Goal: Task Accomplishment & Management: Manage account settings

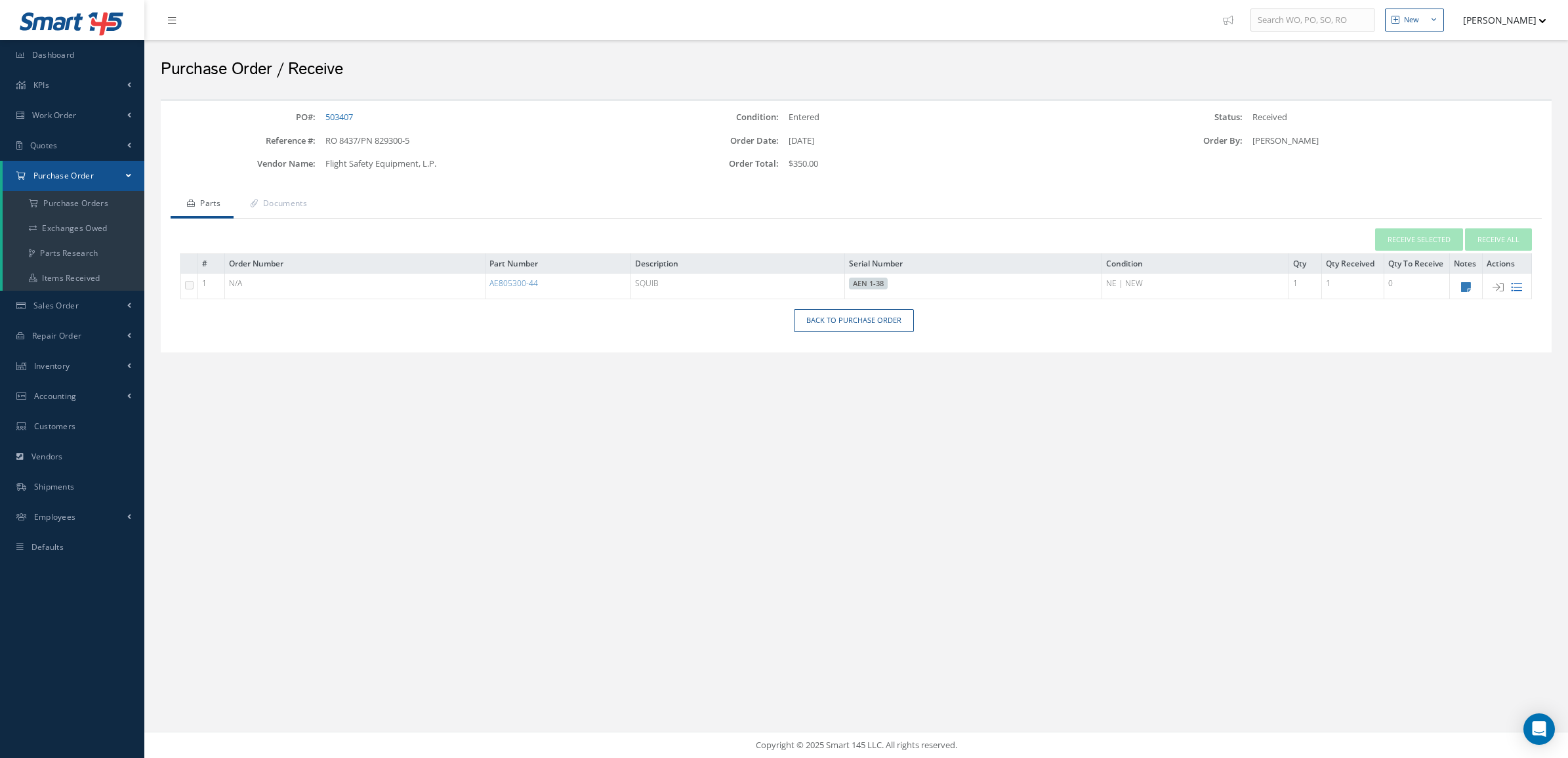
click at [1515, 286] on icon at bounding box center [1516, 287] width 11 height 11
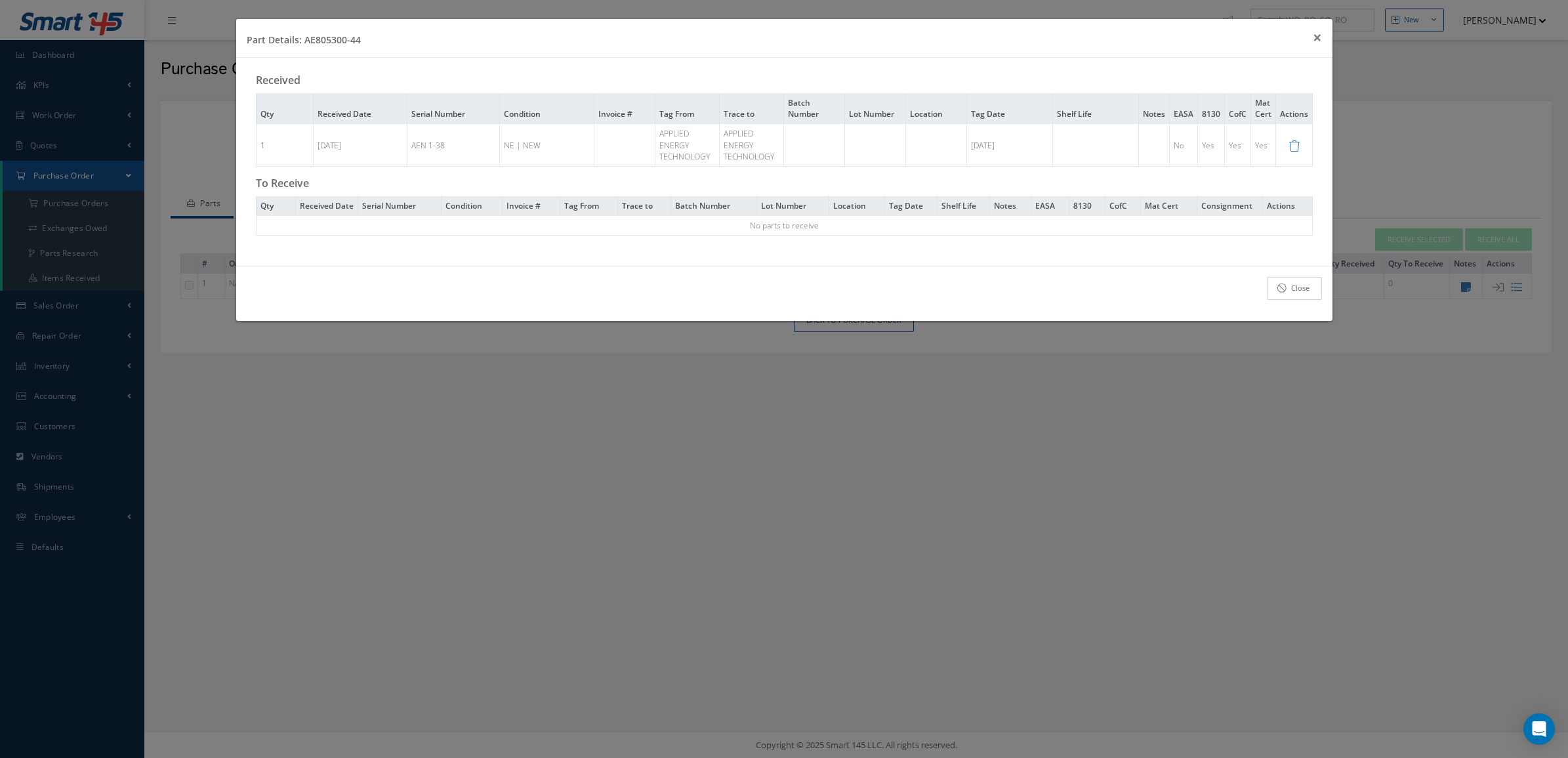
click at [1286, 293] on icon at bounding box center [1282, 288] width 9 height 9
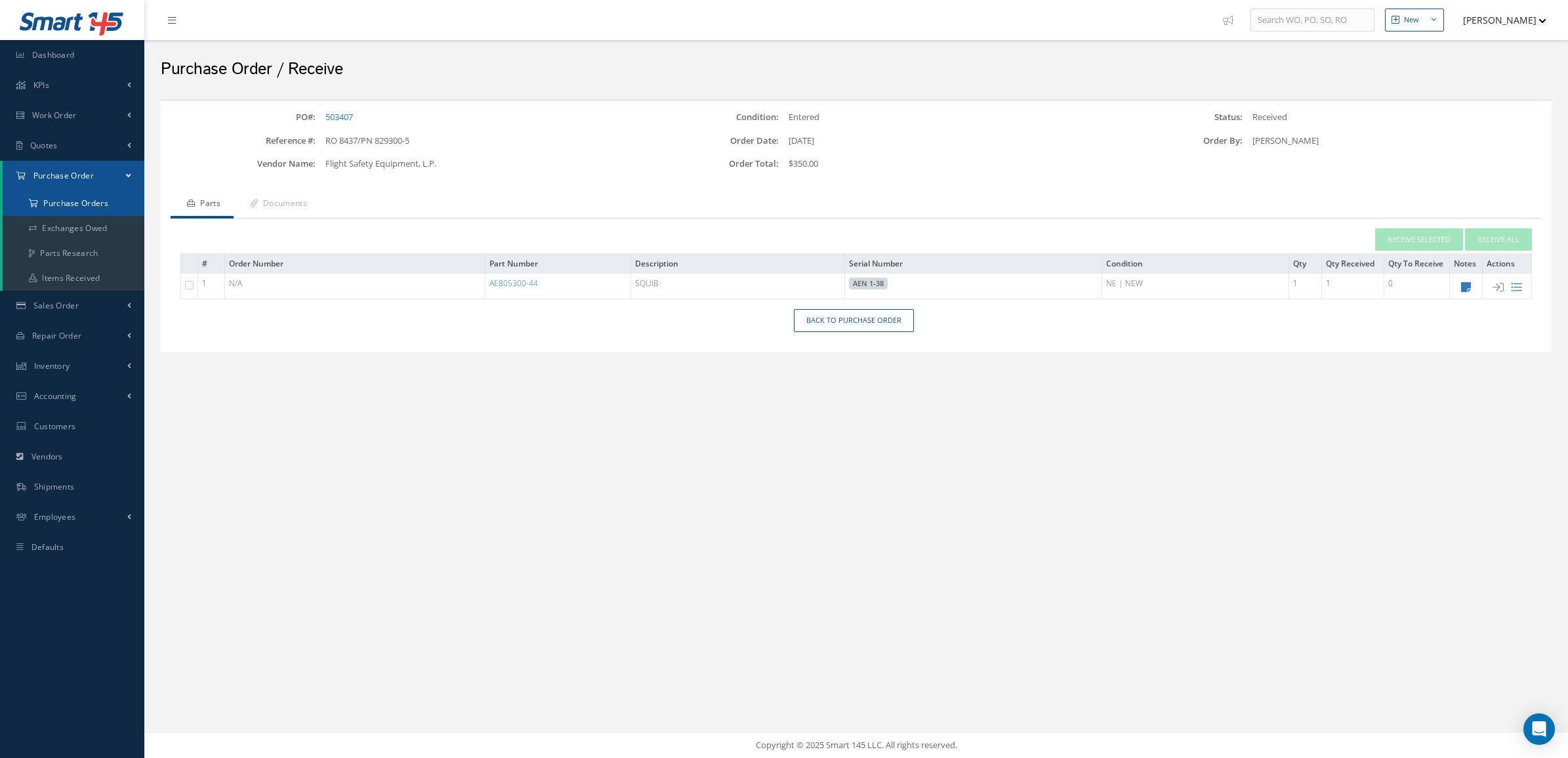
click at [88, 208] on a=1&status_id=2&status_id=3&status_id=5&collapsedFilters"] "Purchase Orders" at bounding box center [74, 203] width 142 height 25
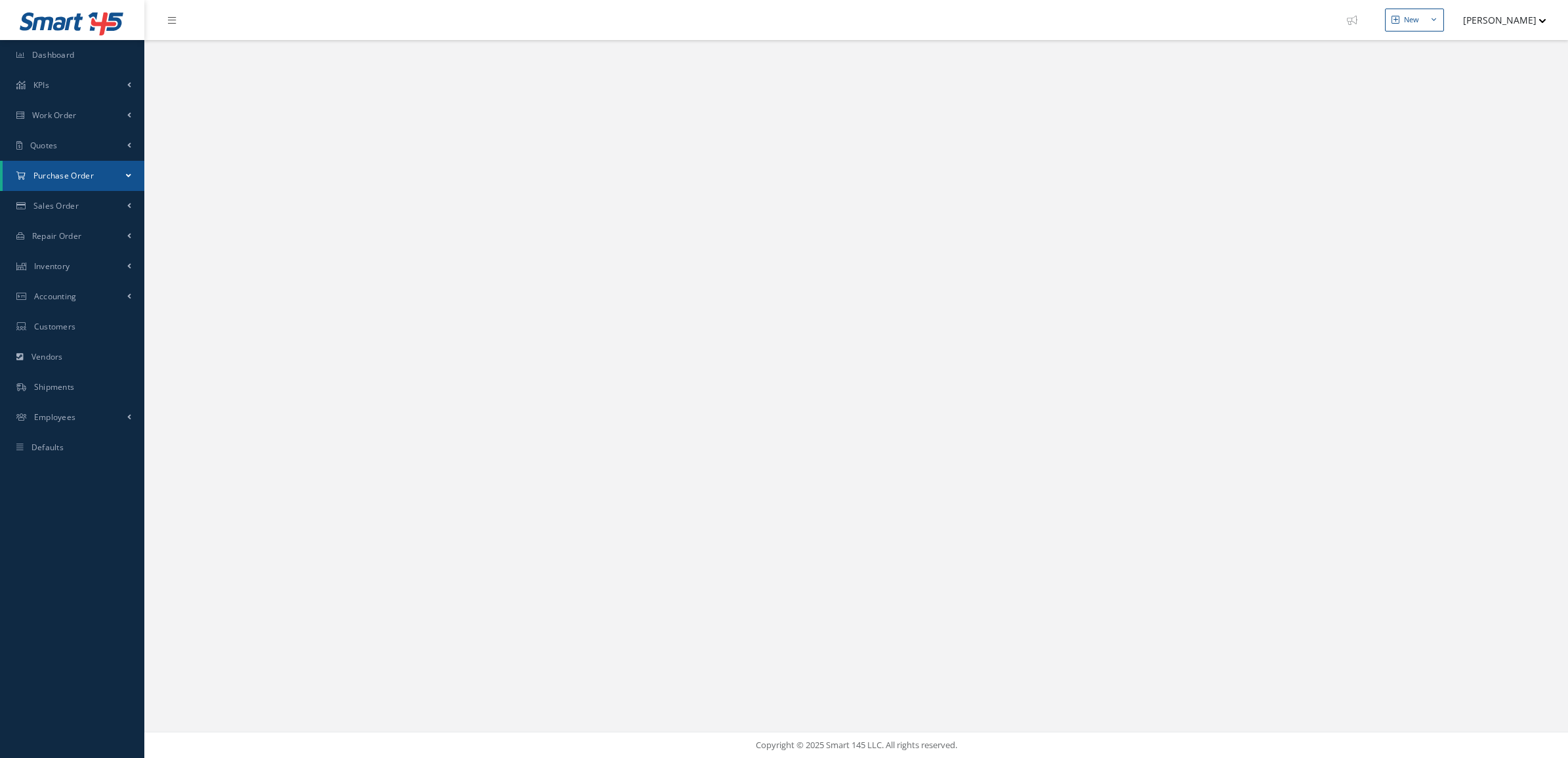
select select "25"
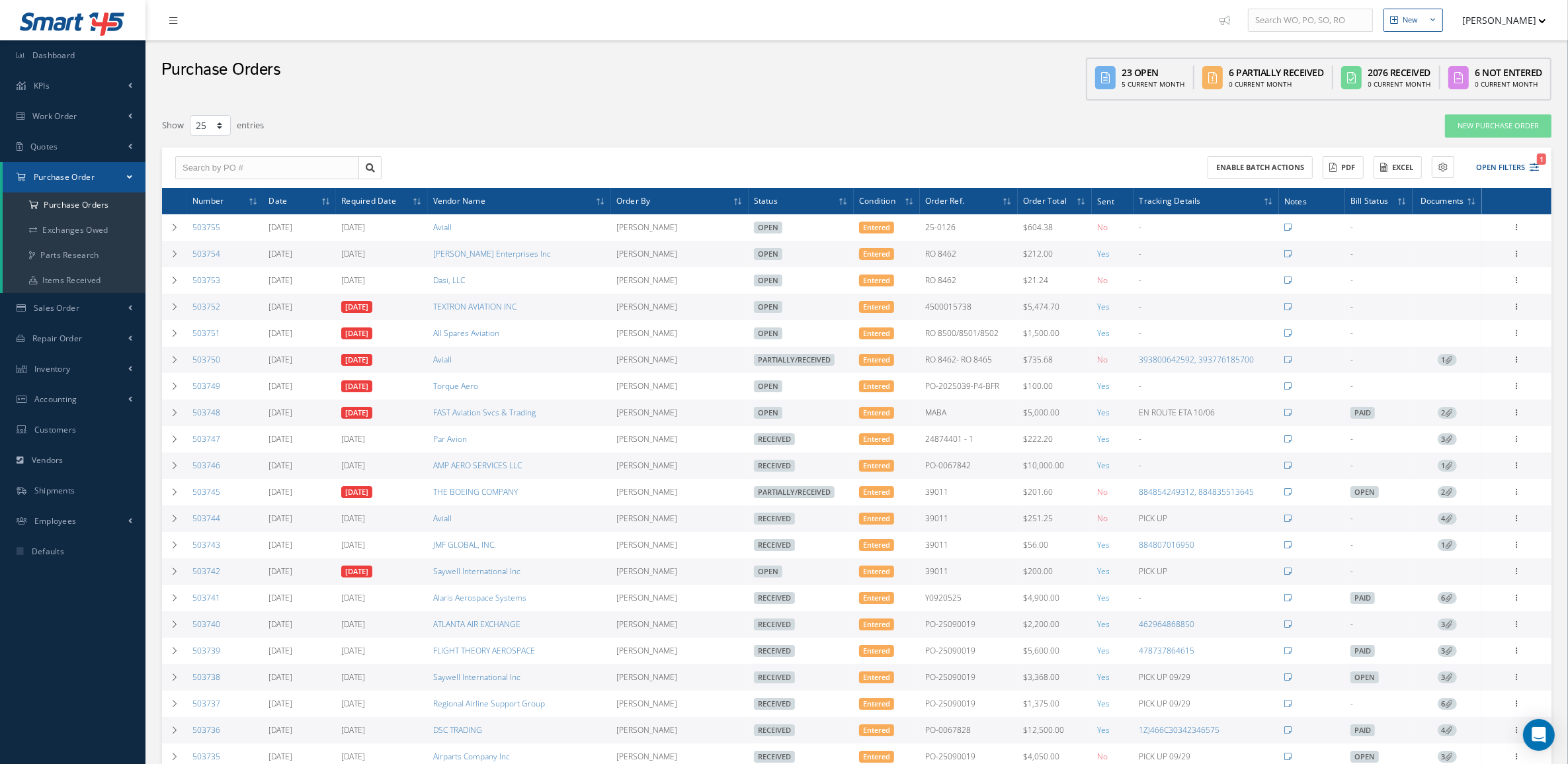
click at [1022, 138] on div "Filters PO # Vendor Name Open Partially/Received Received Canceled Edited Open …" at bounding box center [857, 533] width 1390 height 837
click at [455, 111] on div "Filters PO # Vendor Name Open Partially/Received Received Canceled Edited Open …" at bounding box center [856, 541] width 1403 height 870
click at [44, 309] on span "Sales Order" at bounding box center [57, 307] width 46 height 11
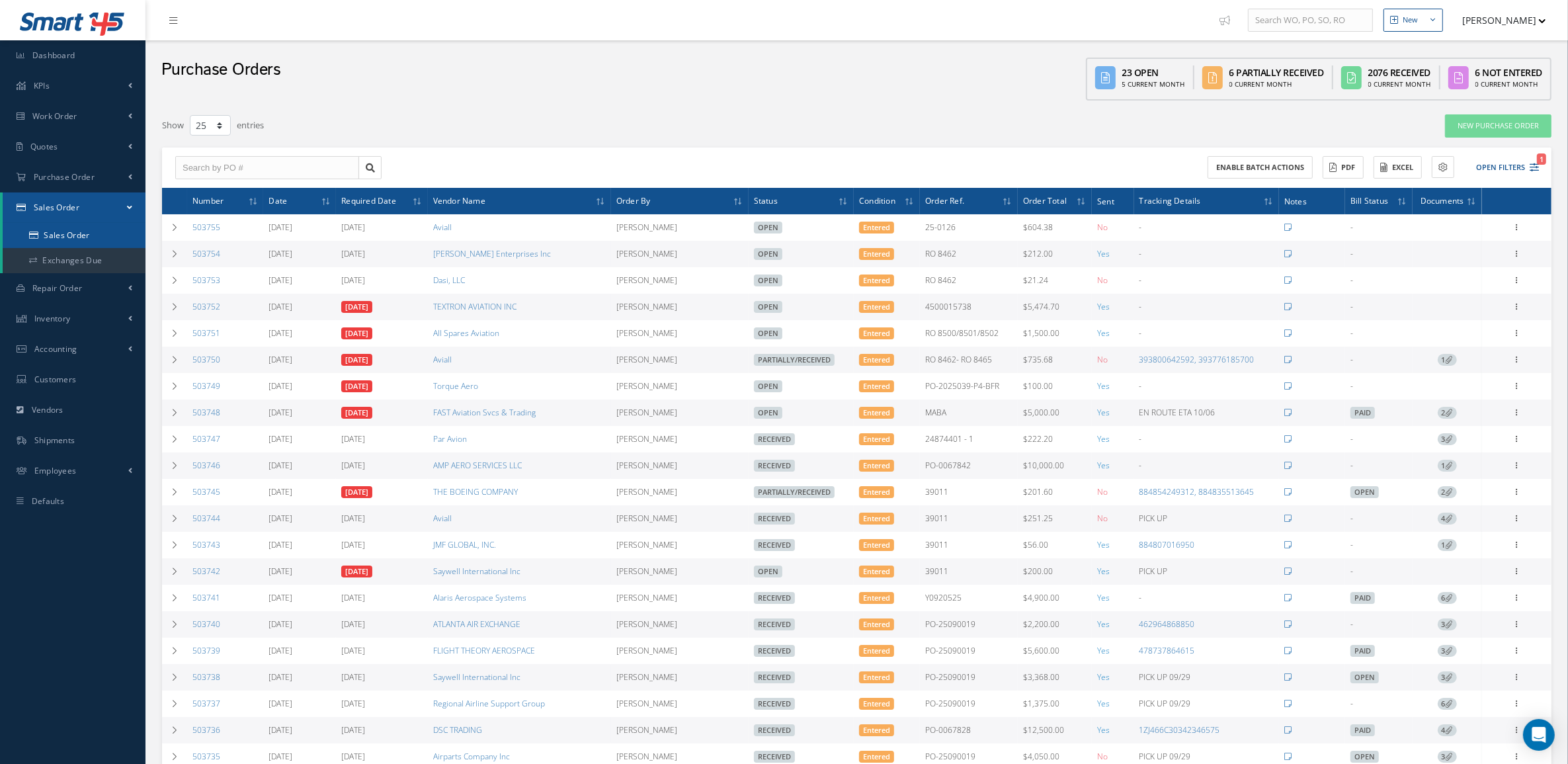
click at [63, 240] on link "Sales Order" at bounding box center [74, 235] width 143 height 25
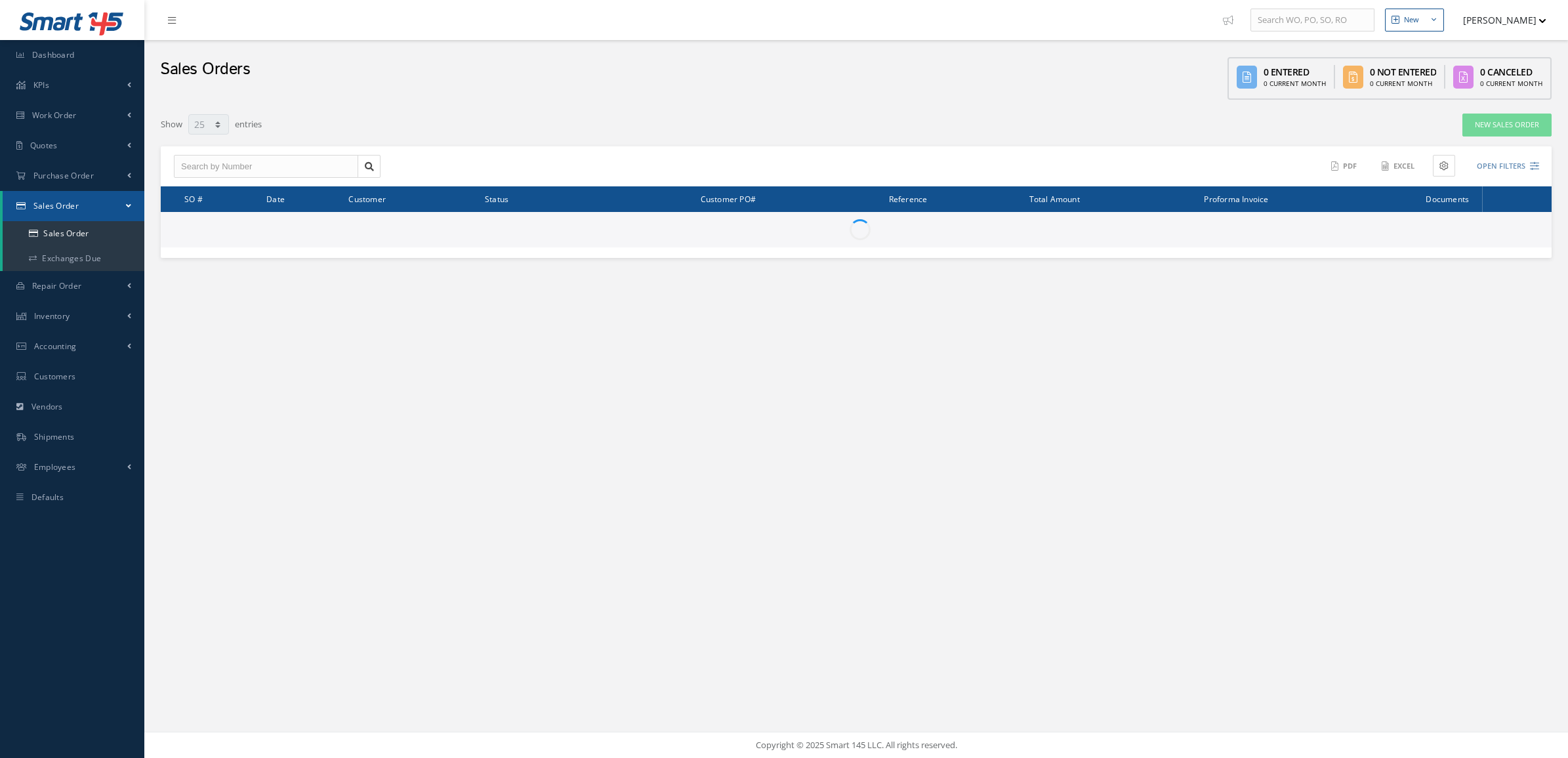
select select "25"
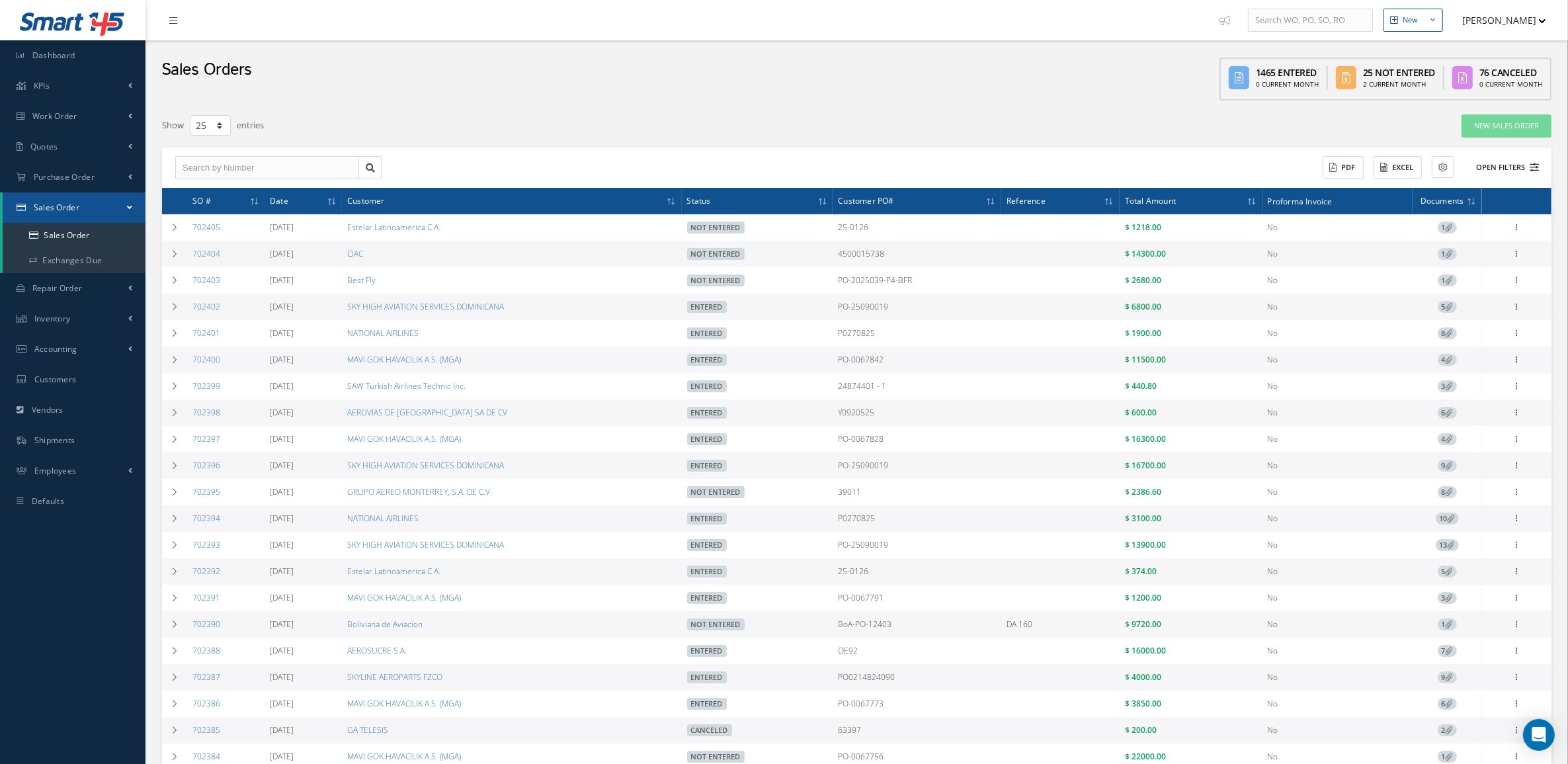
click at [1523, 170] on button "Open Filters" at bounding box center [1502, 168] width 75 height 22
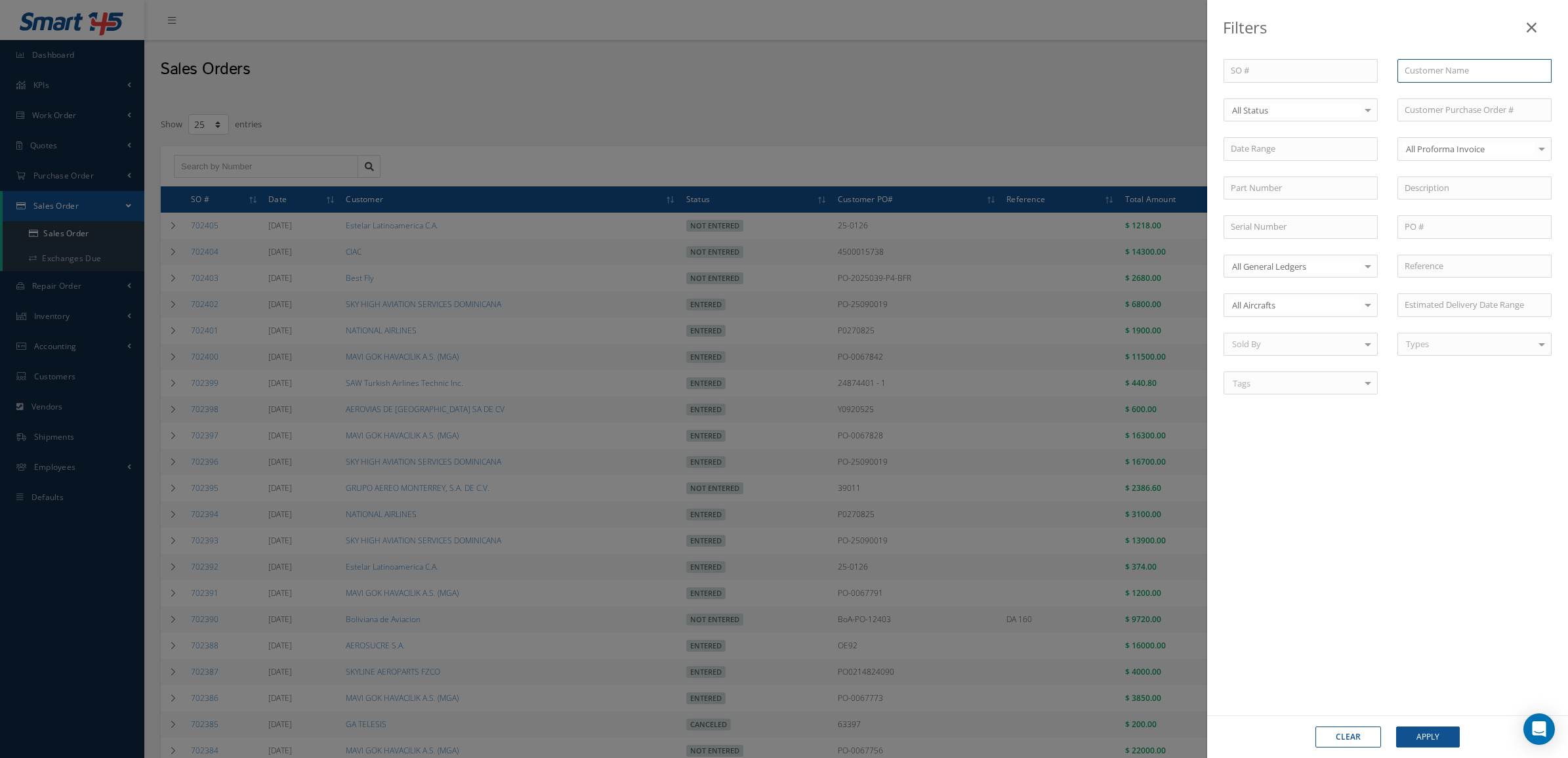
click at [1419, 76] on input "text" at bounding box center [1475, 70] width 154 height 24
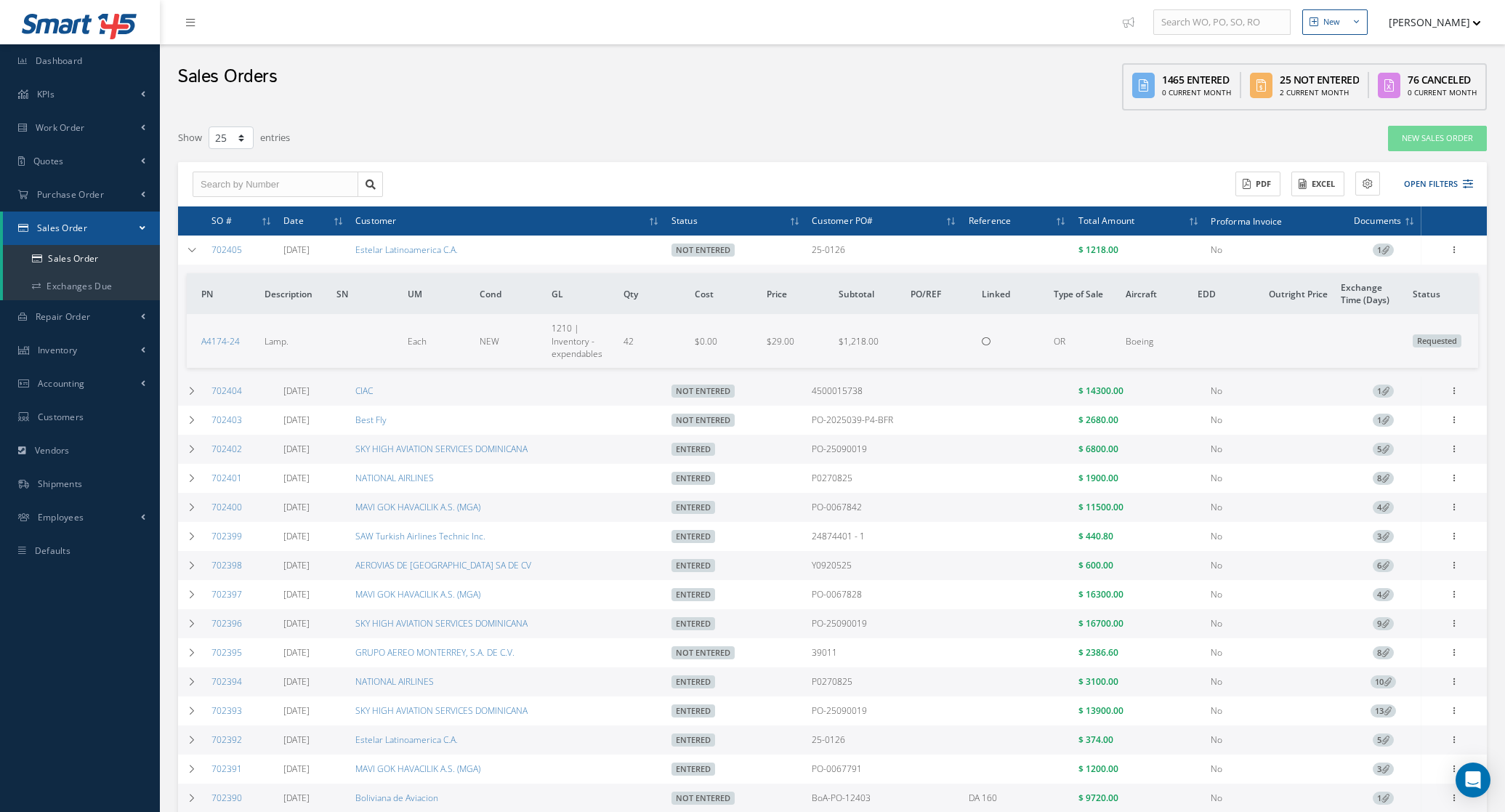
select select "25"
click at [1430, 180] on button "Open Filters" at bounding box center [1432, 184] width 82 height 24
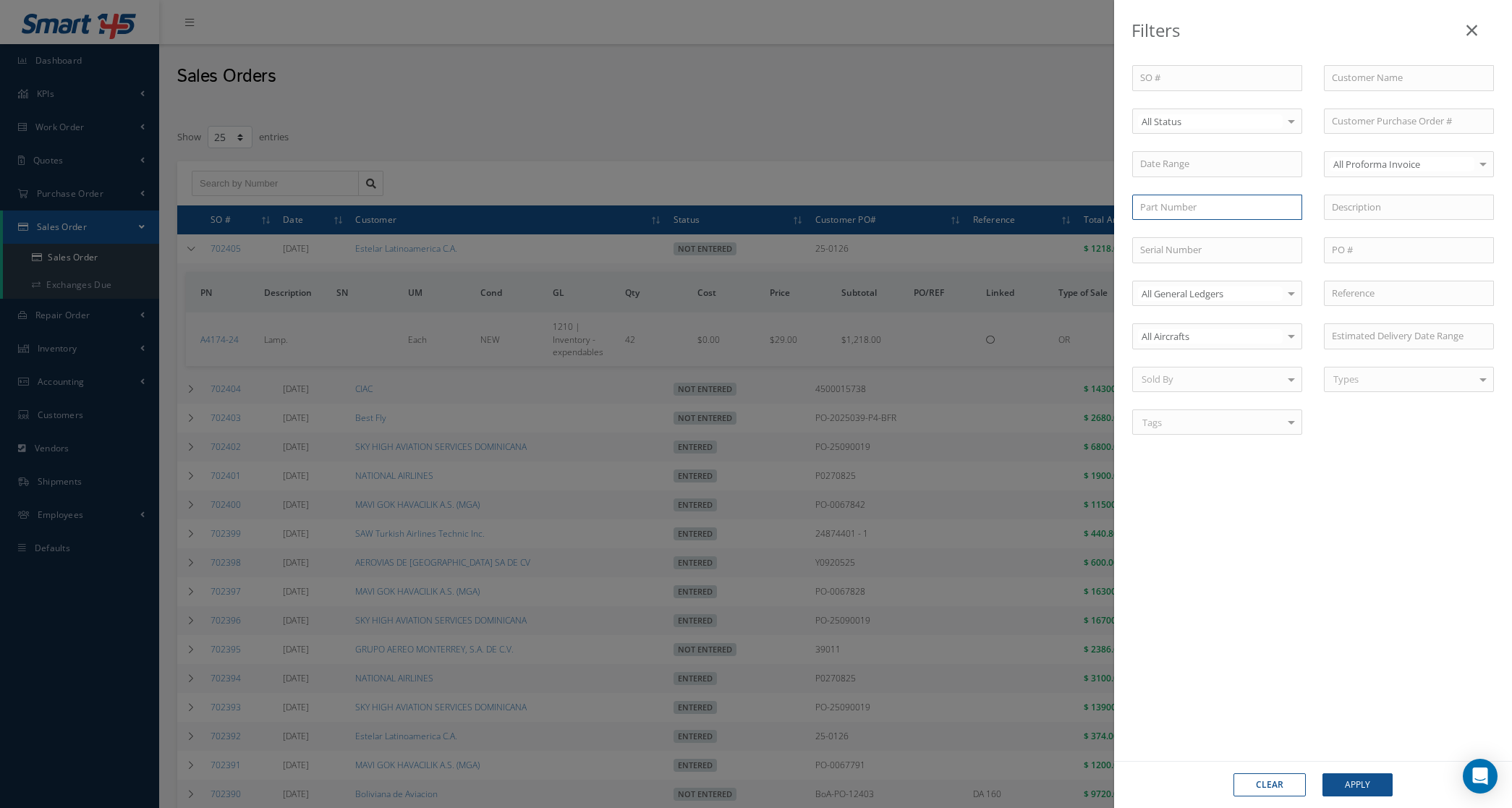
click at [1195, 201] on input "text" at bounding box center [1217, 208] width 170 height 26
paste input "2601042-5"
type input "2601042-5"
click at [1207, 236] on div "2601042-5" at bounding box center [1218, 233] width 154 height 14
click at [1207, 147] on span "All Status" at bounding box center [1217, 146] width 169 height 24
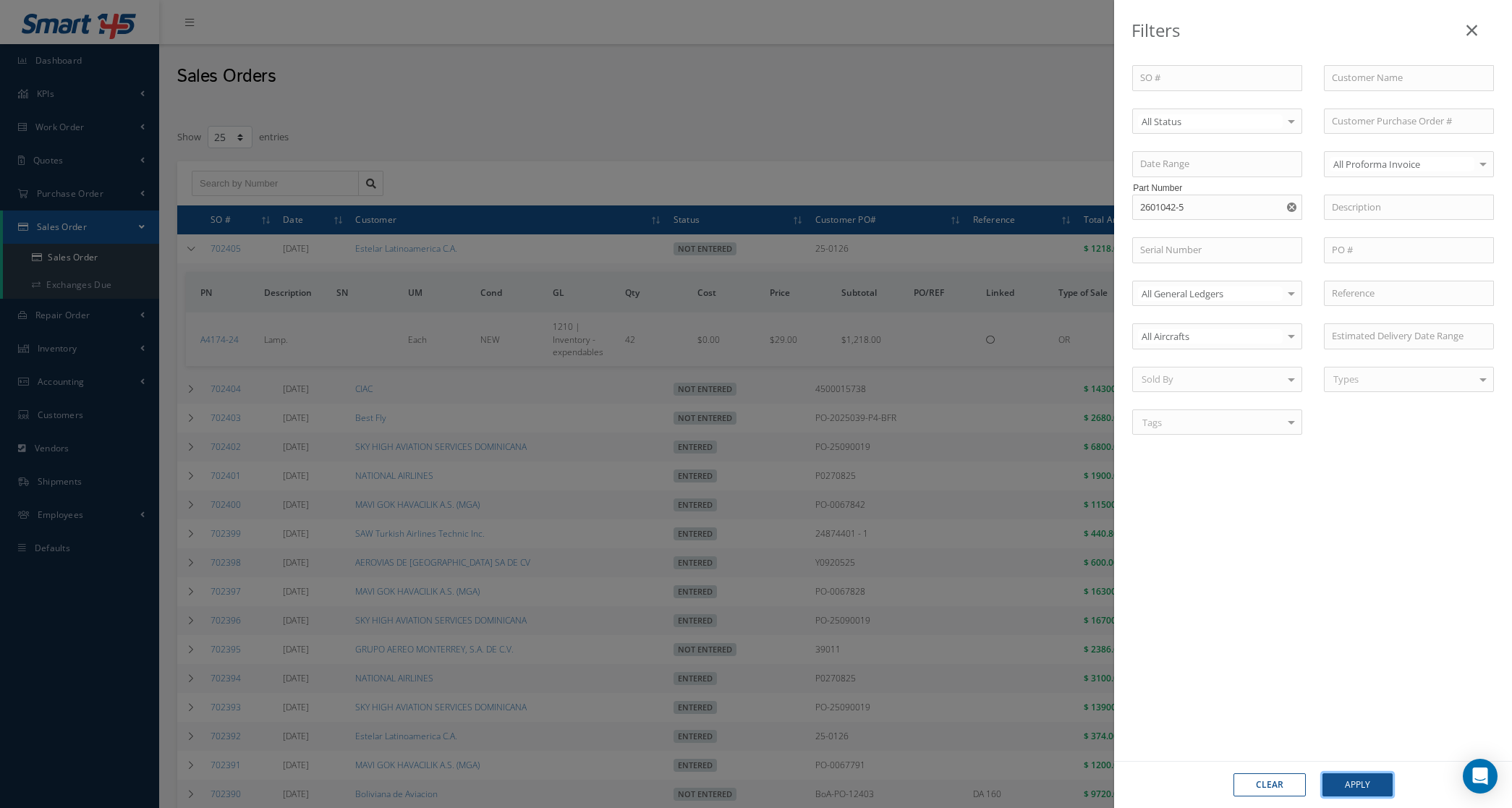
click at [1363, 777] on button "Apply" at bounding box center [1357, 785] width 70 height 23
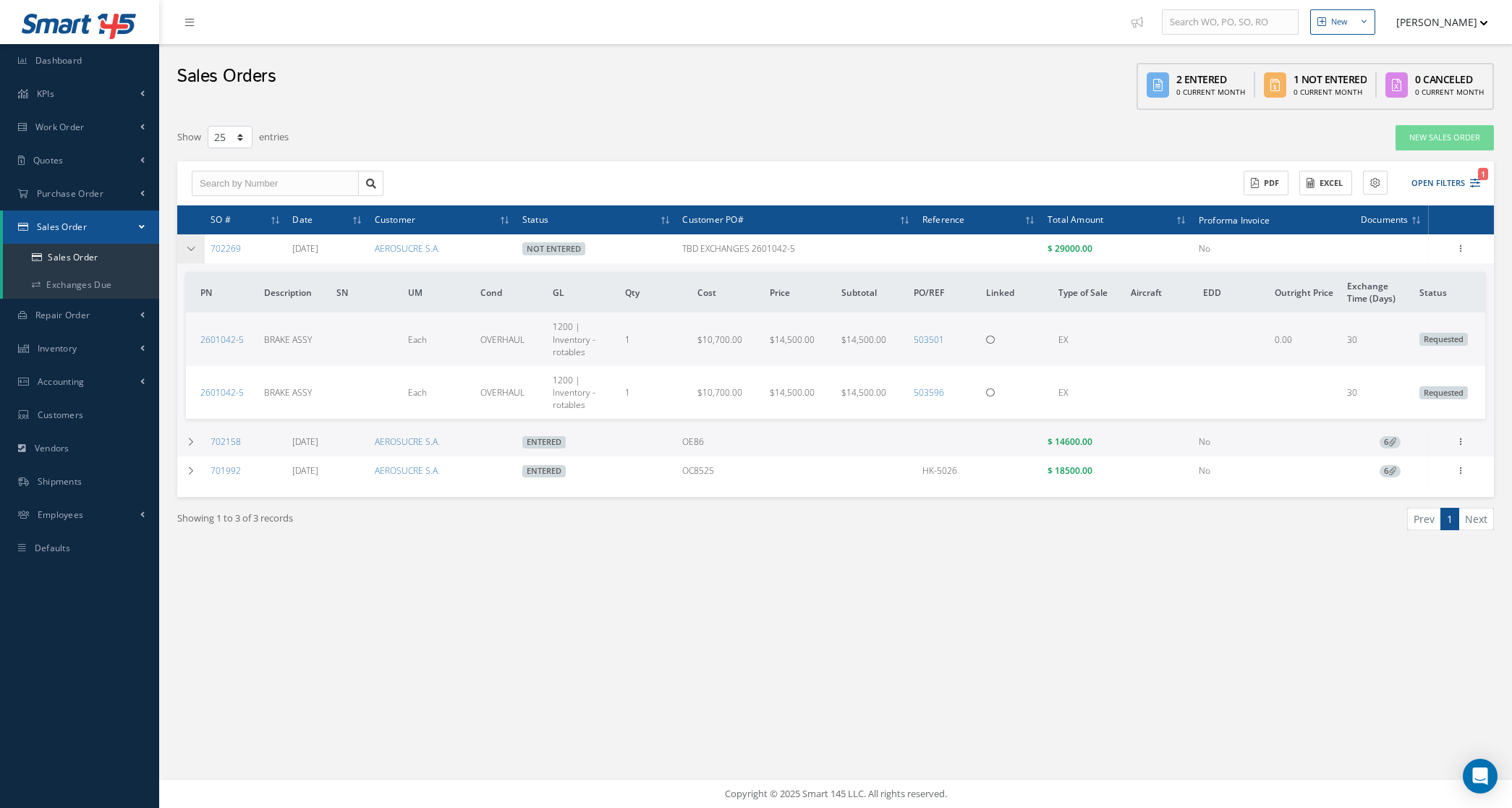
click at [186, 249] on icon at bounding box center [191, 248] width 10 height 9
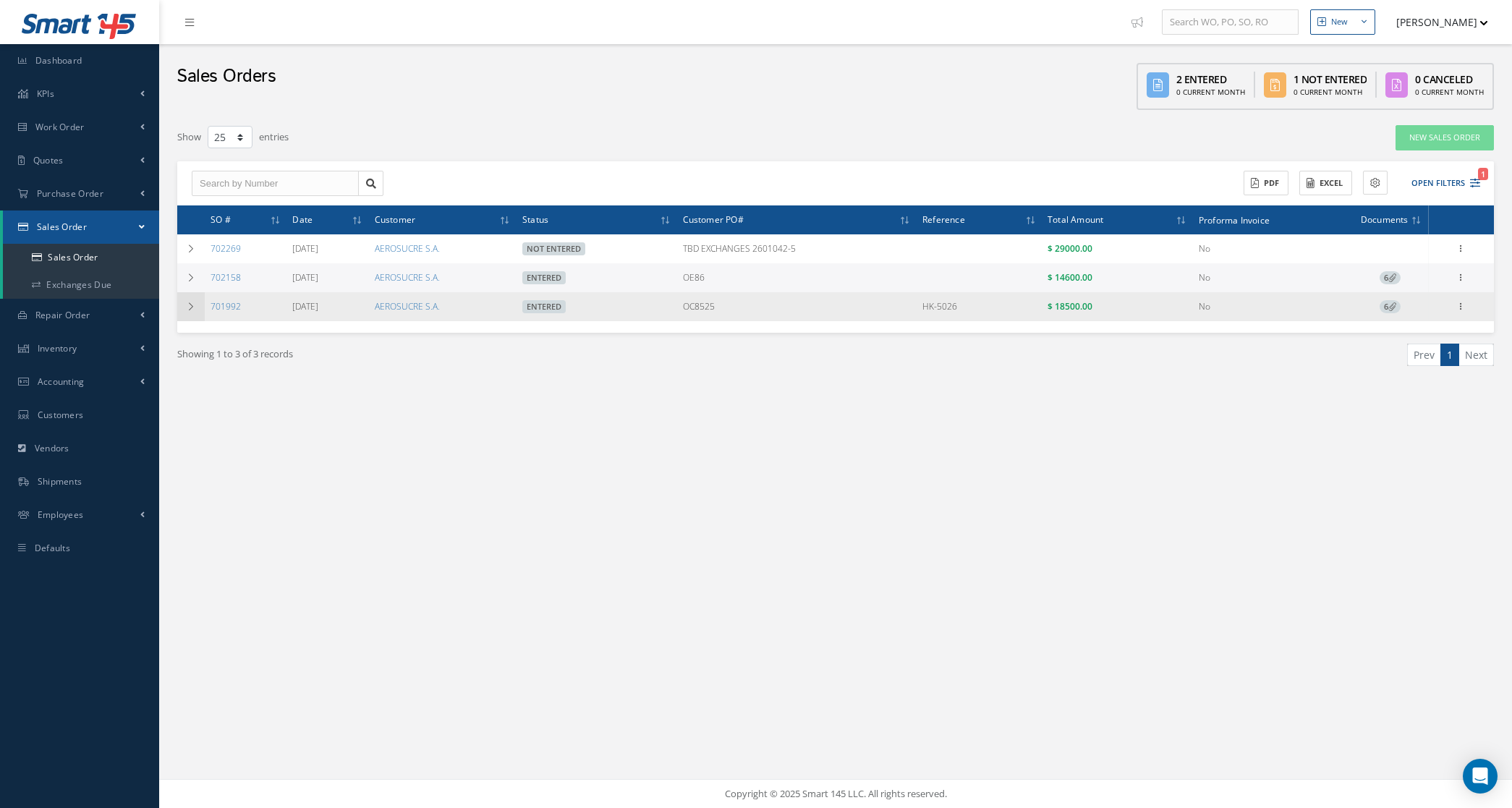
click at [198, 304] on td at bounding box center [191, 307] width 27 height 29
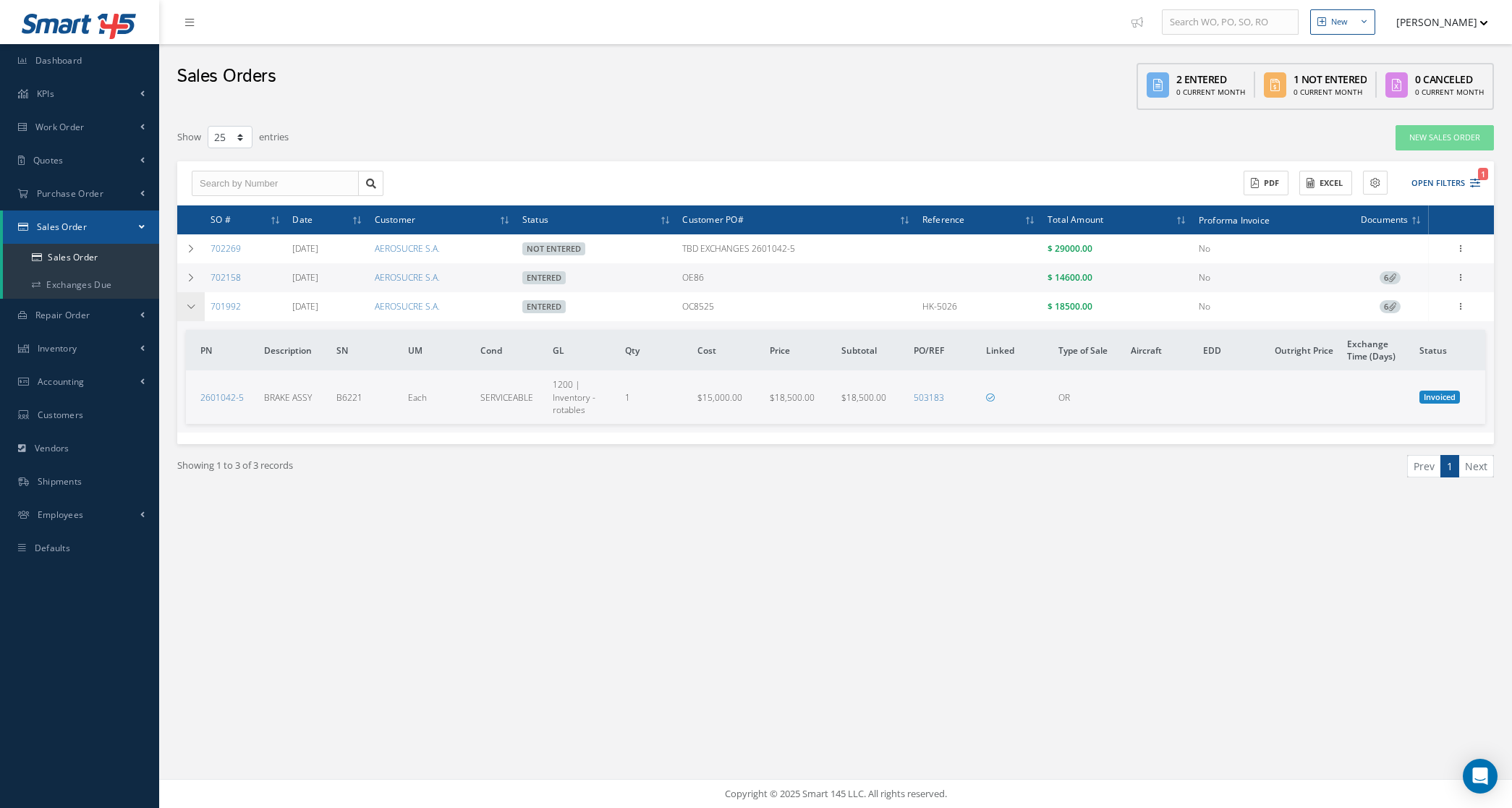
click at [194, 319] on td at bounding box center [191, 307] width 27 height 29
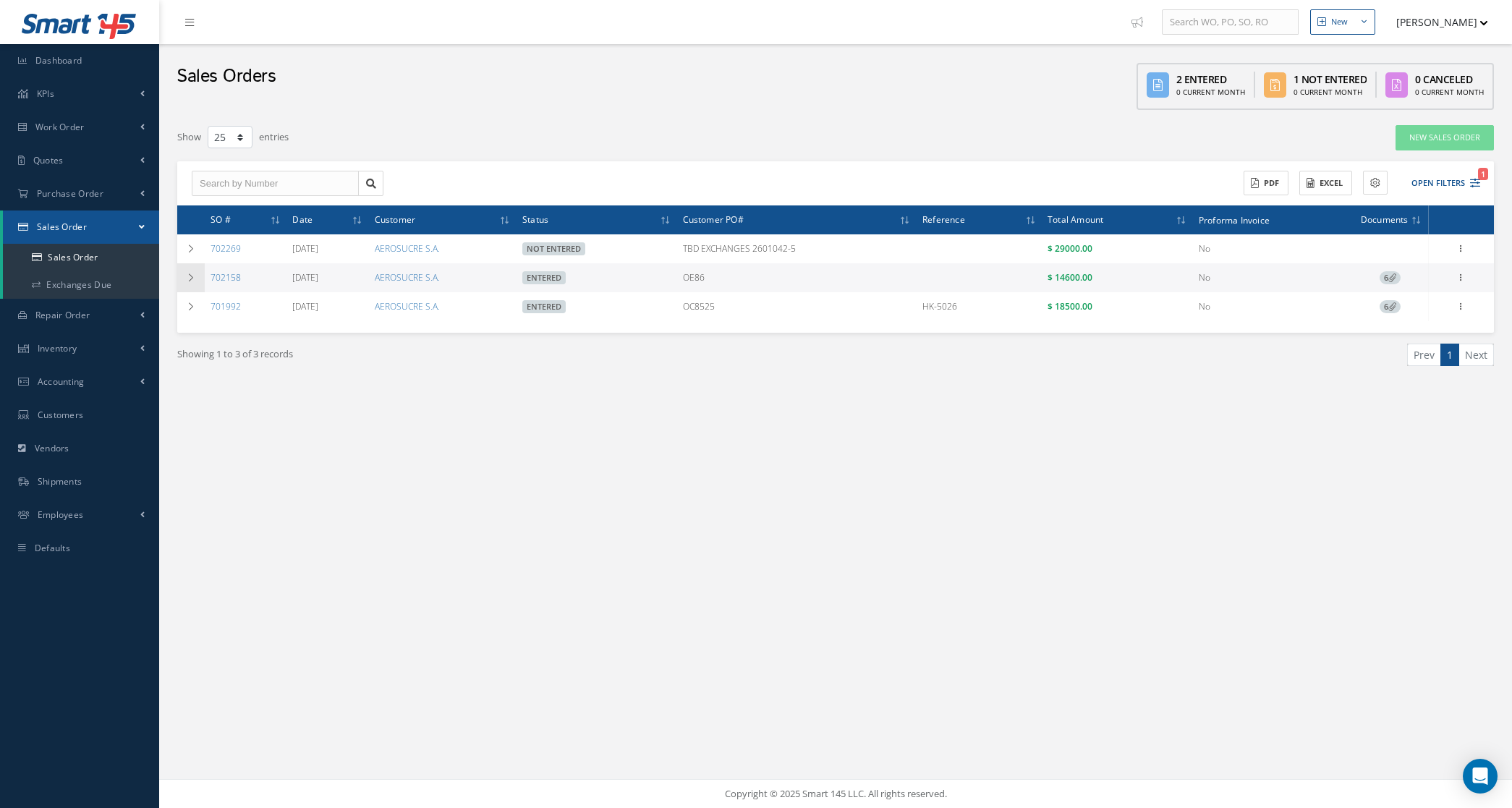
click at [192, 275] on icon at bounding box center [191, 277] width 10 height 9
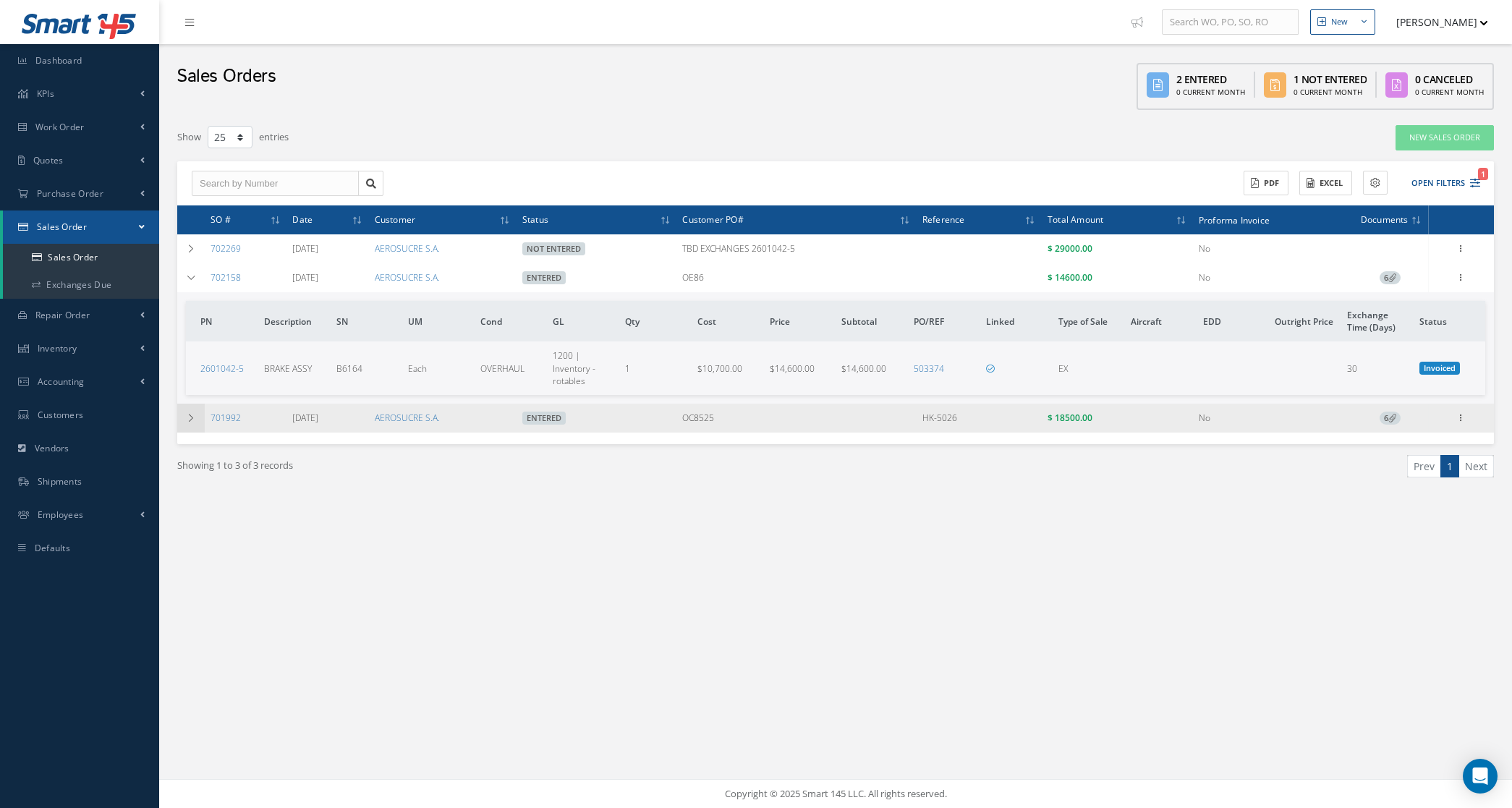
click at [193, 429] on td at bounding box center [191, 418] width 27 height 29
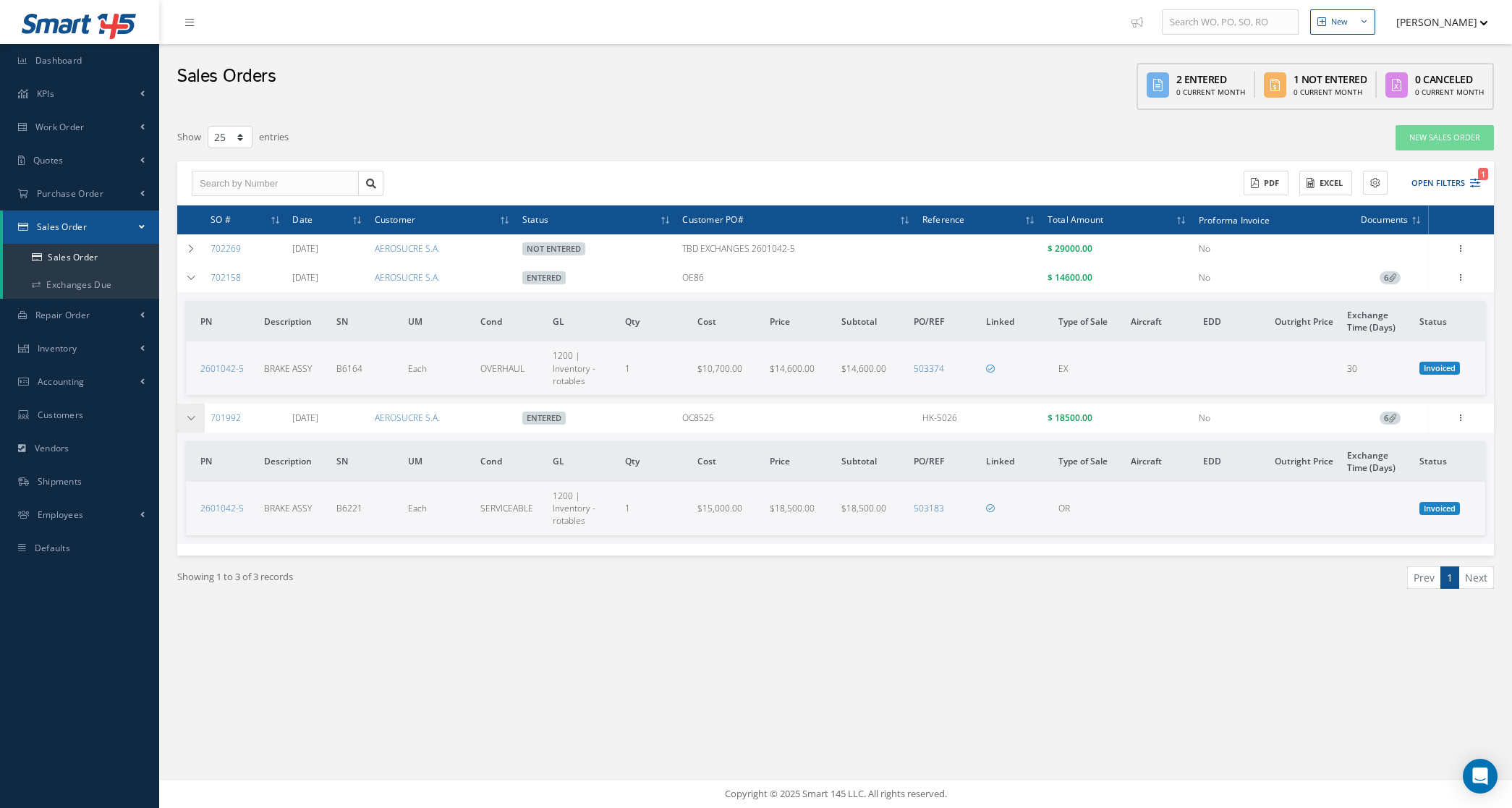
click at [184, 418] on td at bounding box center [191, 418] width 27 height 29
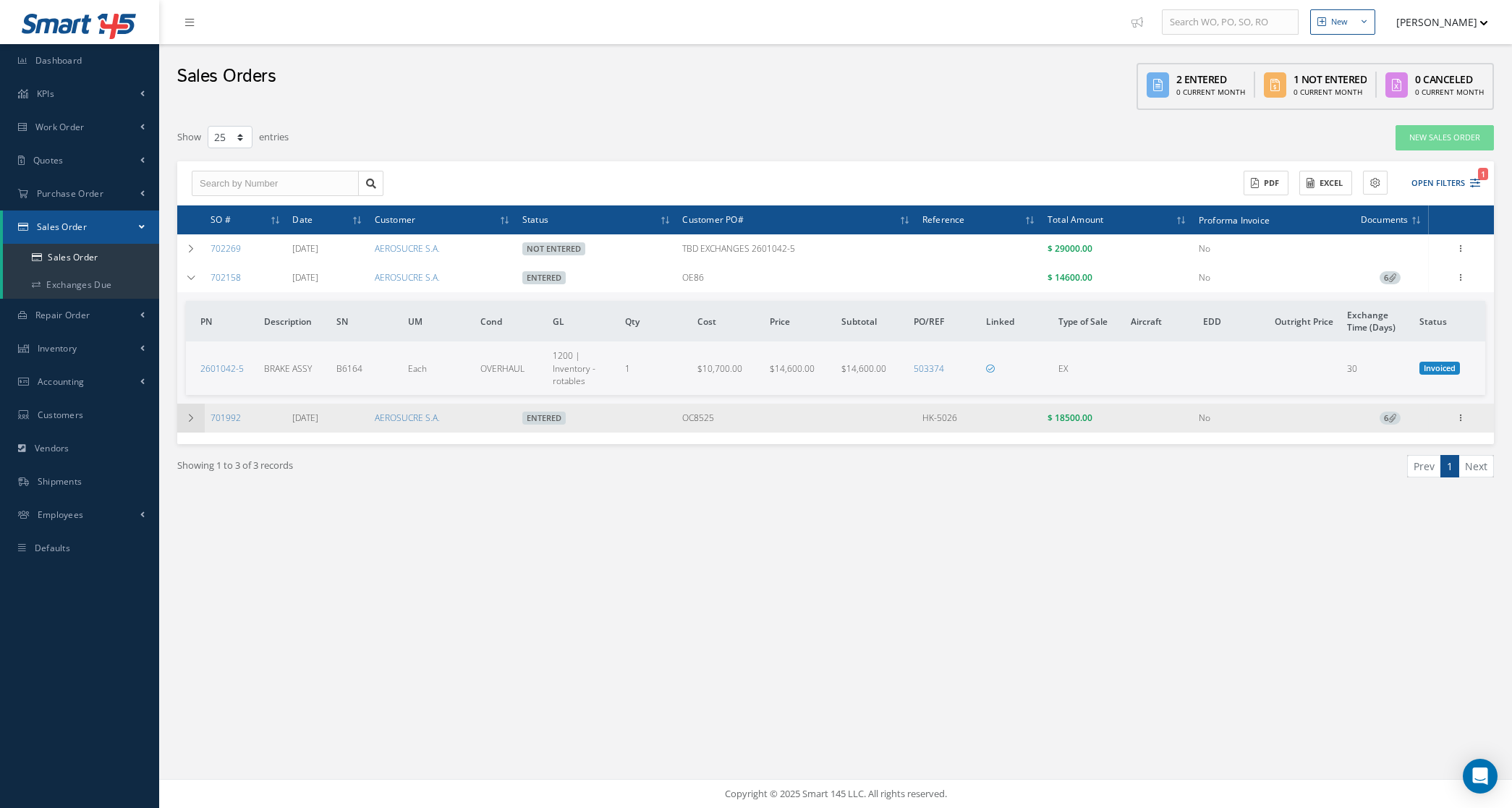
click at [196, 414] on td at bounding box center [191, 418] width 27 height 29
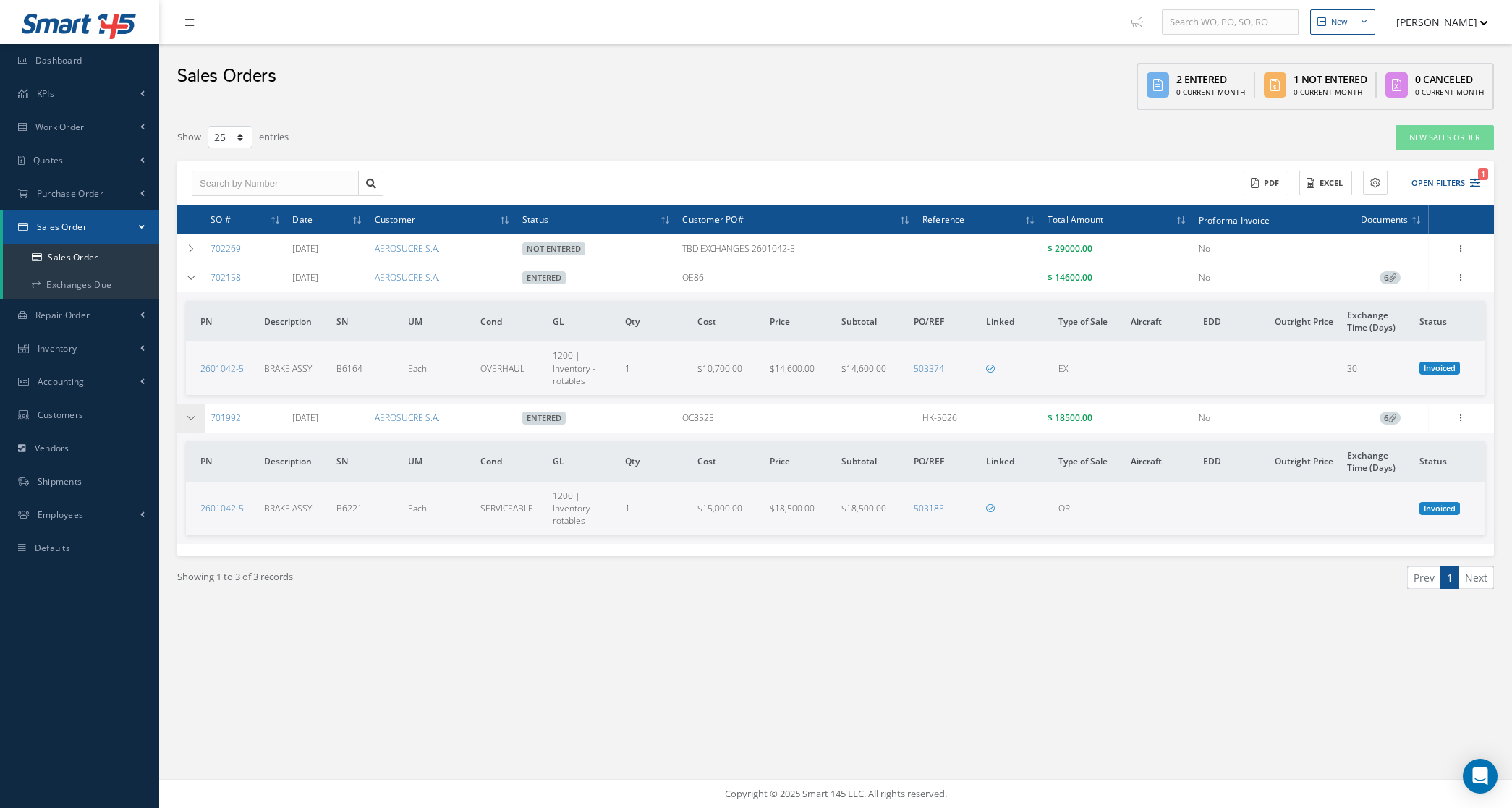
click at [189, 420] on icon at bounding box center [191, 418] width 10 height 9
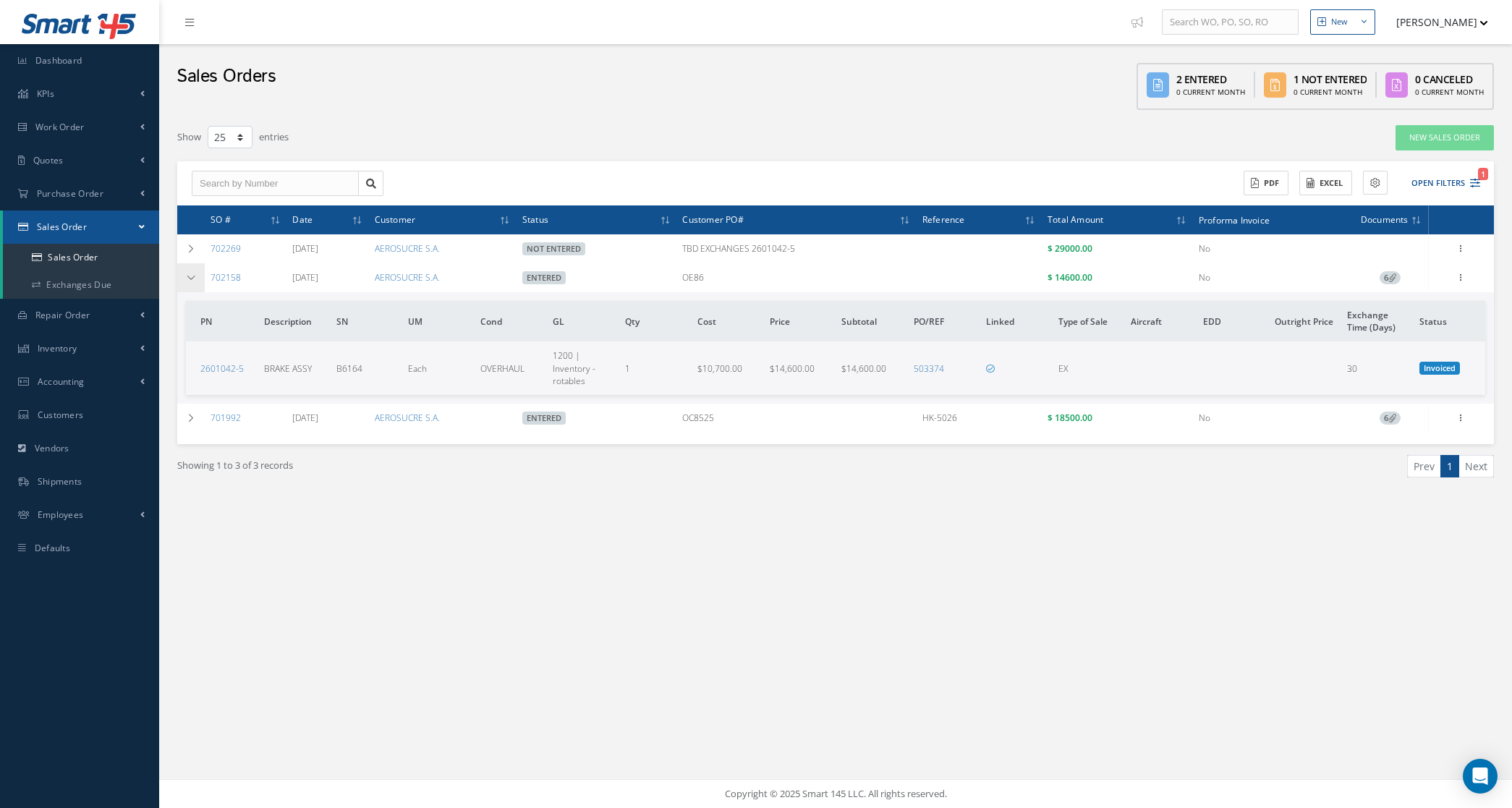
click at [186, 287] on td at bounding box center [191, 278] width 27 height 29
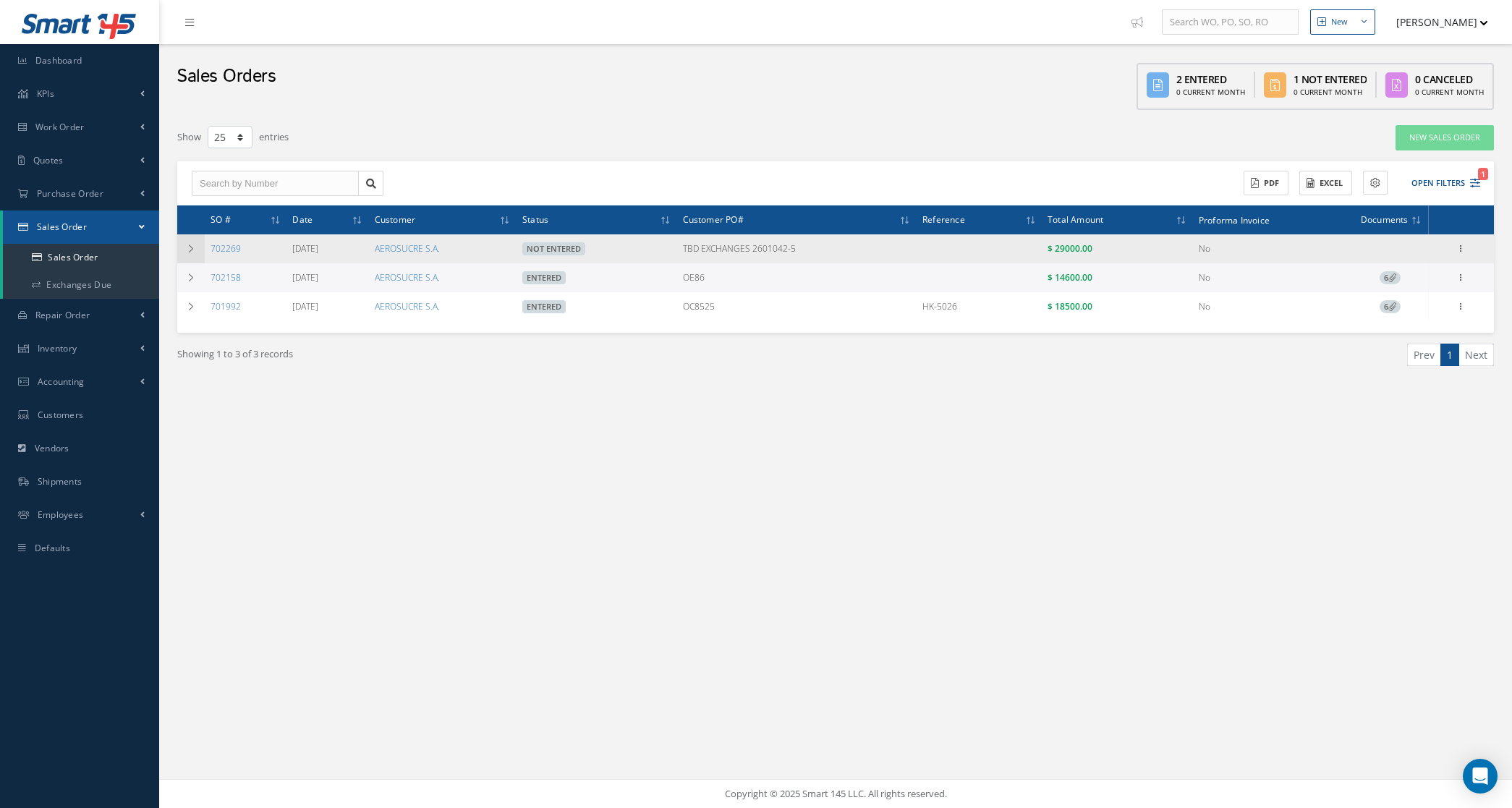
click at [186, 255] on td at bounding box center [191, 249] width 27 height 29
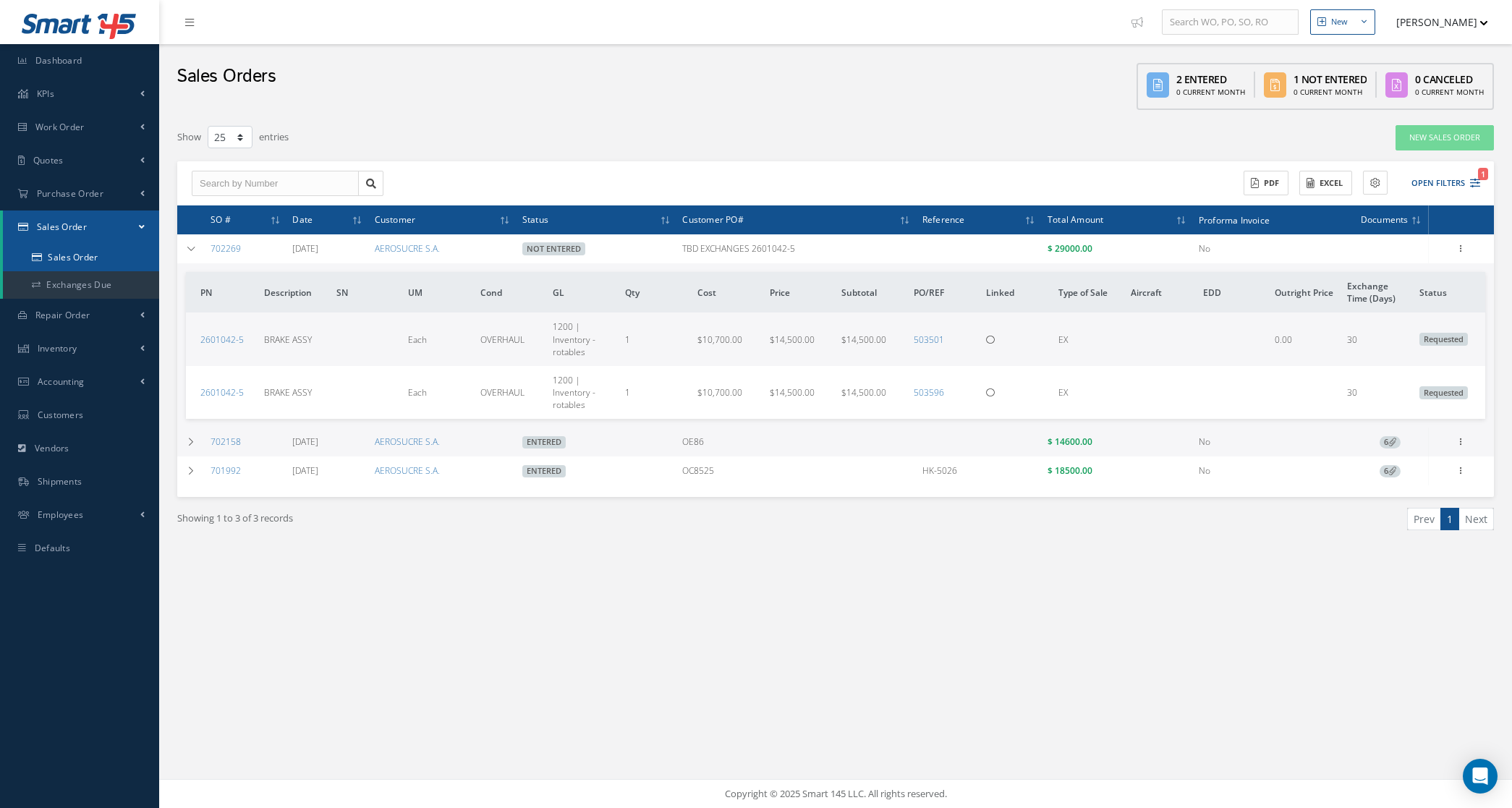
click at [101, 258] on link "Sales Order" at bounding box center [81, 257] width 156 height 27
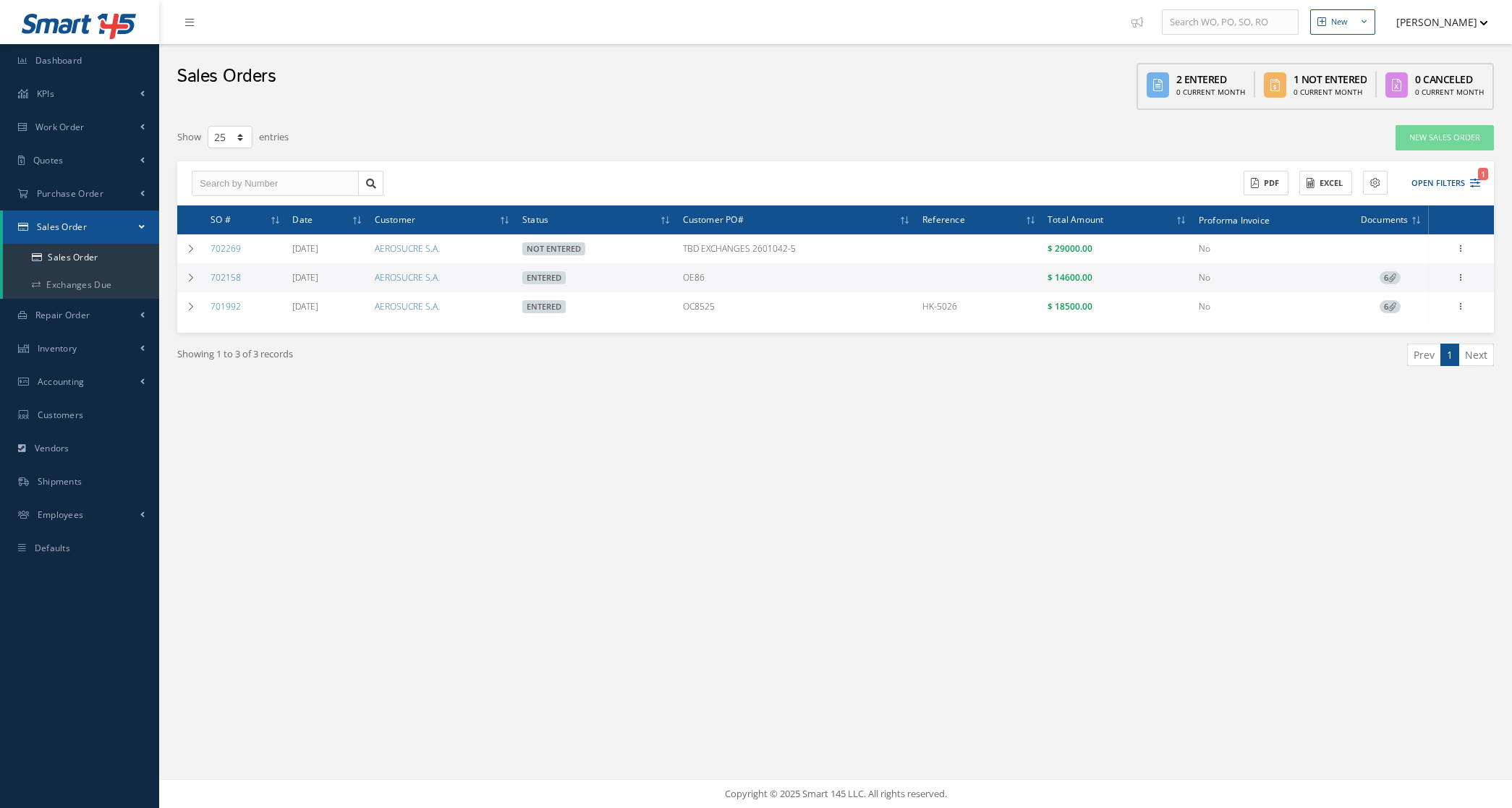
select select "25"
click at [99, 290] on link "Exchanges Due" at bounding box center [81, 285] width 156 height 27
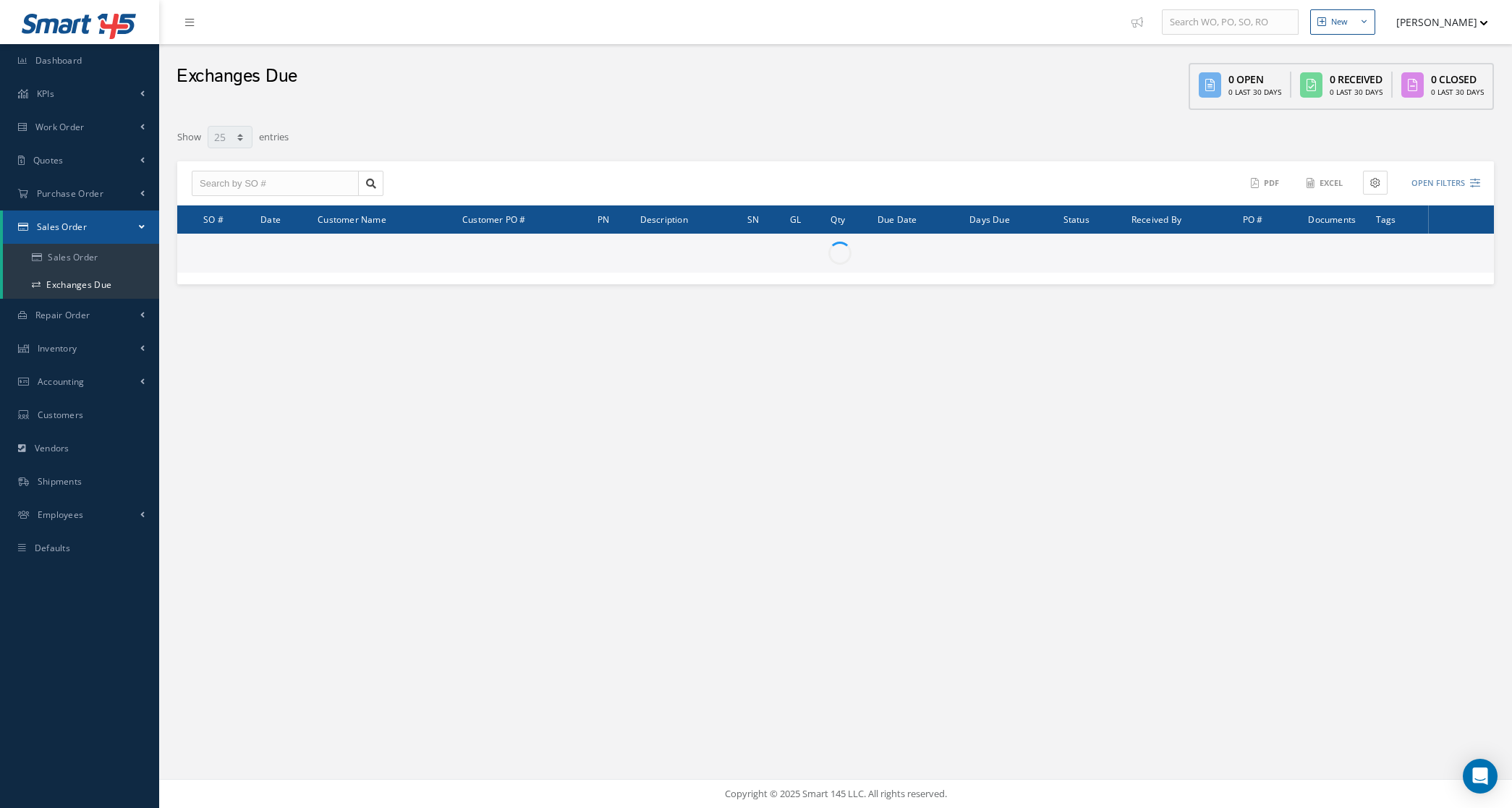
select select "25"
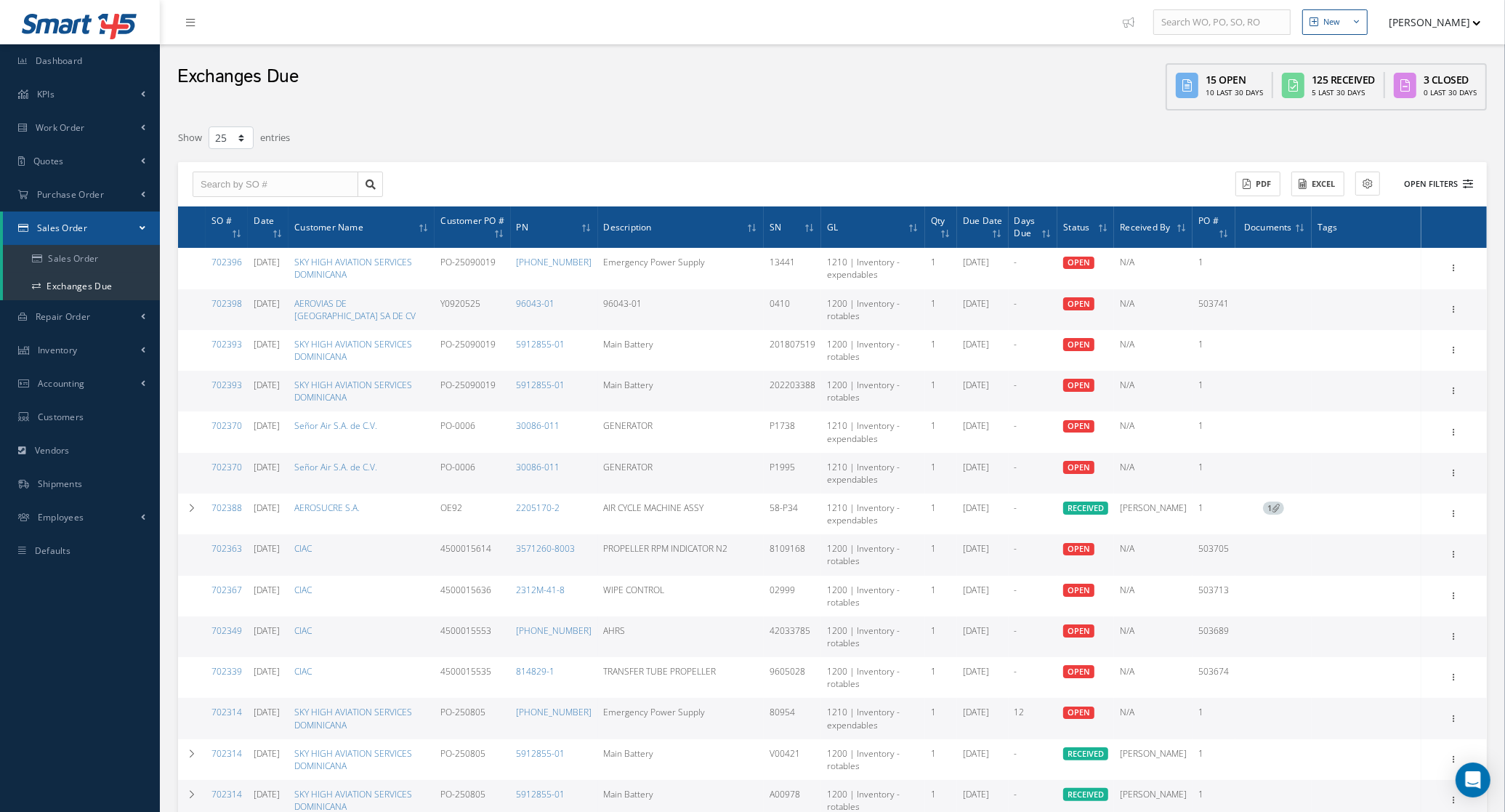
click at [1433, 193] on button "Open Filters" at bounding box center [1432, 184] width 82 height 24
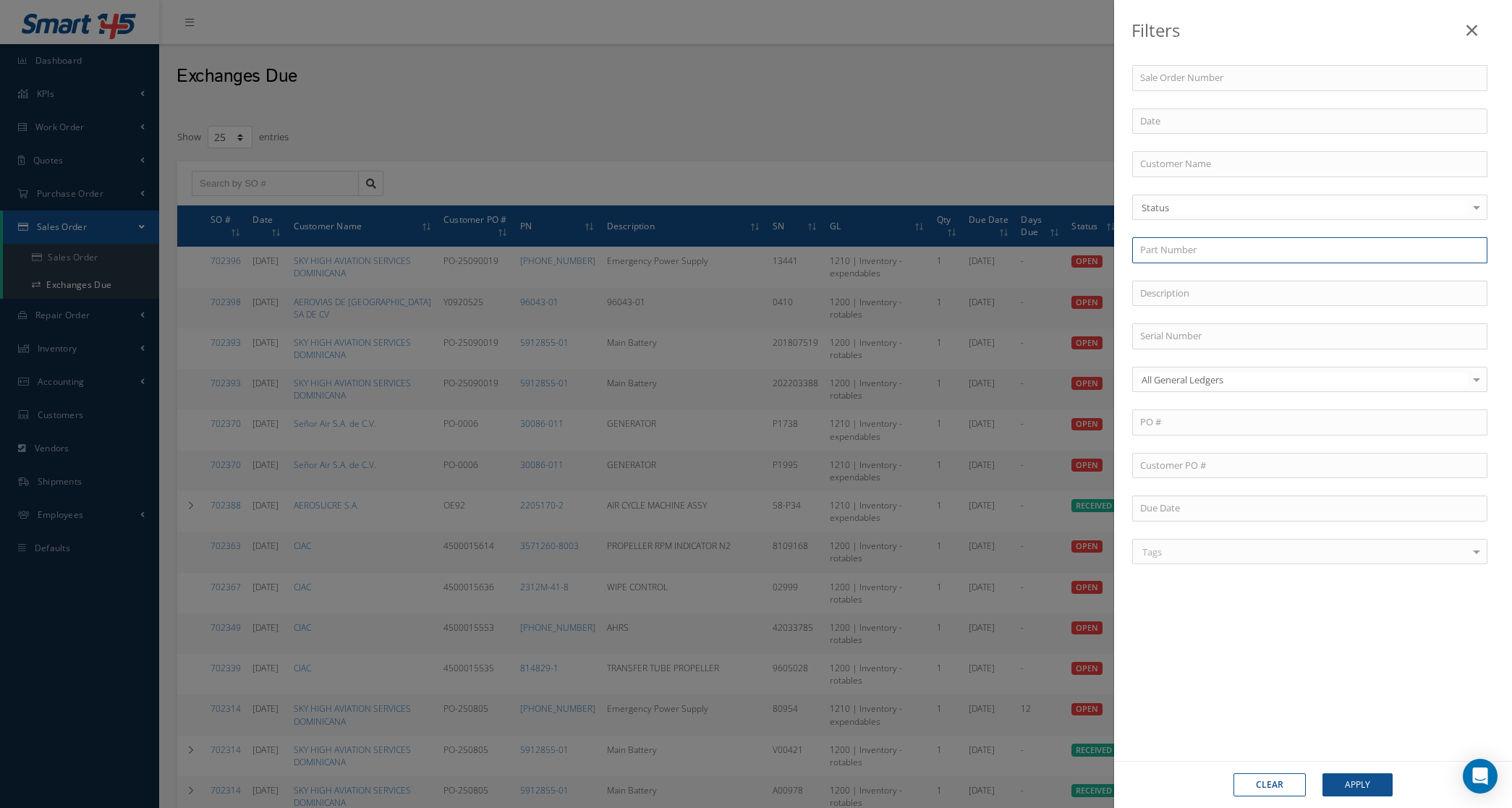
click at [1214, 255] on input "text" at bounding box center [1309, 250] width 355 height 26
paste input "2601042-5"
type input "2601042-5"
click at [1343, 782] on button "Apply" at bounding box center [1357, 785] width 70 height 23
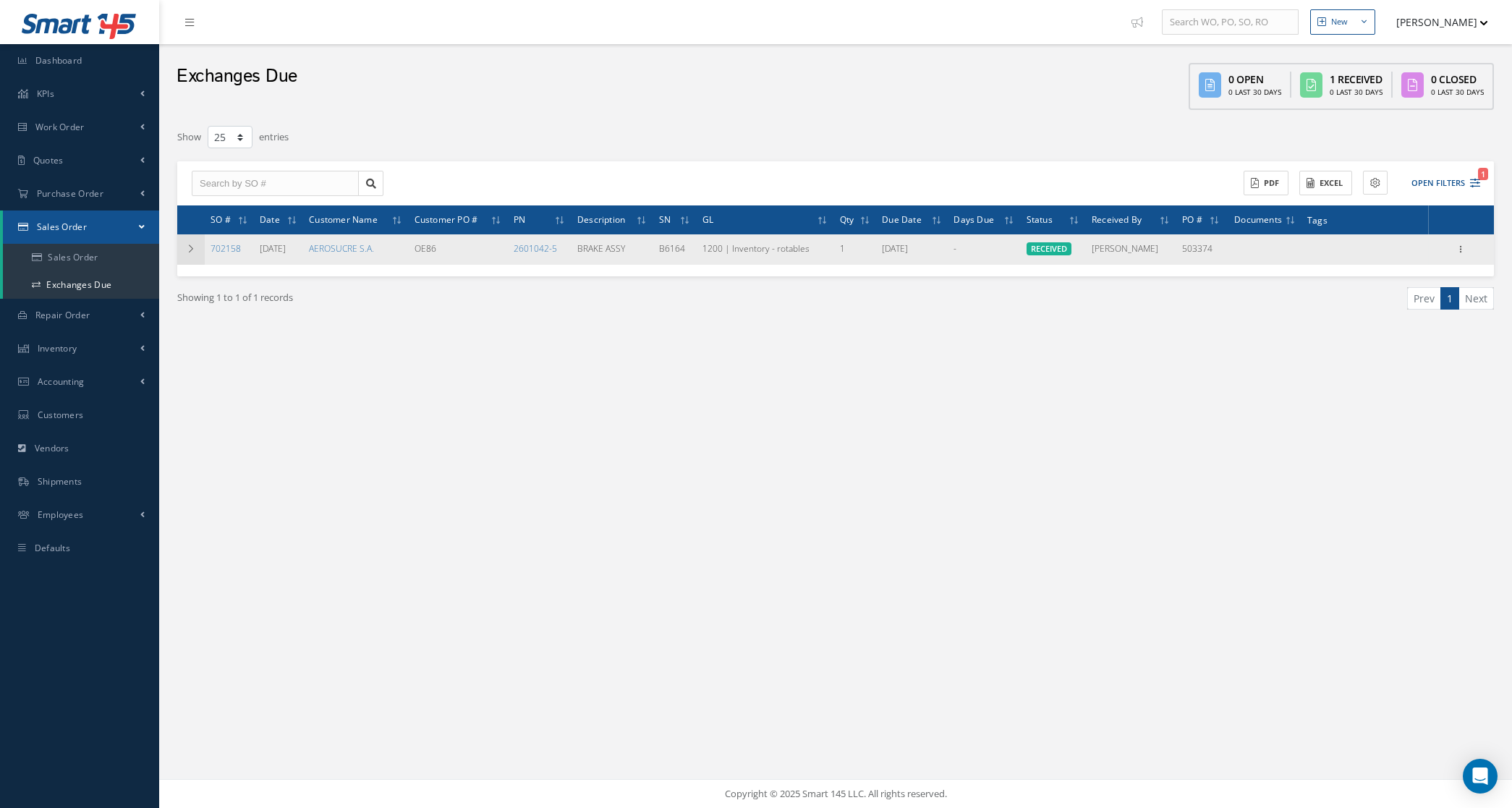
click at [190, 244] on icon at bounding box center [191, 248] width 10 height 9
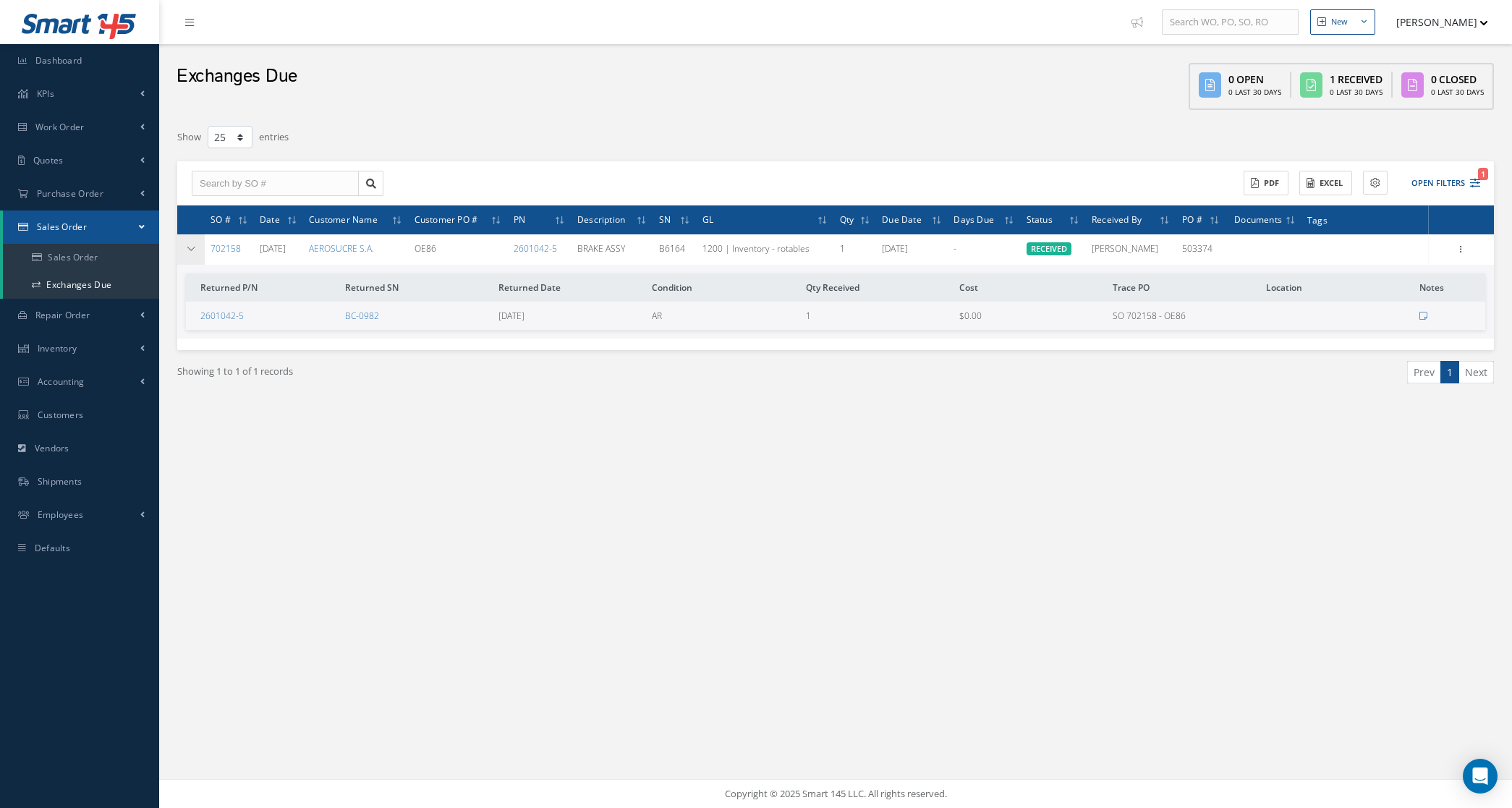
click at [199, 248] on td at bounding box center [191, 249] width 27 height 30
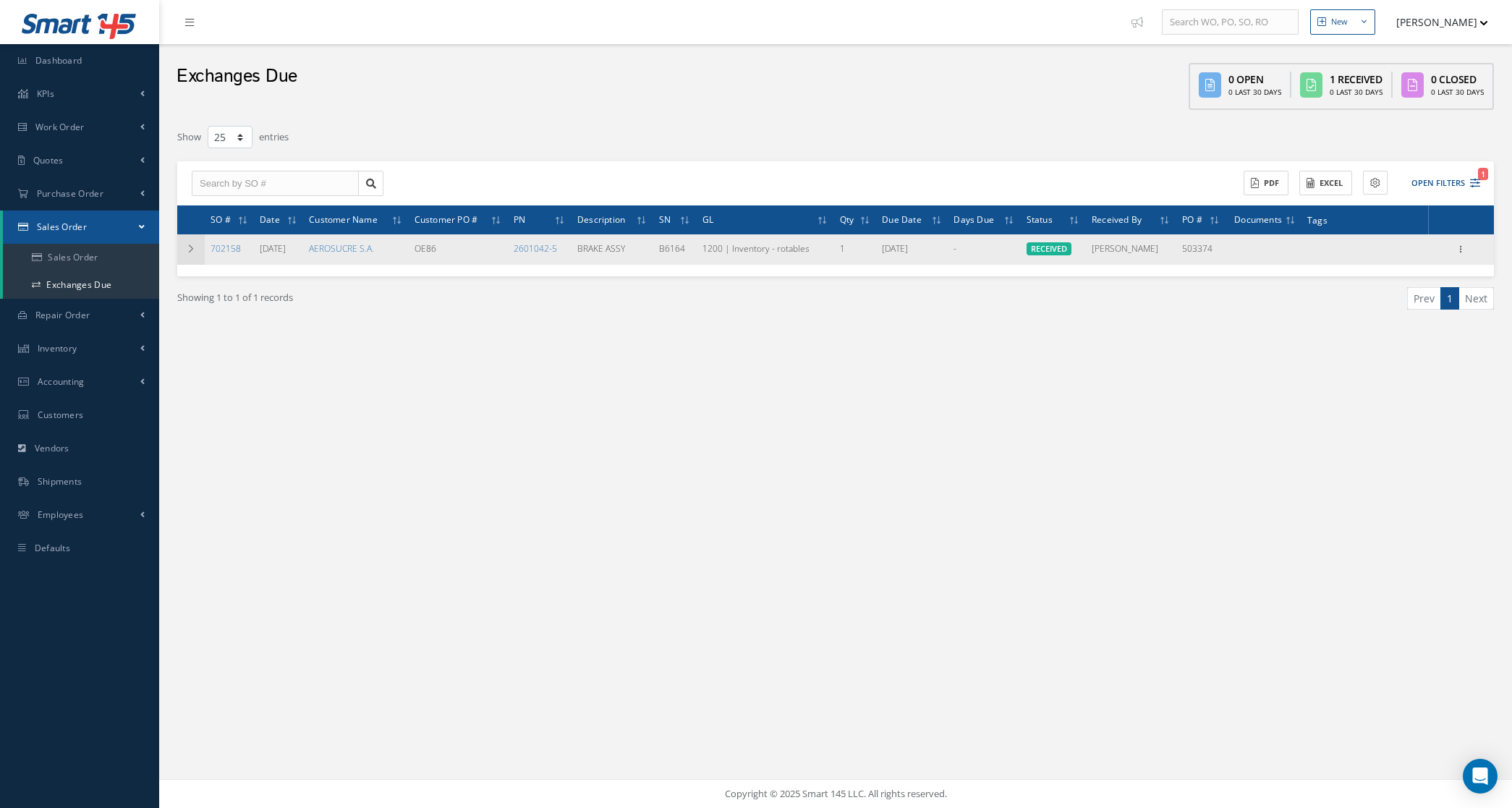
click at [199, 255] on td at bounding box center [191, 249] width 27 height 30
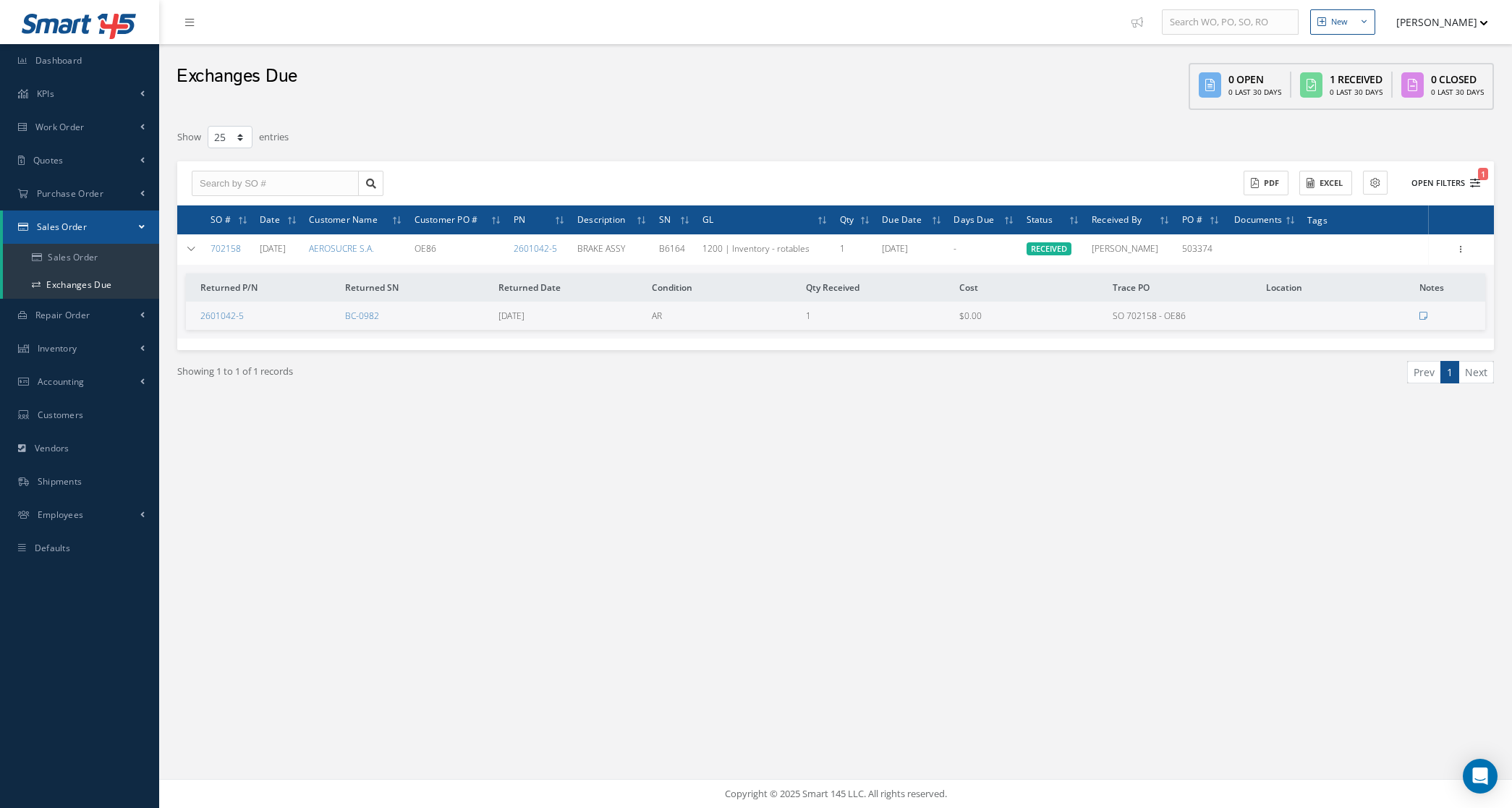
click at [1431, 186] on button "Open Filters 1" at bounding box center [1439, 183] width 82 height 24
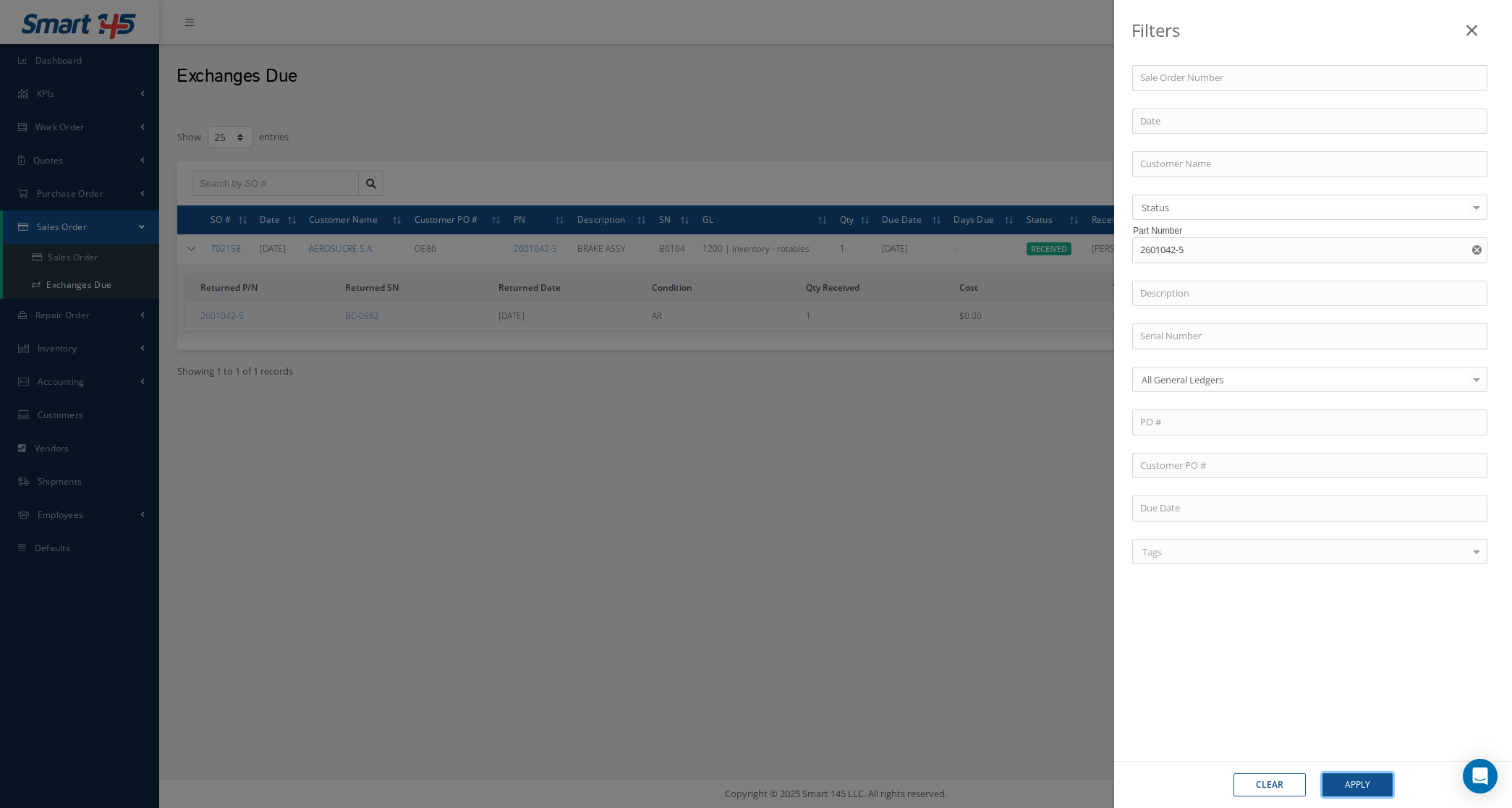
click at [1333, 785] on button "Apply" at bounding box center [1357, 785] width 70 height 23
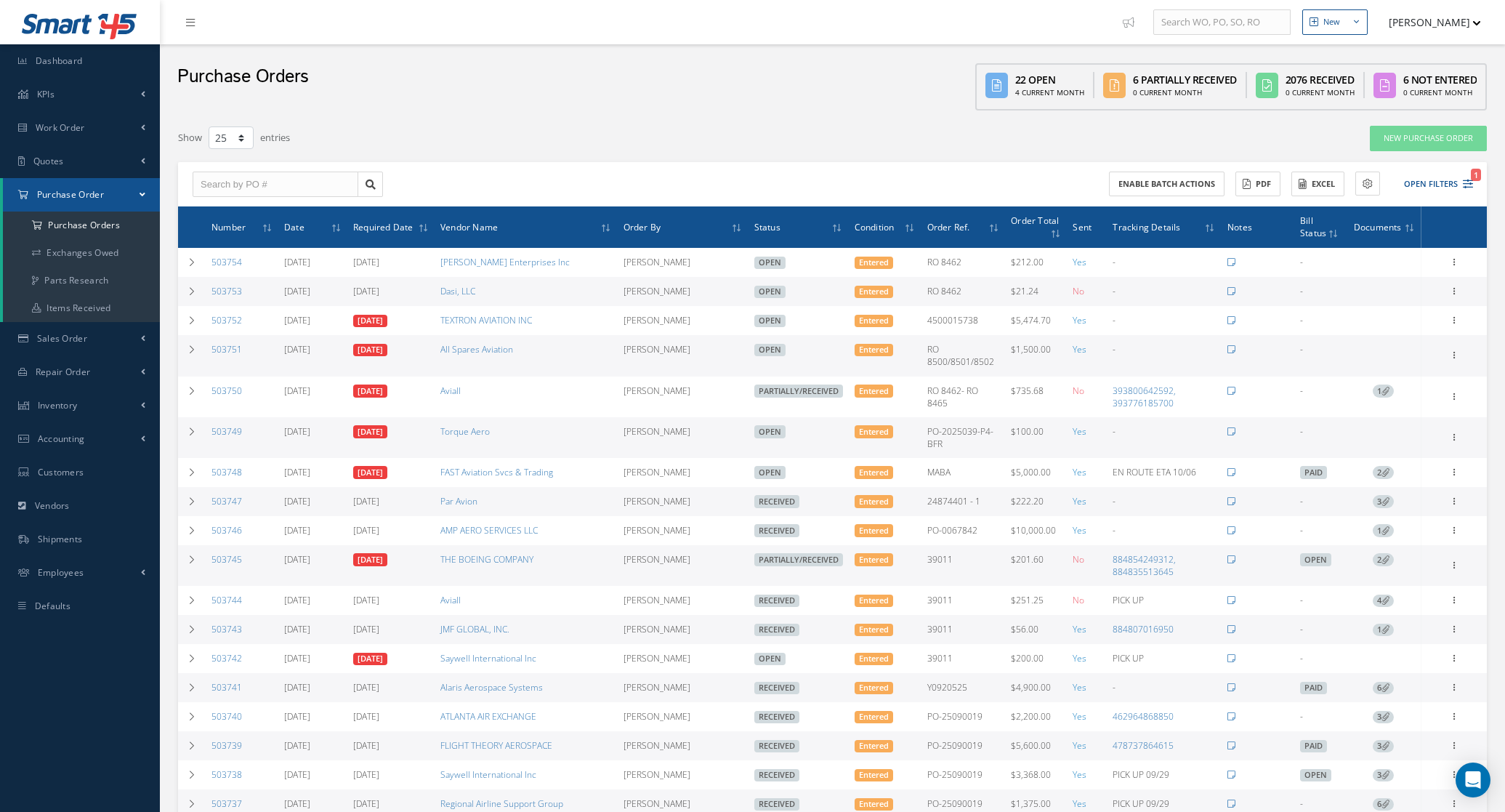
select select "25"
click at [1456, 180] on button "Open Filters 1" at bounding box center [1432, 184] width 82 height 24
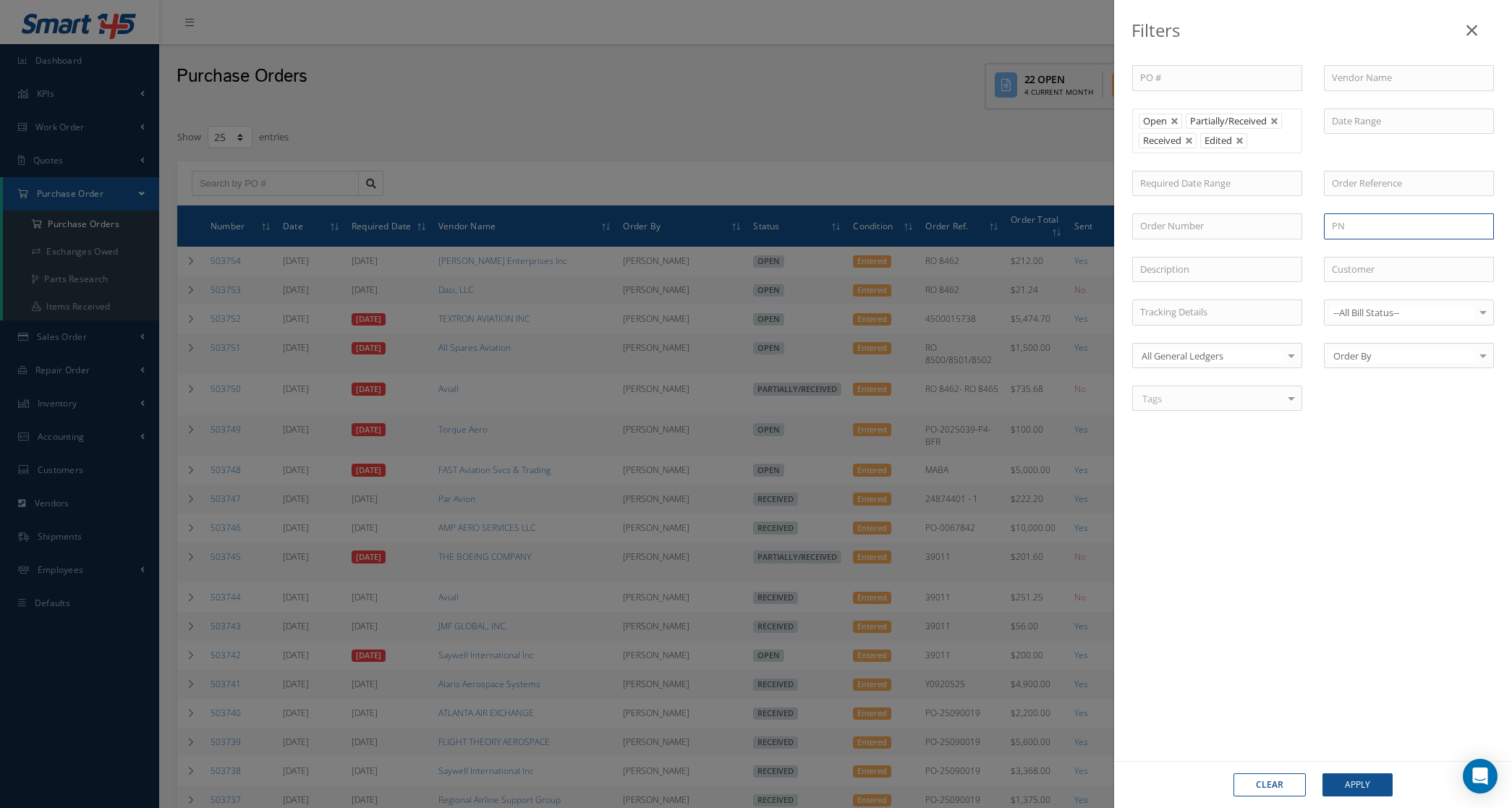
click at [1371, 224] on input "text" at bounding box center [1409, 226] width 170 height 26
paste input "2601042-5"
type input "2601042-5"
click at [1332, 774] on button "Apply" at bounding box center [1357, 785] width 70 height 23
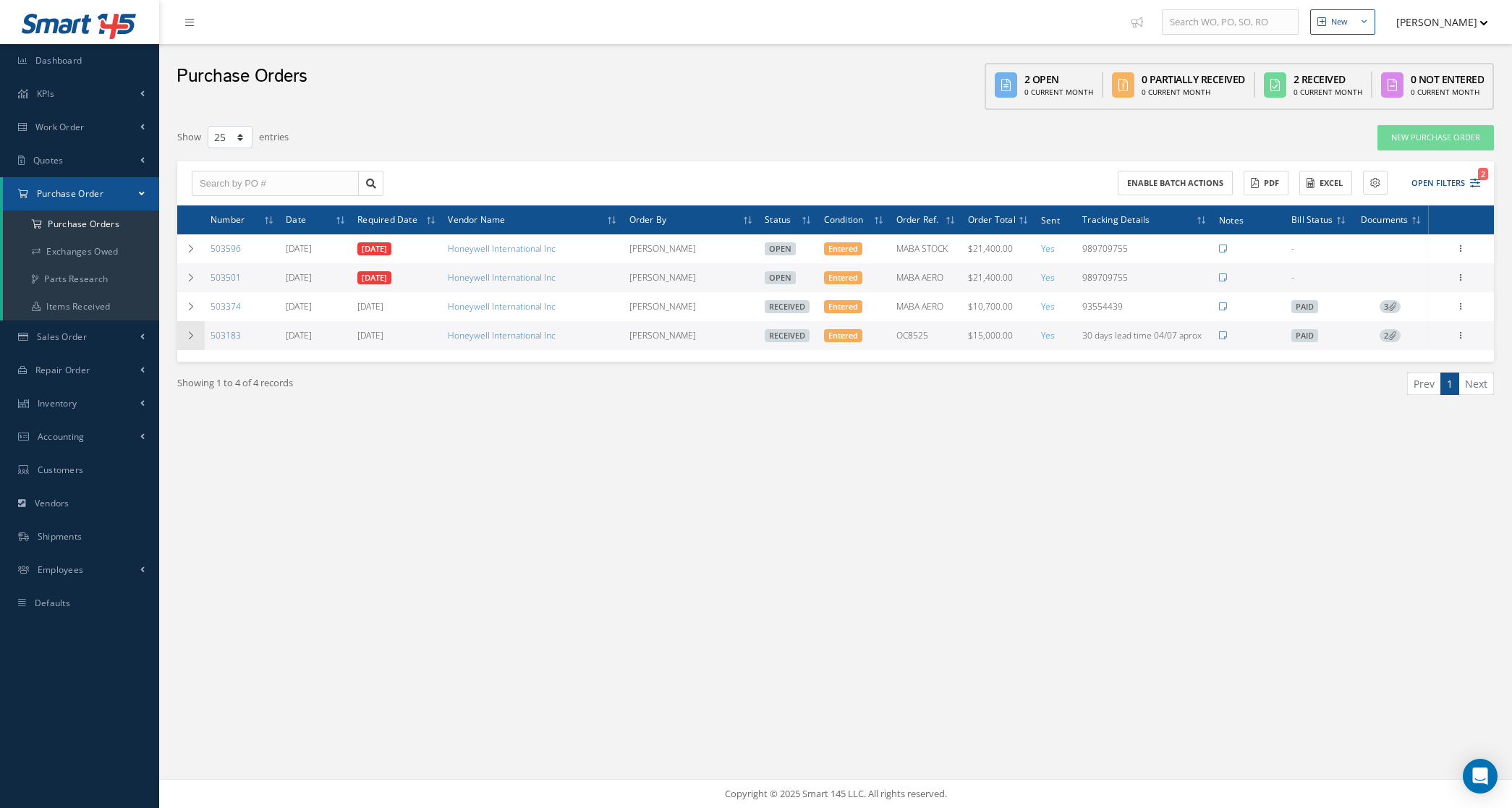
click at [185, 329] on td at bounding box center [191, 336] width 27 height 29
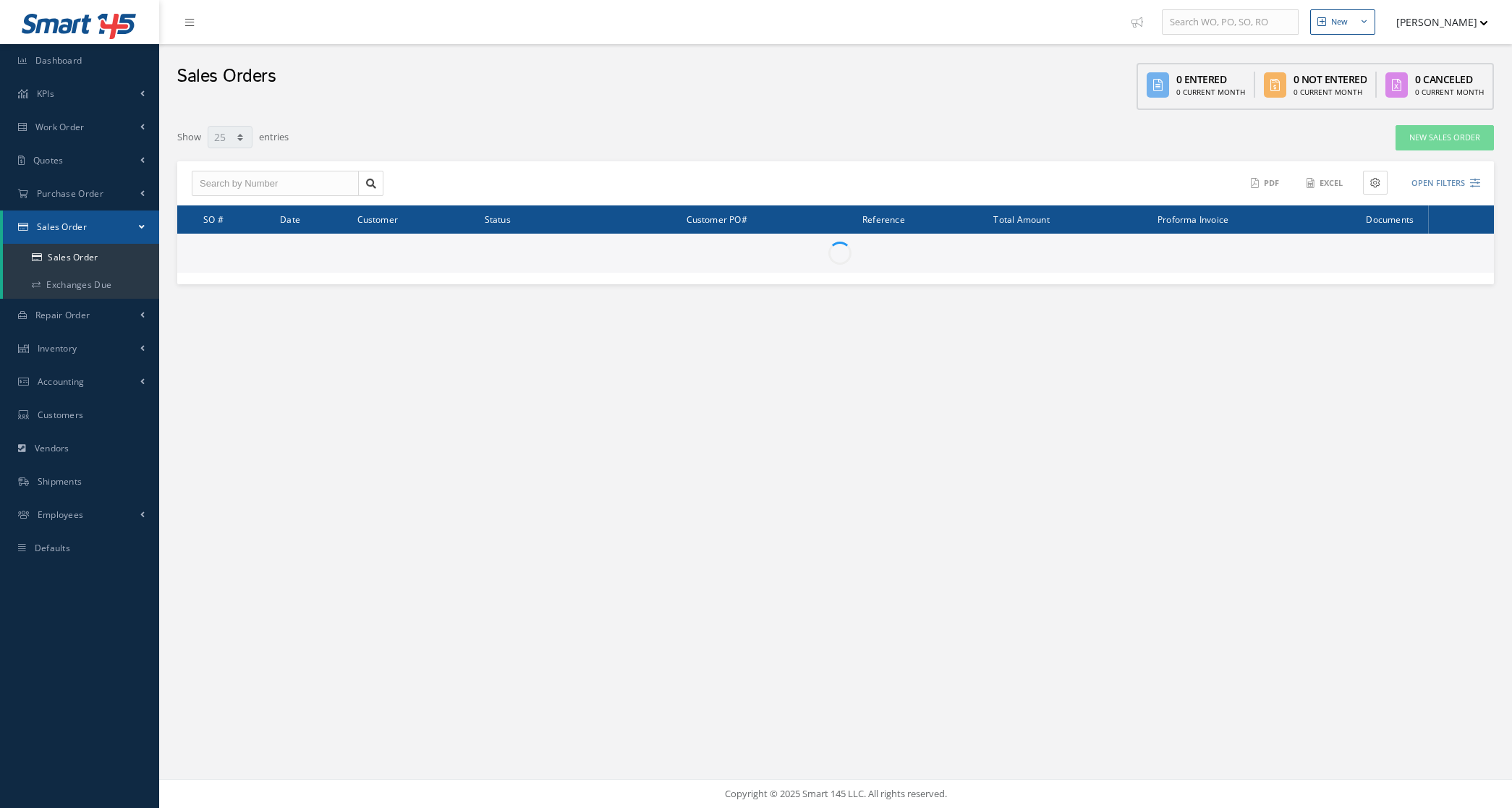
select select "25"
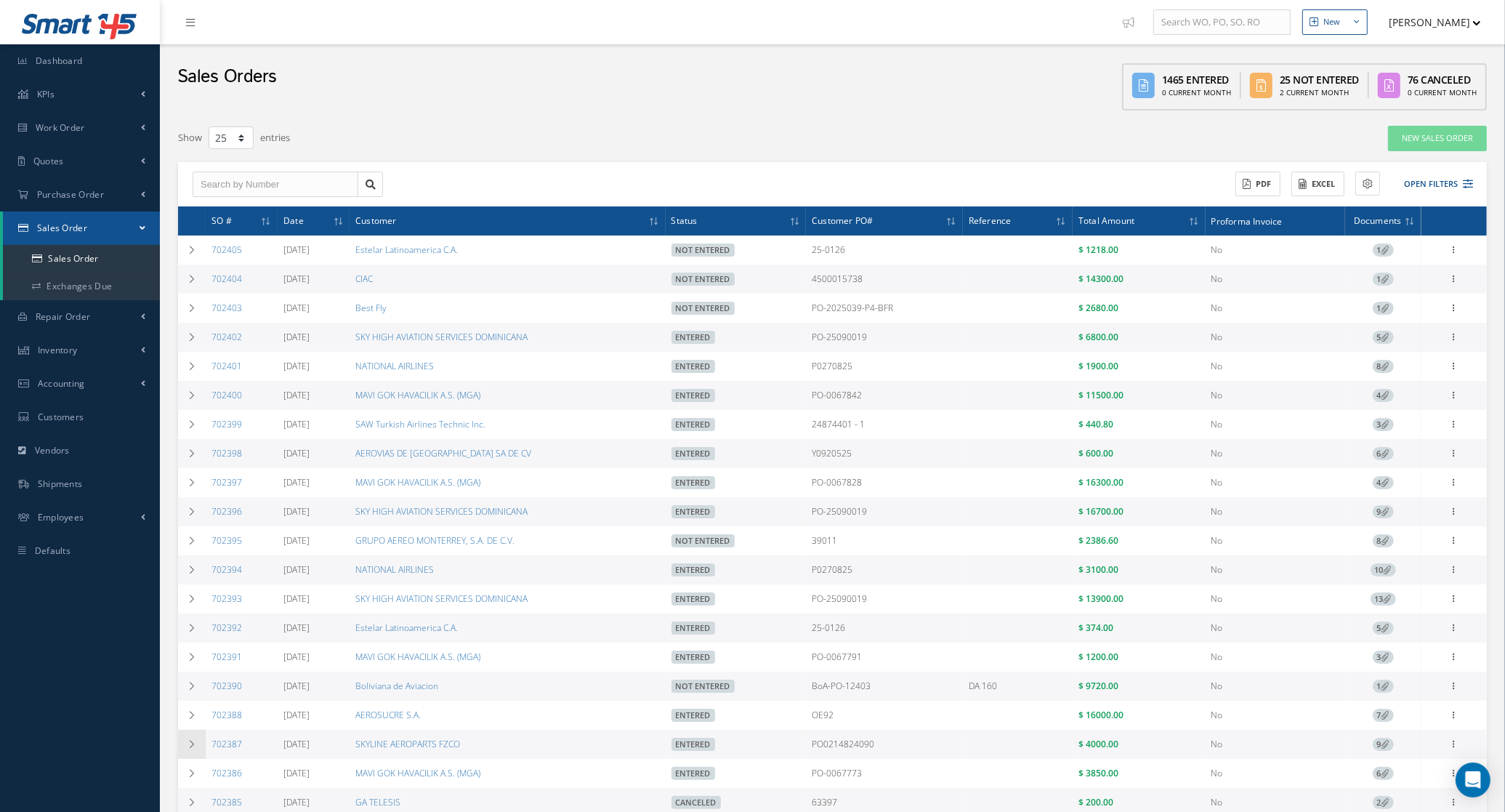
click at [184, 751] on td at bounding box center [192, 744] width 27 height 29
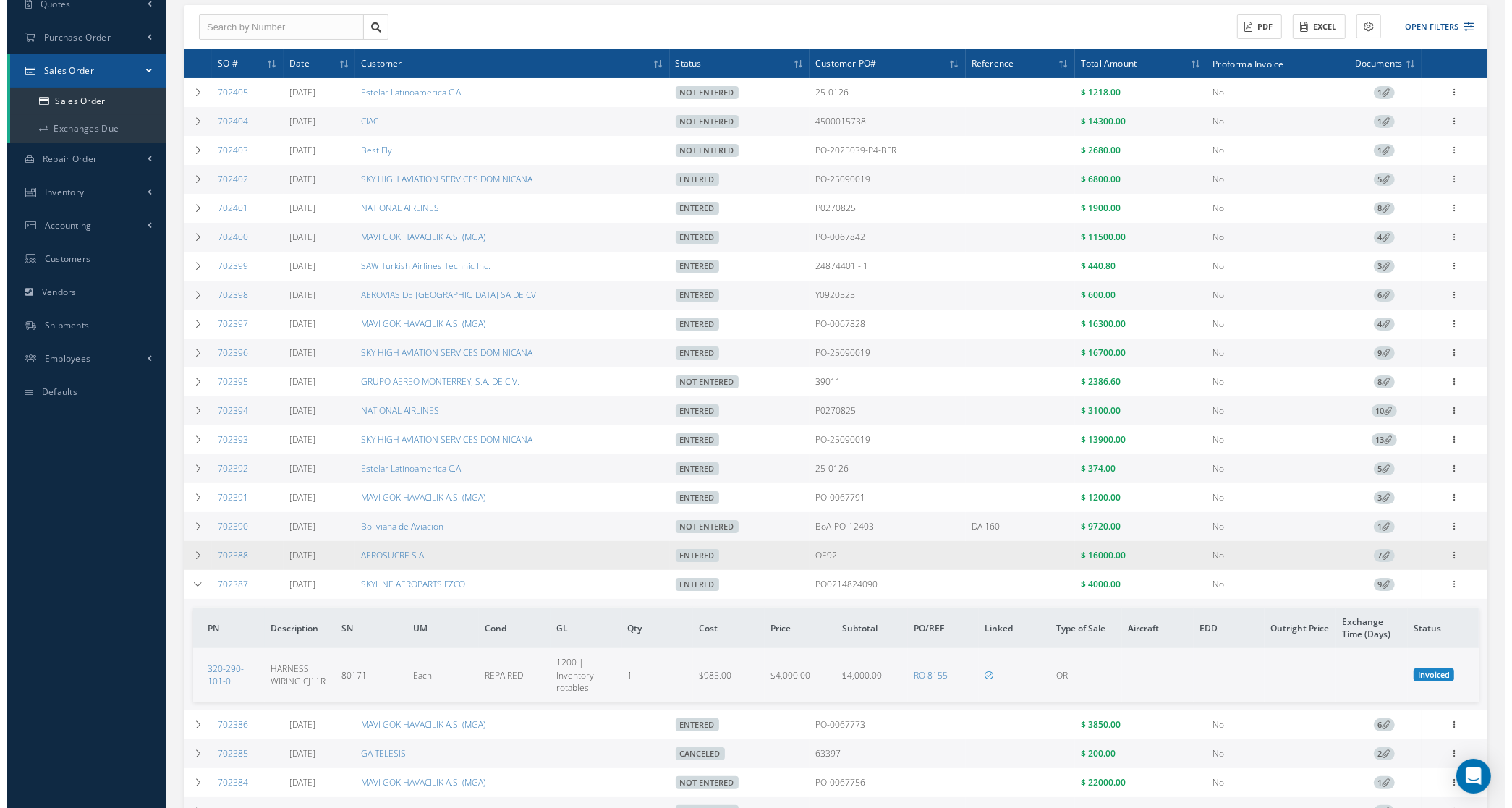
scroll to position [181, 0]
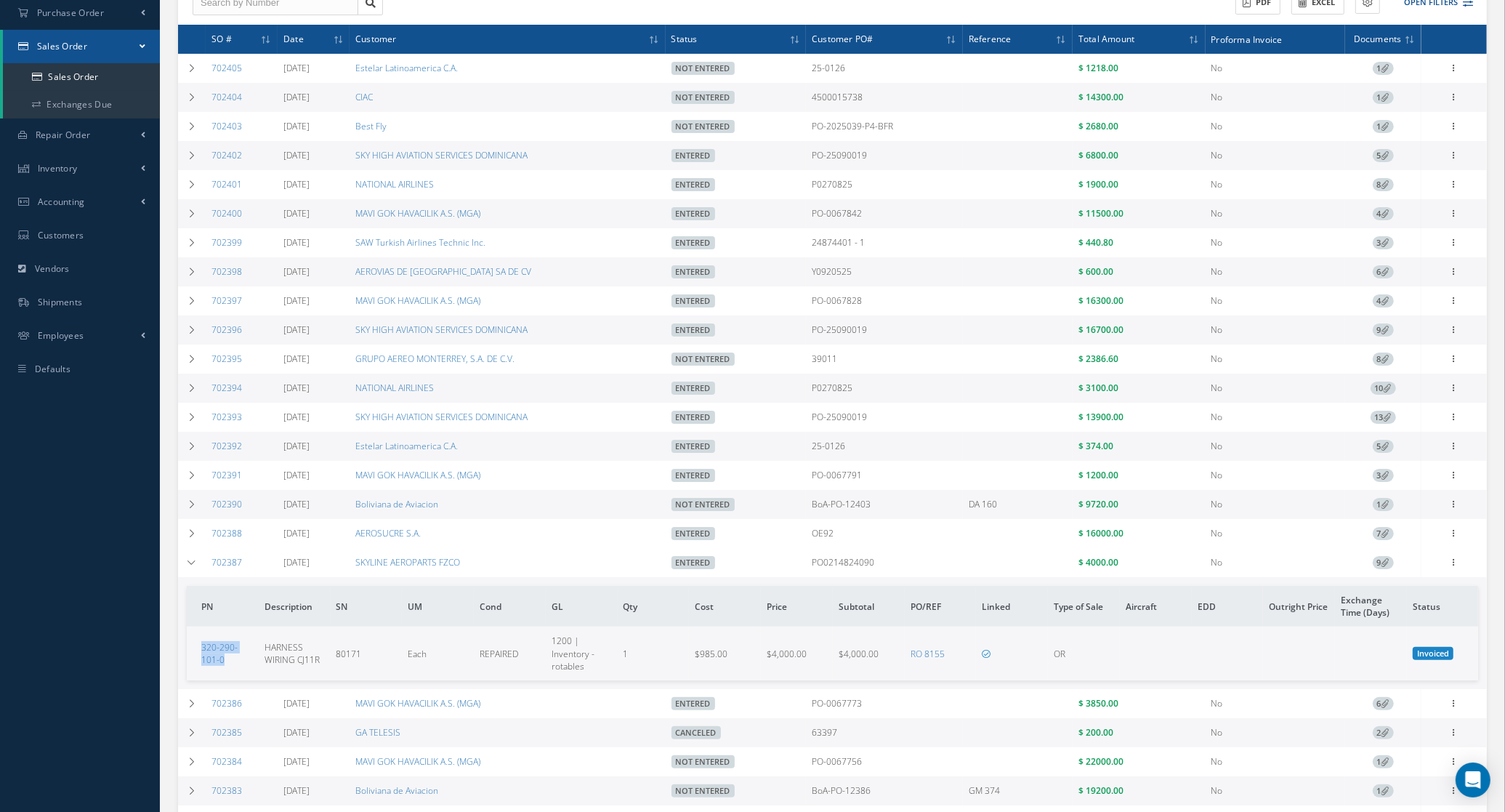
drag, startPoint x: 245, startPoint y: 673, endPoint x: 193, endPoint y: 659, distance: 53.9
click at [193, 659] on td "320-290-101-0" at bounding box center [223, 653] width 72 height 53
copy link "320-290-101-0"
drag, startPoint x: 320, startPoint y: 669, endPoint x: 258, endPoint y: 650, distance: 64.8
click at [259, 650] on td "HARNESS WIRING CJ11R" at bounding box center [295, 653] width 72 height 53
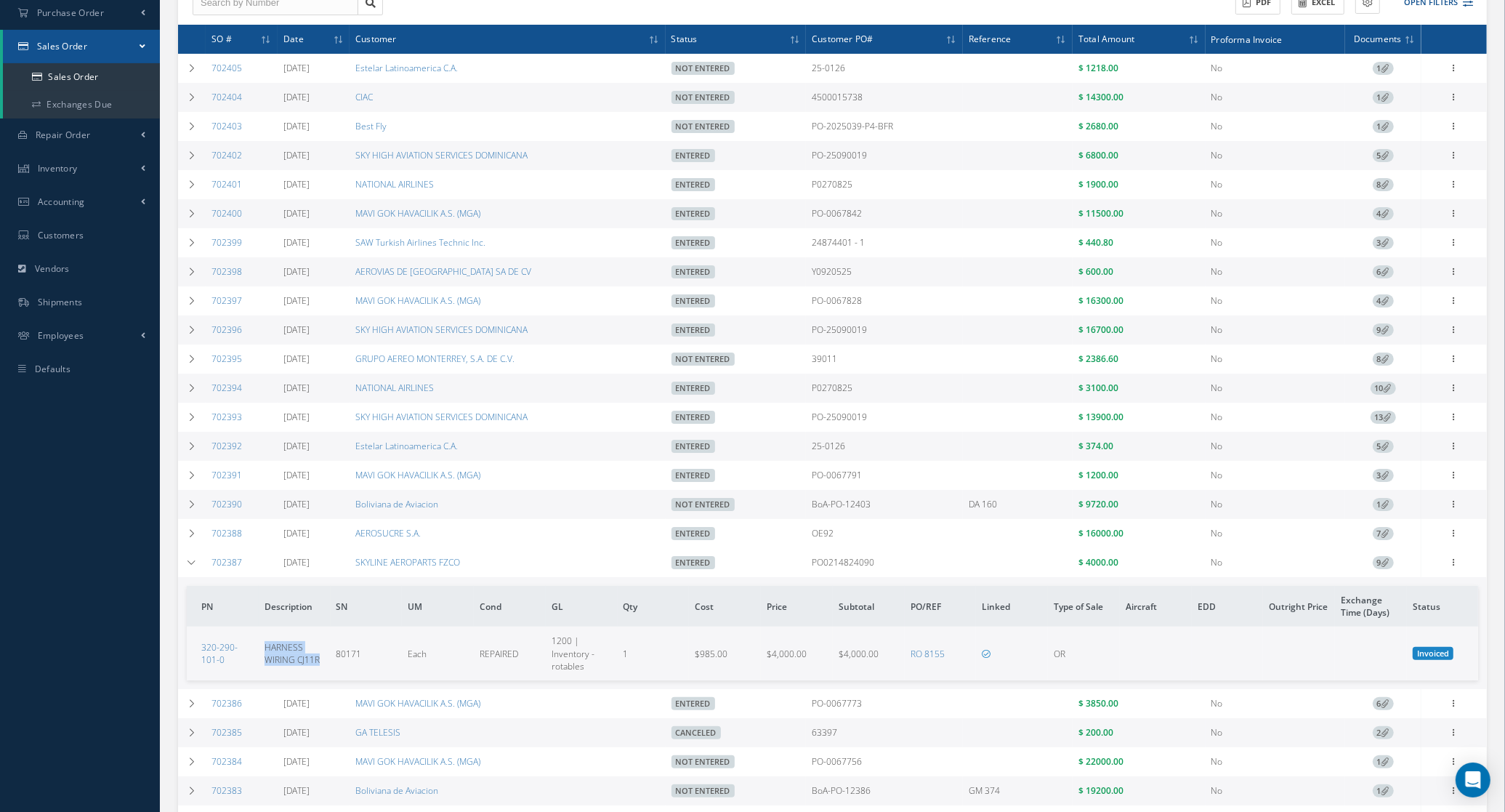
copy span "HARNESS WIRING CJ11R"
click at [1393, 569] on span "9" at bounding box center [1384, 562] width 21 height 13
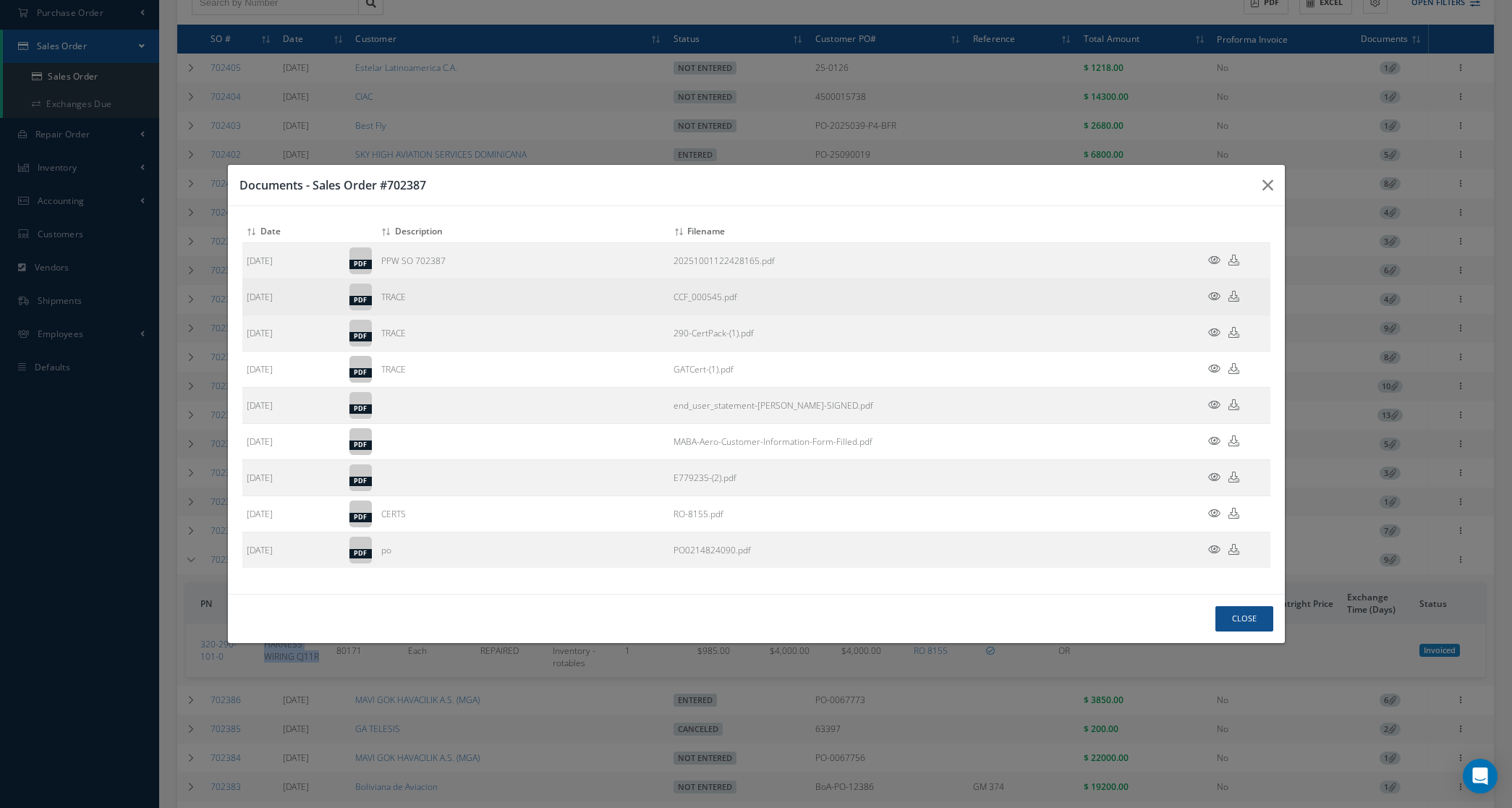
click at [1213, 287] on td at bounding box center [1227, 296] width 87 height 36
click at [1213, 296] on icon at bounding box center [1214, 295] width 13 height 11
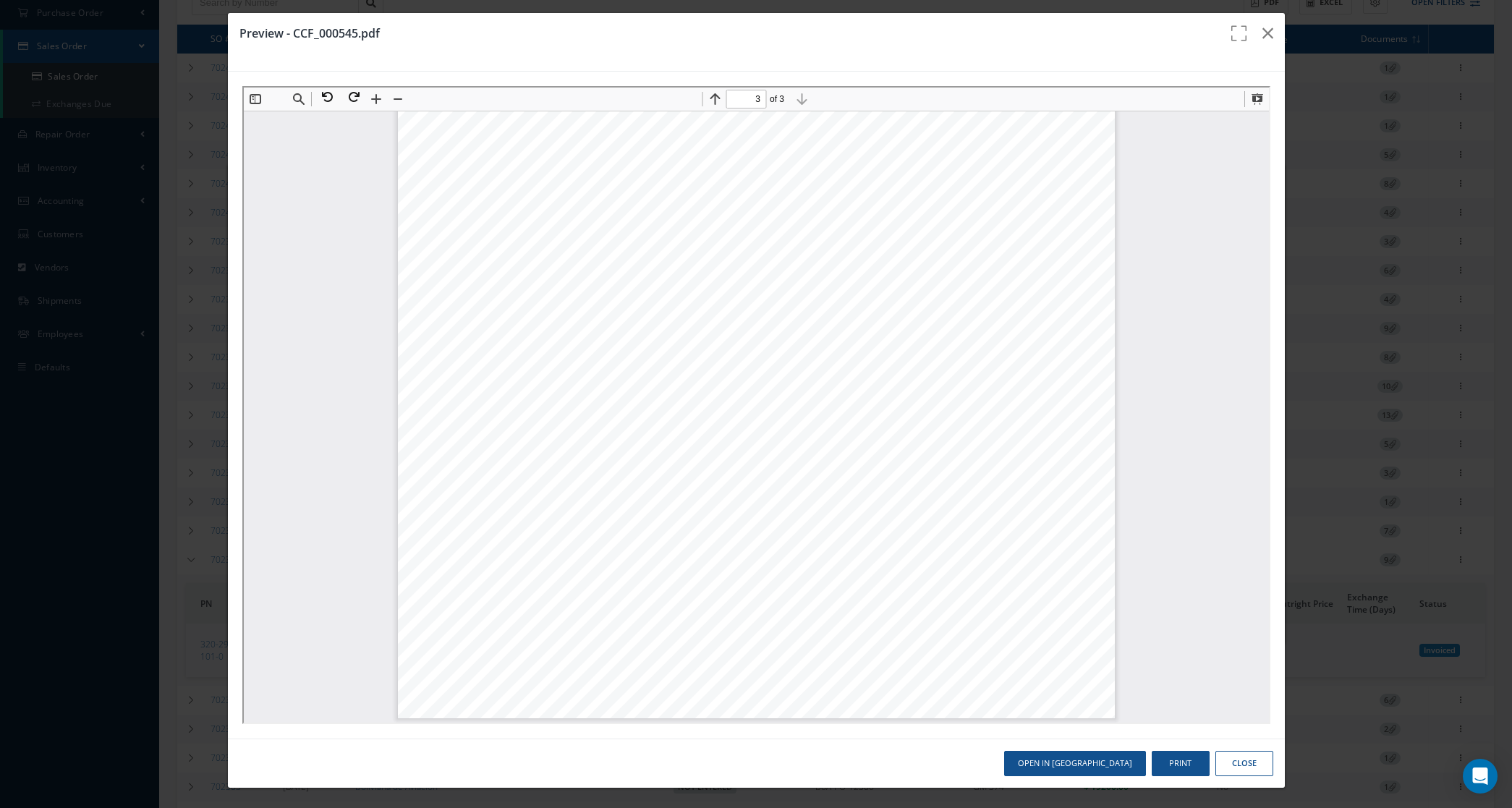
scroll to position [10, 0]
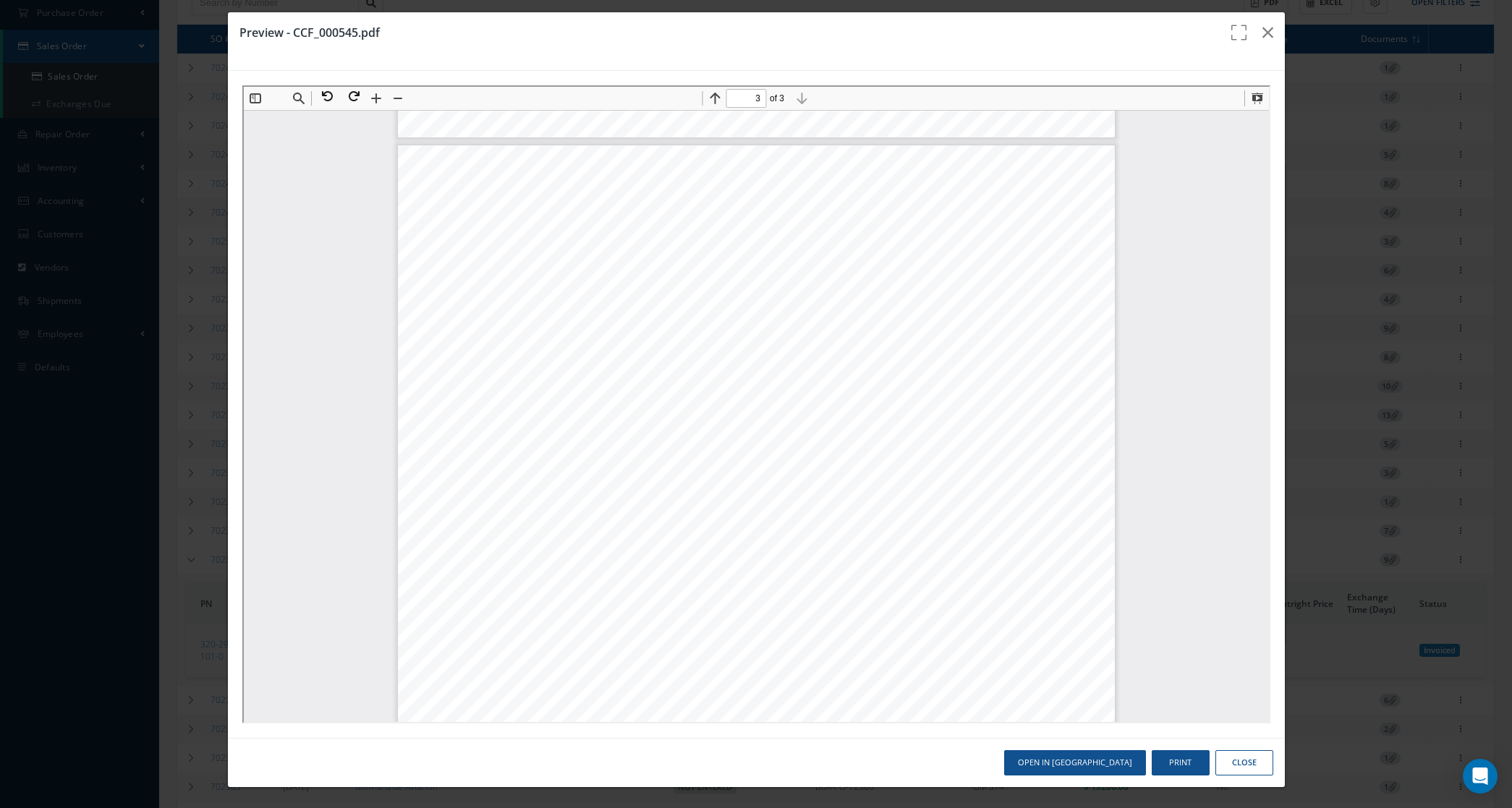
type input "2"
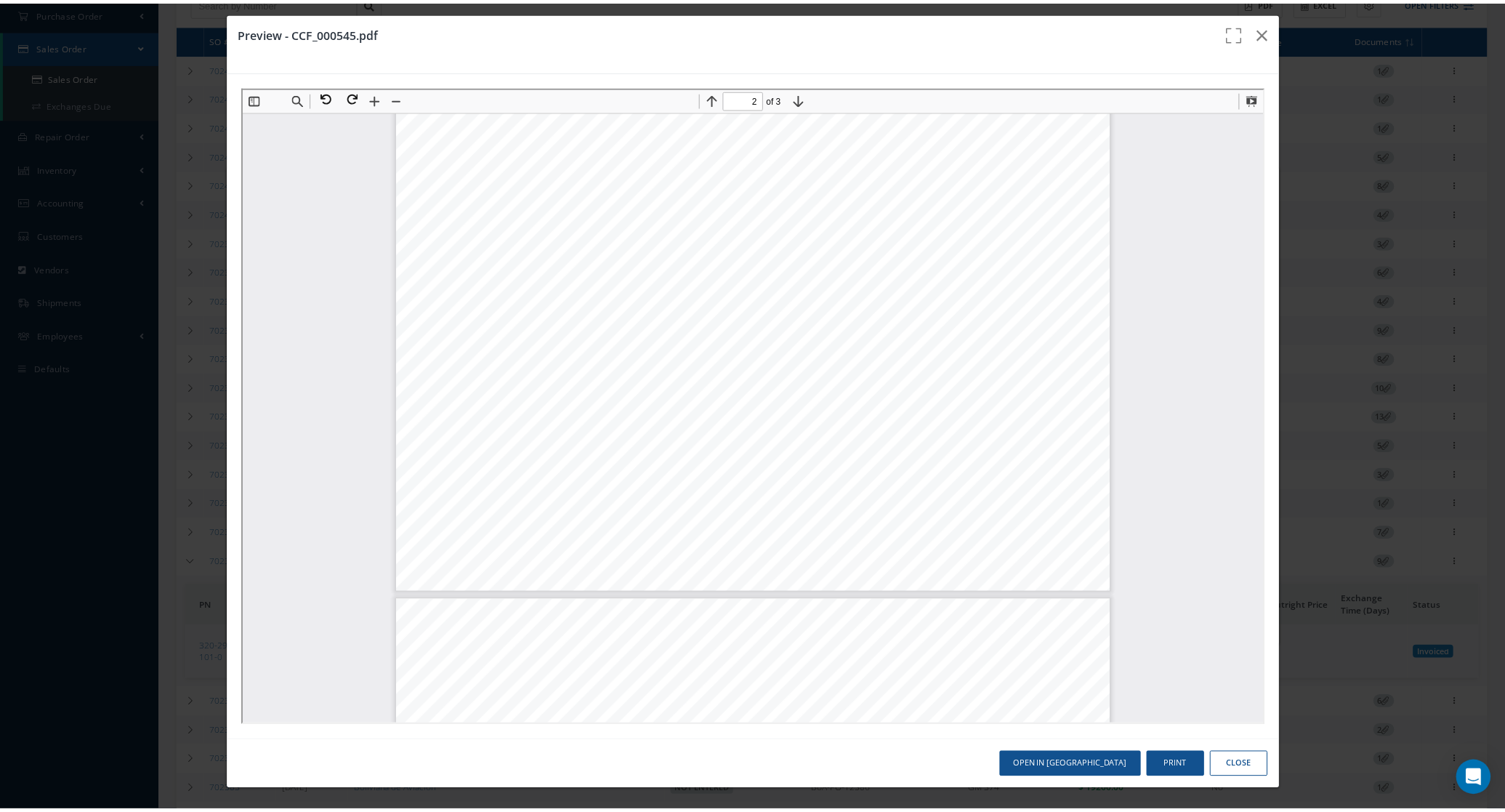
scroll to position [956, 0]
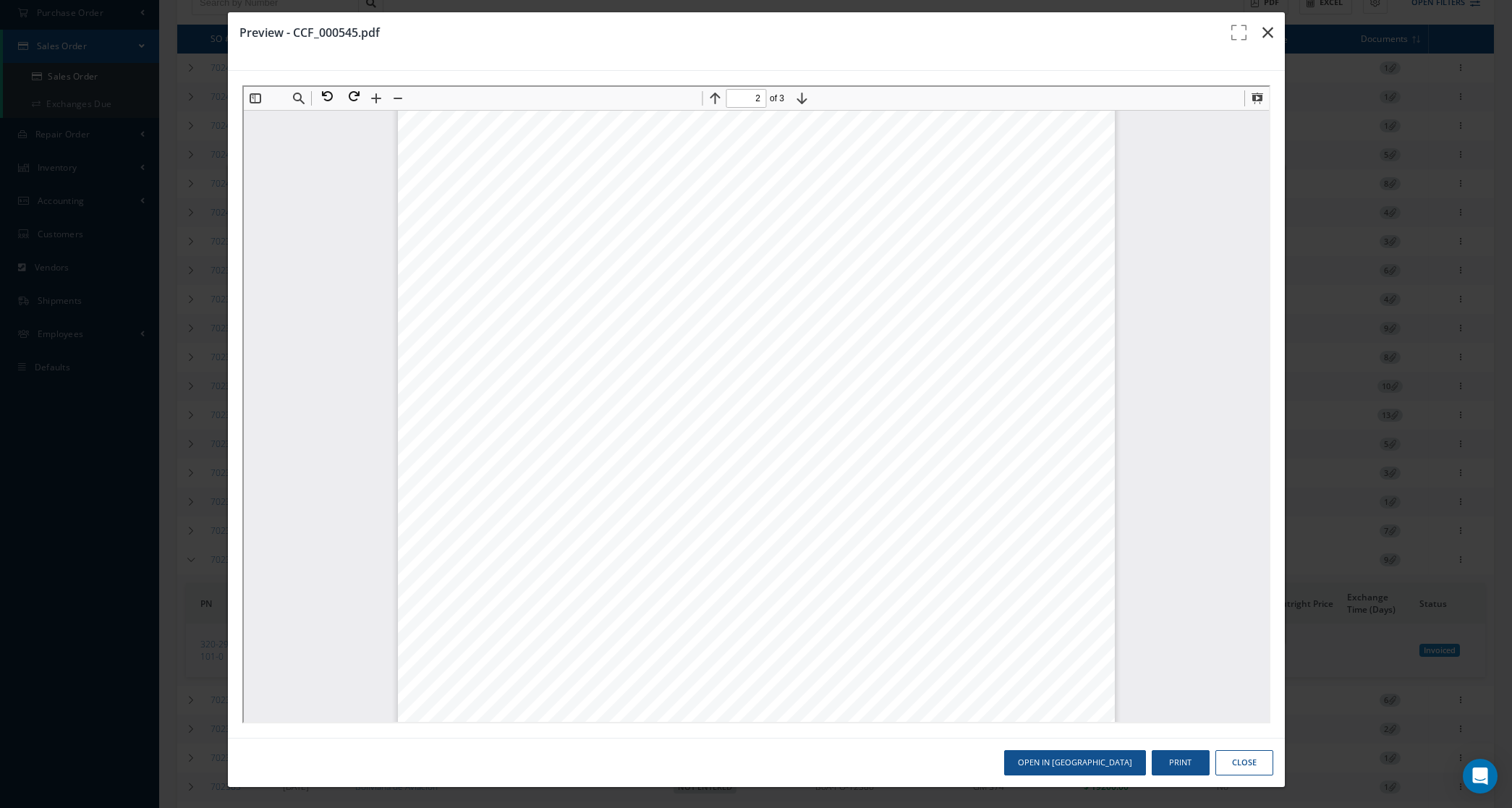
click at [1263, 27] on button "button" at bounding box center [1267, 33] width 34 height 41
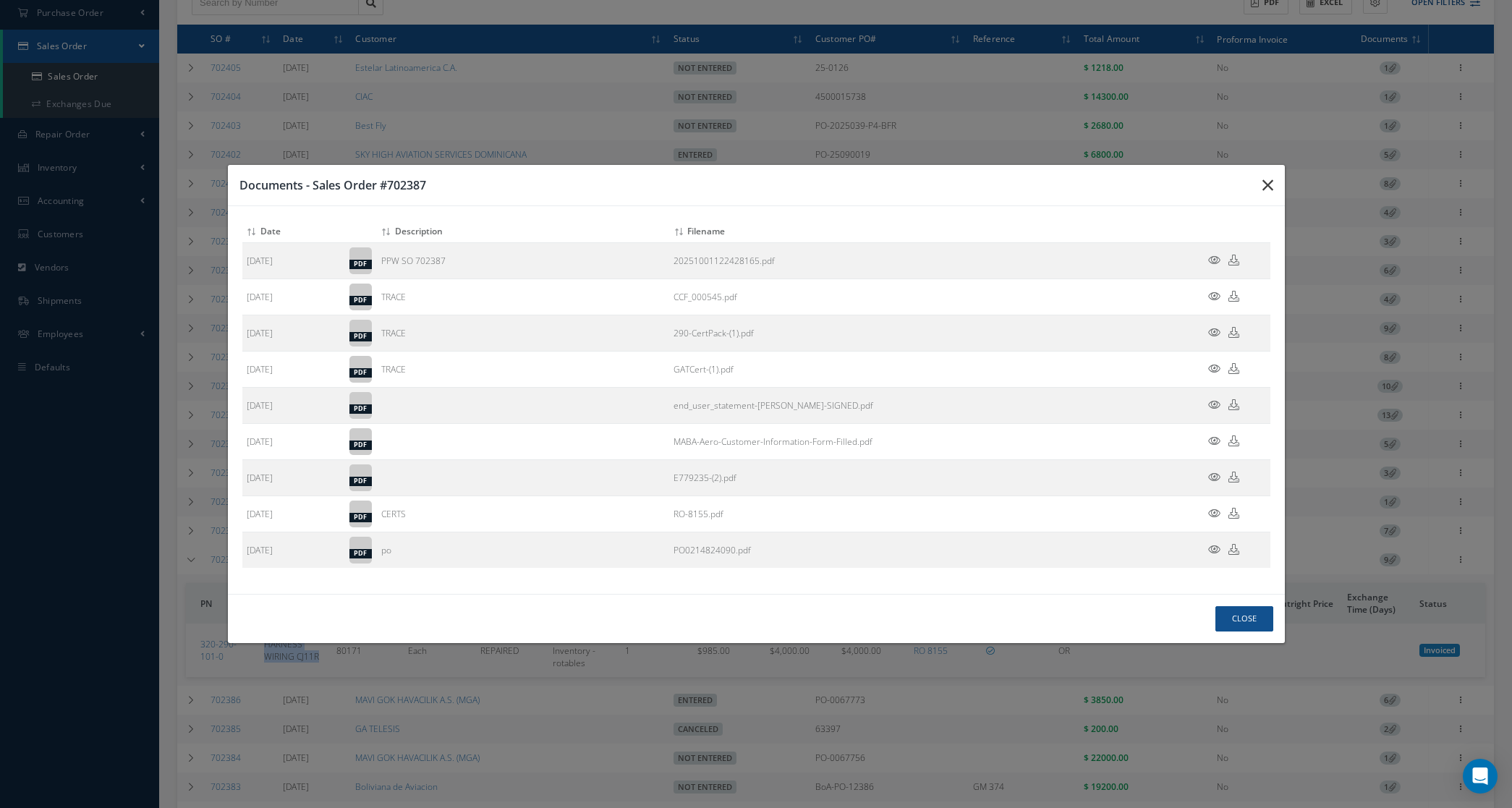
click at [1262, 172] on button "button" at bounding box center [1267, 185] width 34 height 41
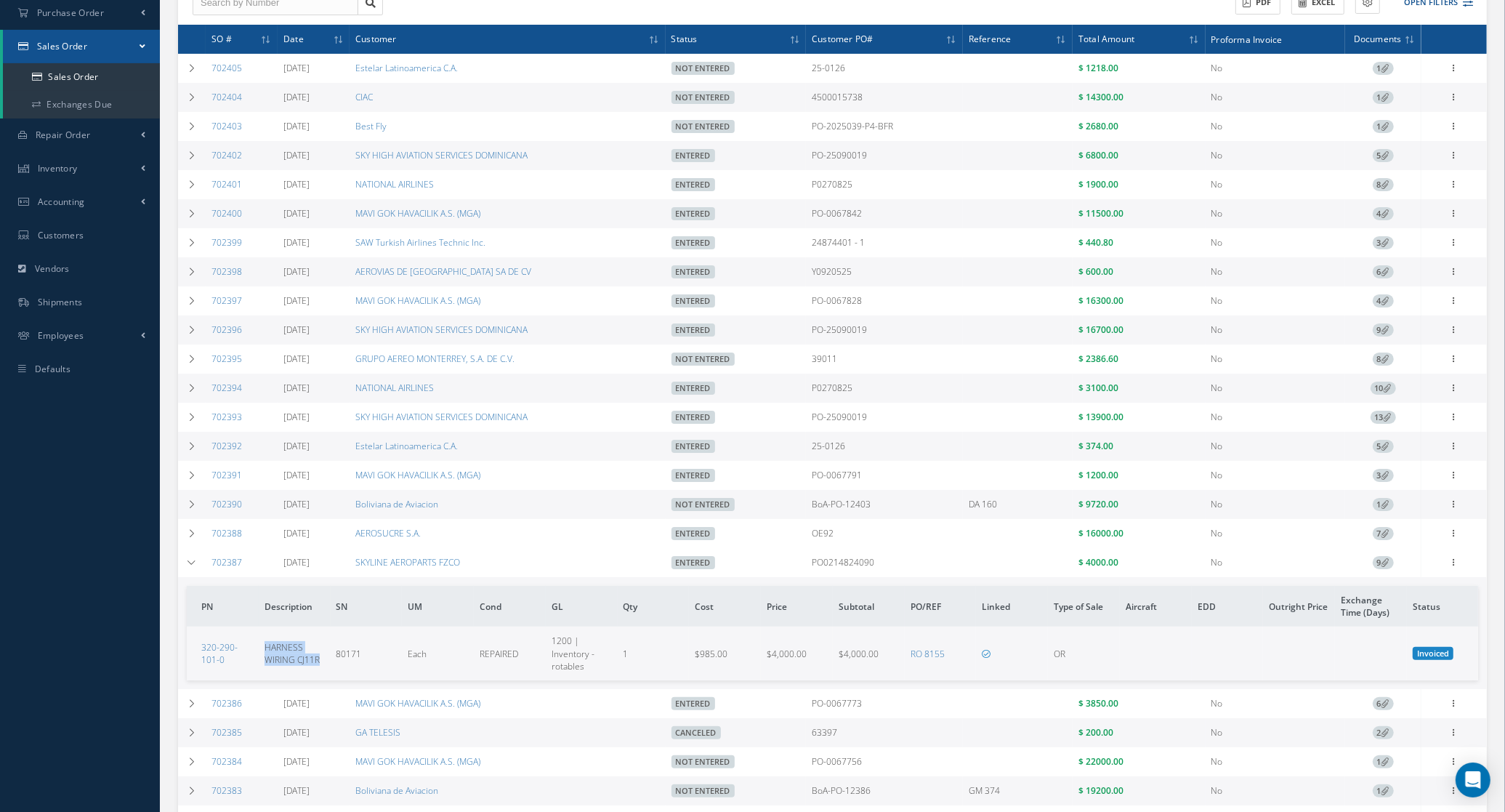
drag, startPoint x: 210, startPoint y: 572, endPoint x: 245, endPoint y: 583, distance: 36.7
click at [245, 577] on td "702387" at bounding box center [242, 563] width 72 height 29
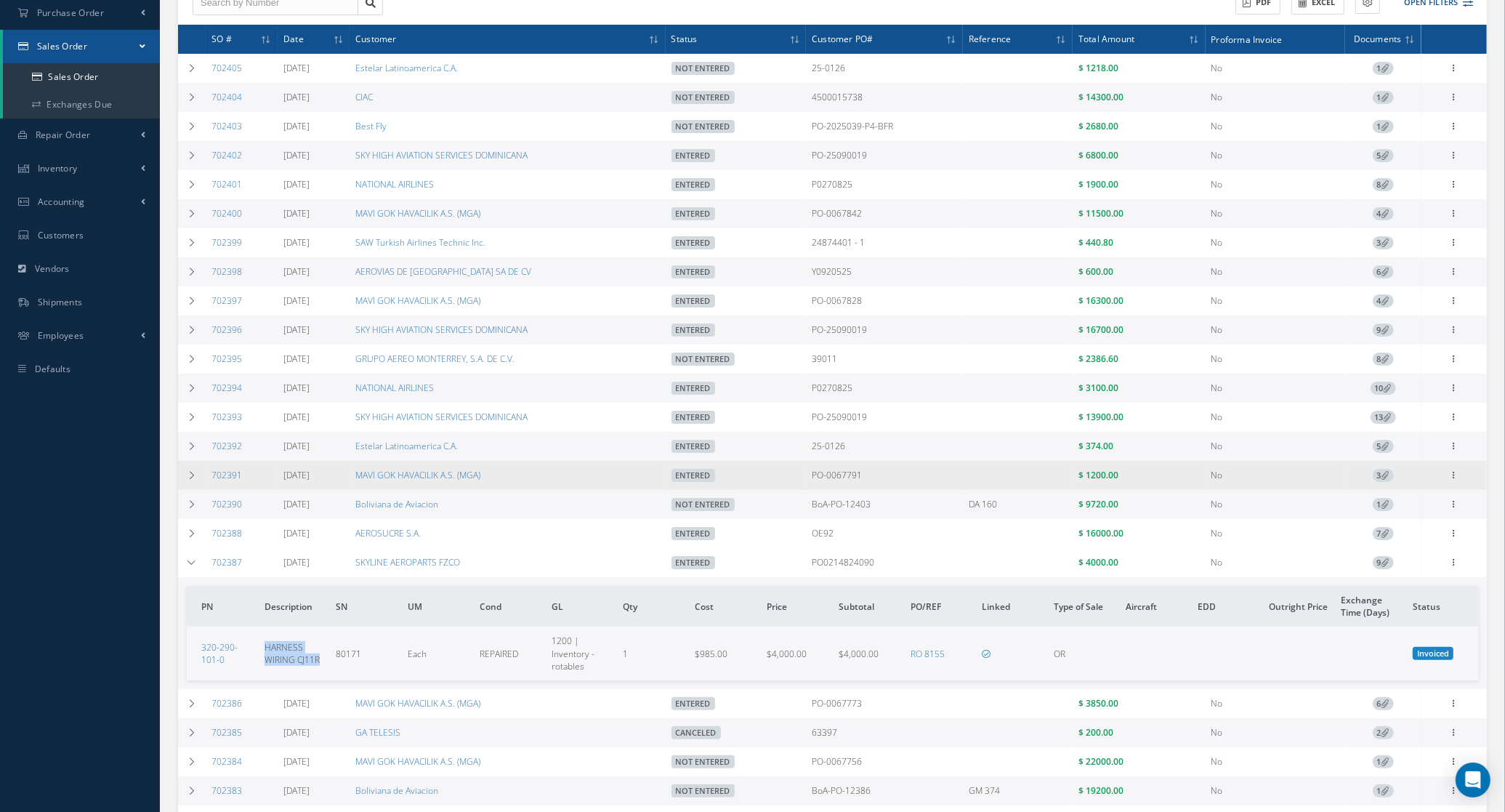
copy link "702387"
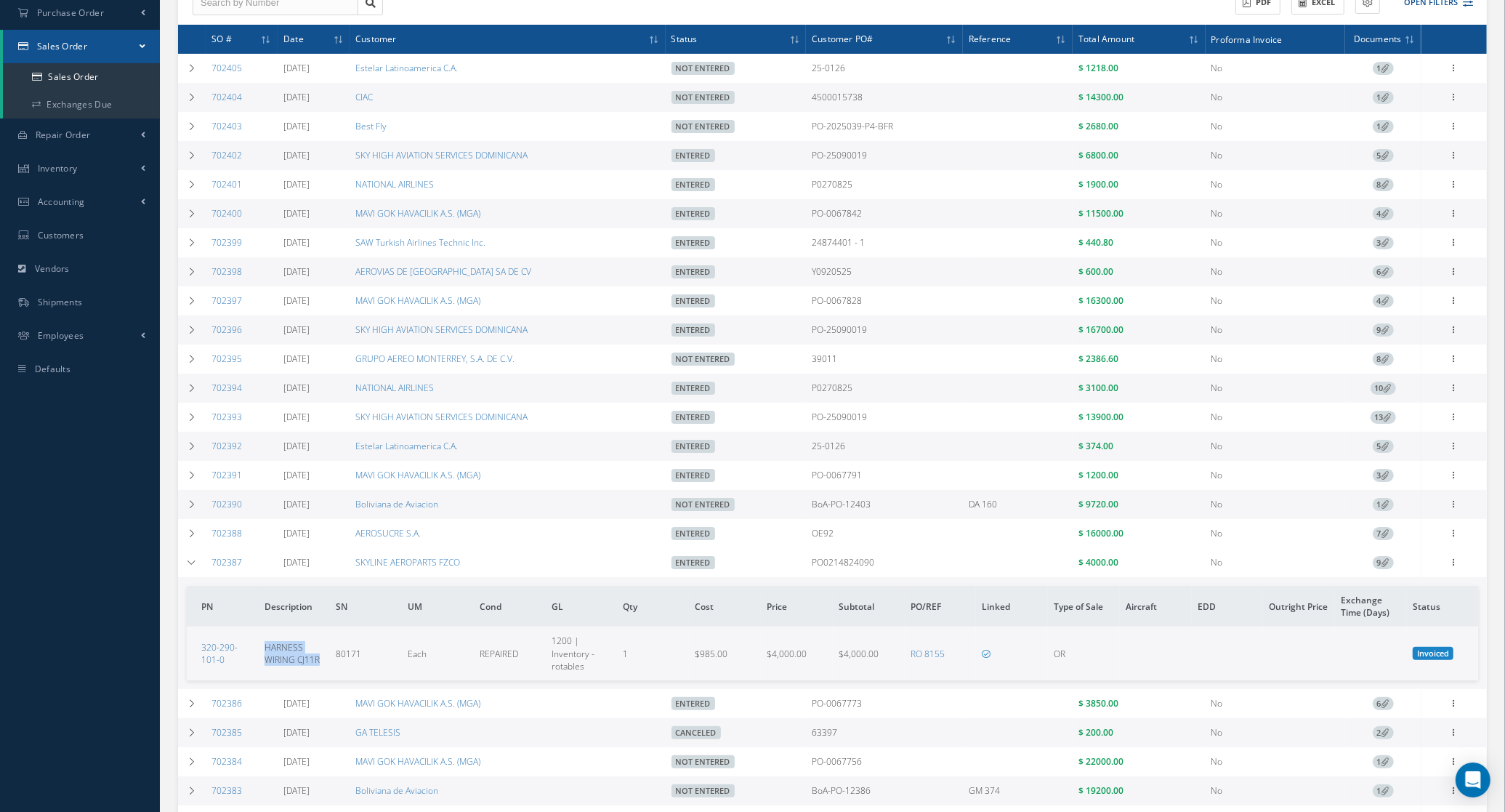
drag, startPoint x: 895, startPoint y: 574, endPoint x: 819, endPoint y: 575, distance: 76.0
click at [819, 575] on td "PO0214824090" at bounding box center [885, 563] width 157 height 29
copy td "PO0214824090"
click at [1456, 567] on icon at bounding box center [1455, 561] width 15 height 12
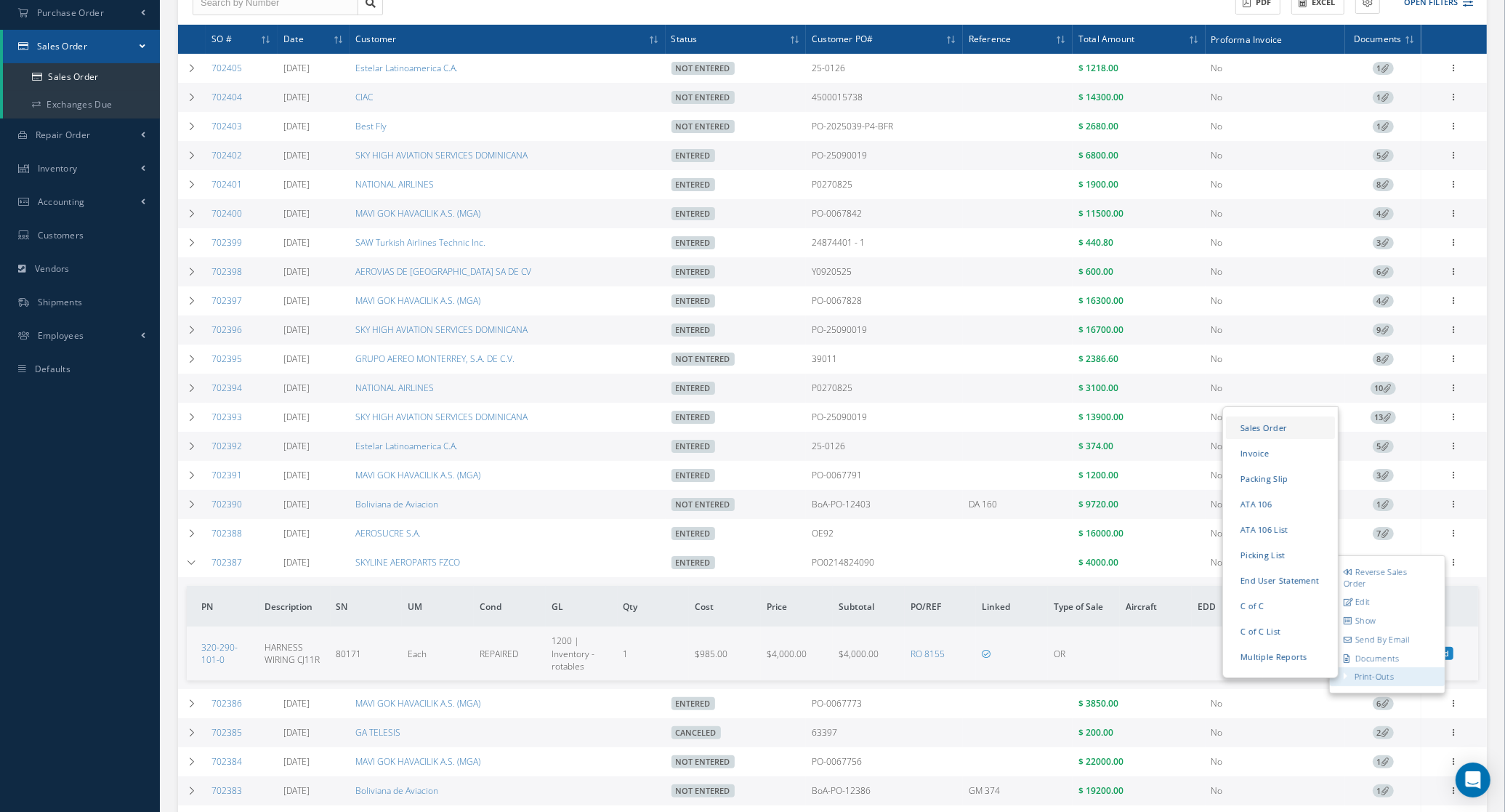
click at [1267, 438] on link "Sales Order" at bounding box center [1281, 427] width 109 height 22
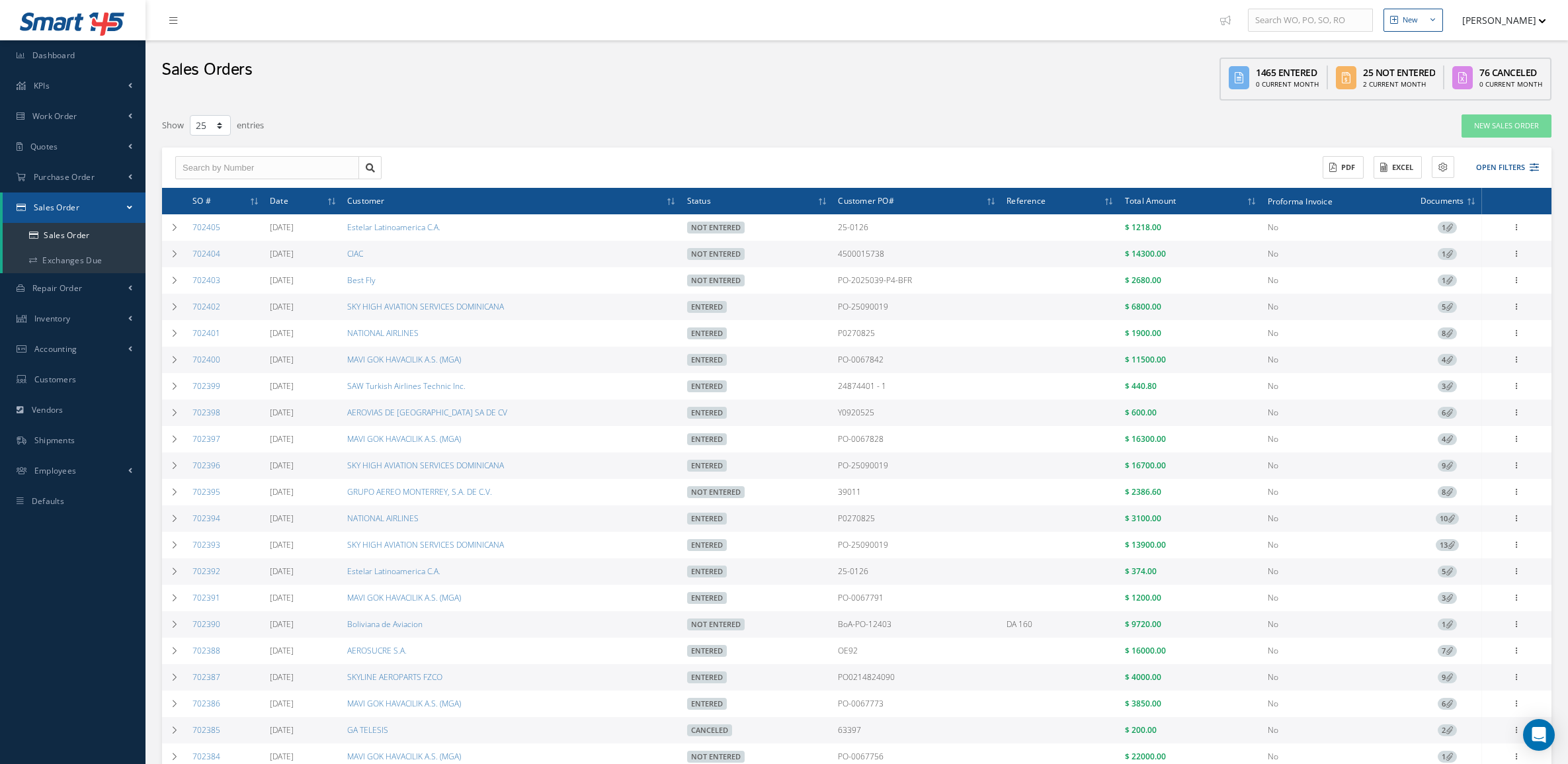
select select "25"
click at [1496, 172] on button "Open Filters" at bounding box center [1502, 168] width 75 height 22
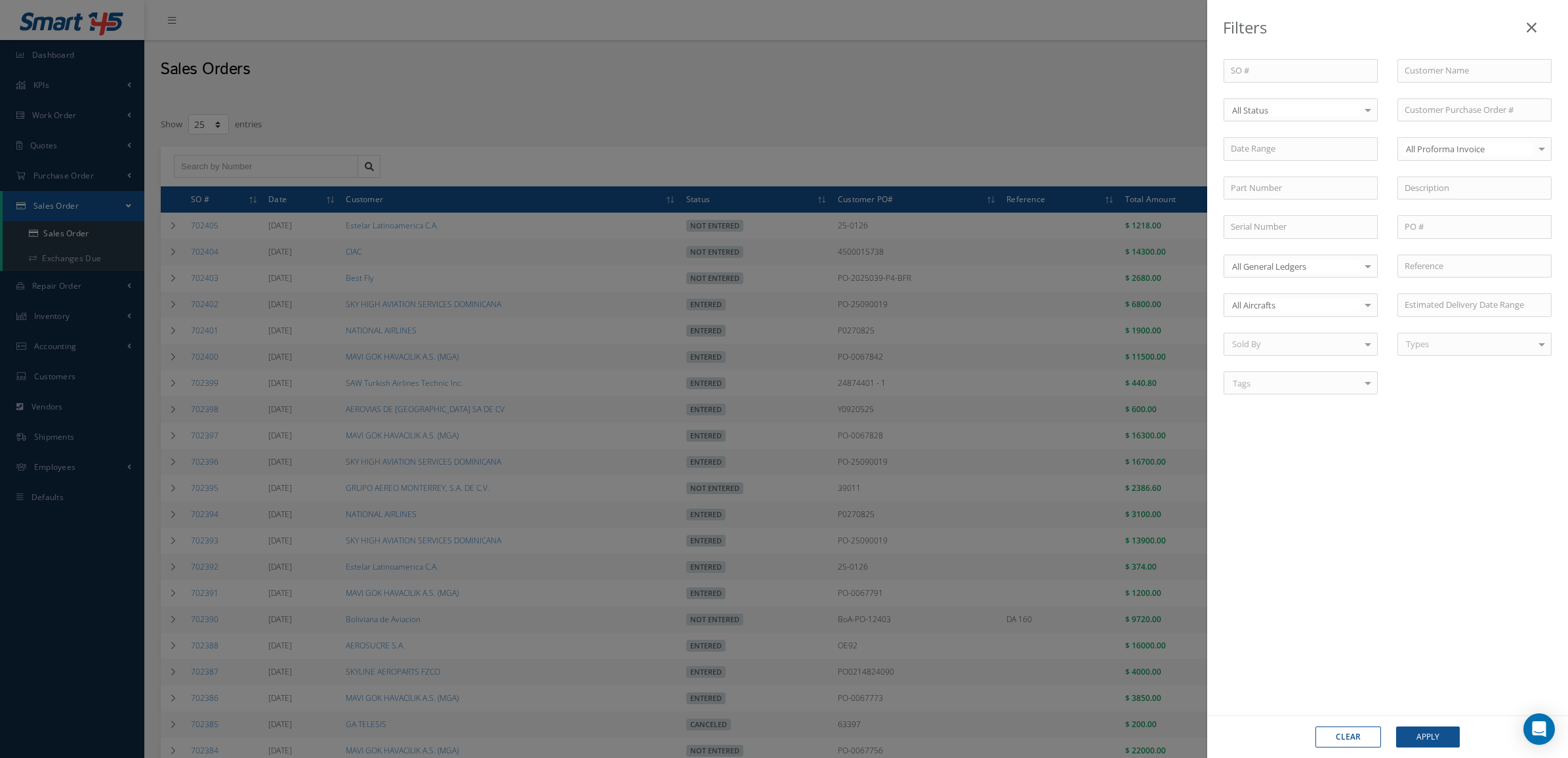
click at [921, 96] on div "Filters SO # Customer Name Select All Status All Status Entered Not Entered Par…" at bounding box center [784, 379] width 1568 height 758
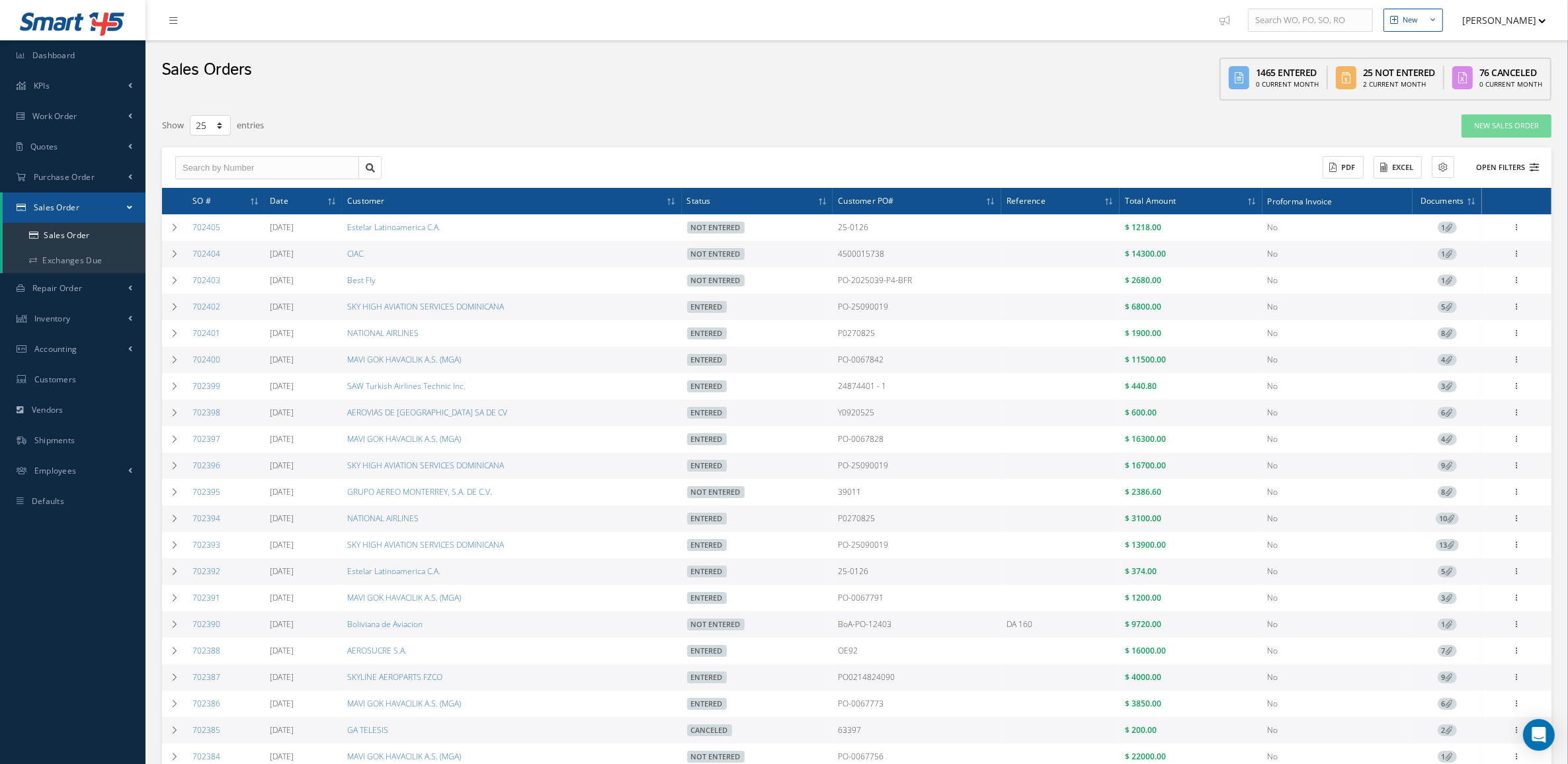
click at [1494, 166] on button "Open Filters" at bounding box center [1502, 168] width 75 height 22
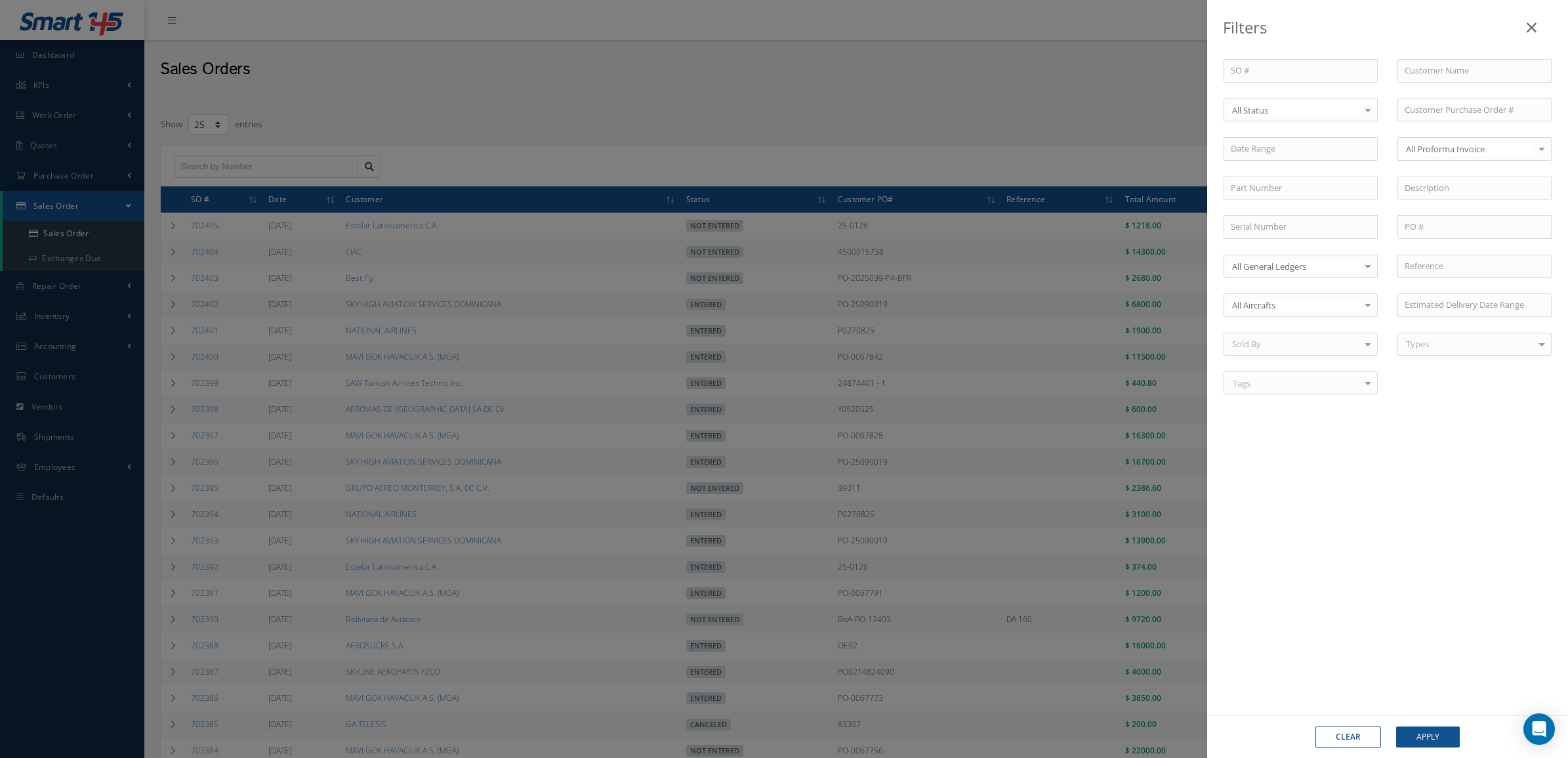
click at [1097, 120] on div "Filters SO # Customer Name Select All Status All Status Entered Not Entered Par…" at bounding box center [784, 379] width 1568 height 758
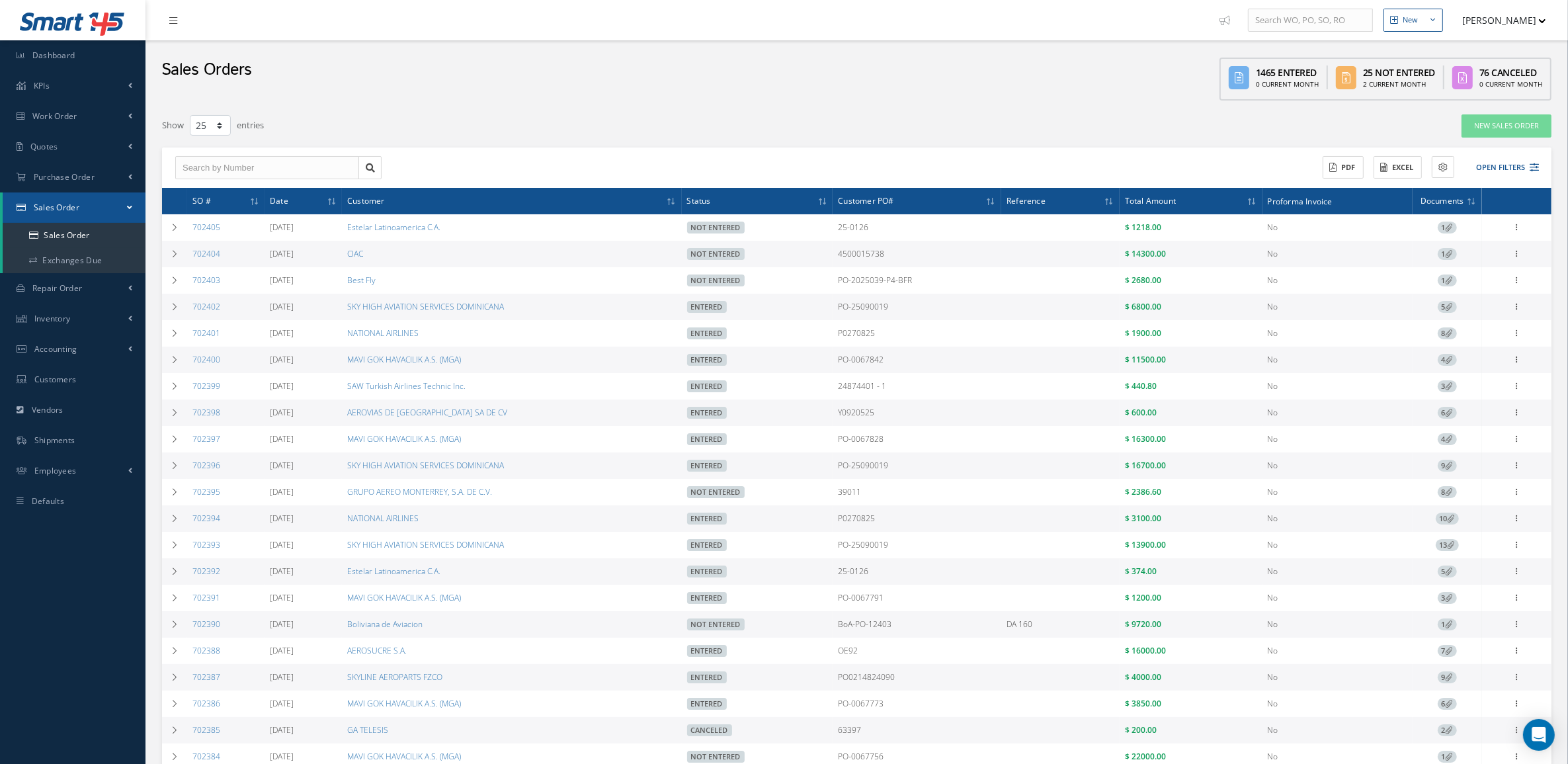
click at [1035, 131] on div "New Sales Order" at bounding box center [1267, 125] width 587 height 24
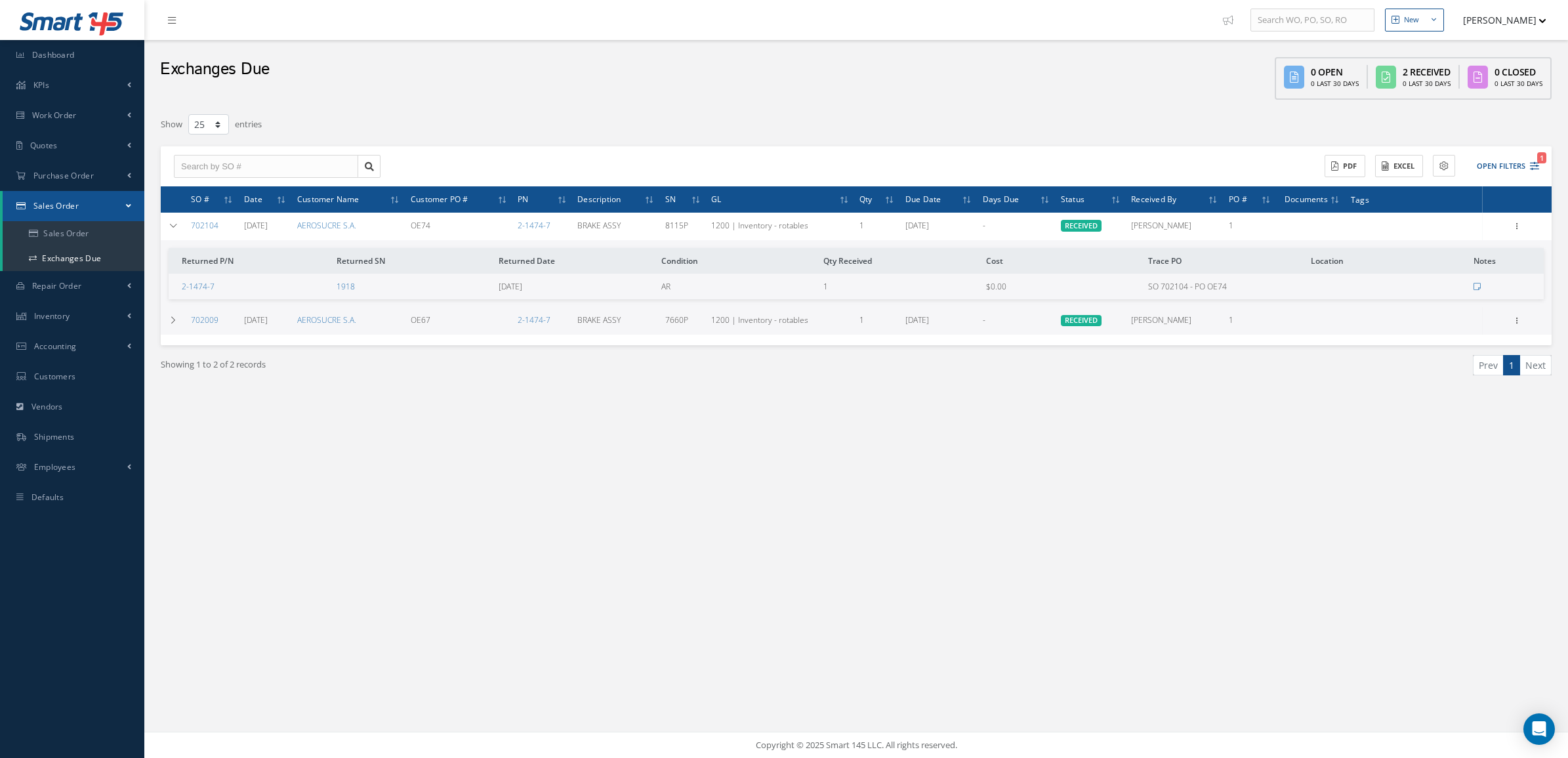
select select "25"
click at [180, 223] on td at bounding box center [173, 226] width 25 height 27
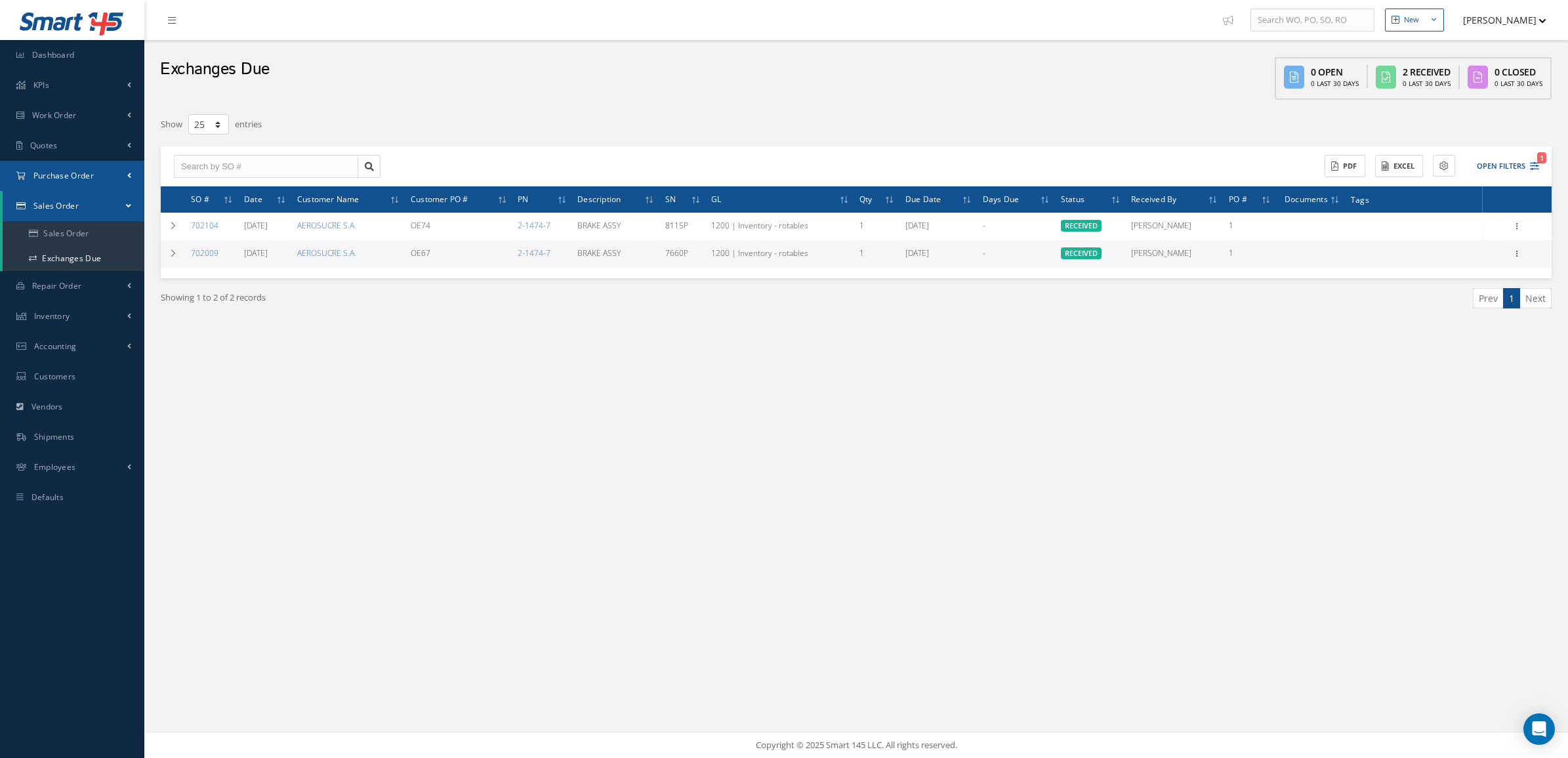
click at [60, 180] on span "Purchase Order" at bounding box center [63, 175] width 60 height 11
click at [67, 198] on a=1&status_id=2&status_id=3&status_id=5&collapsedFilters"] "Purchase Orders" at bounding box center [74, 203] width 142 height 25
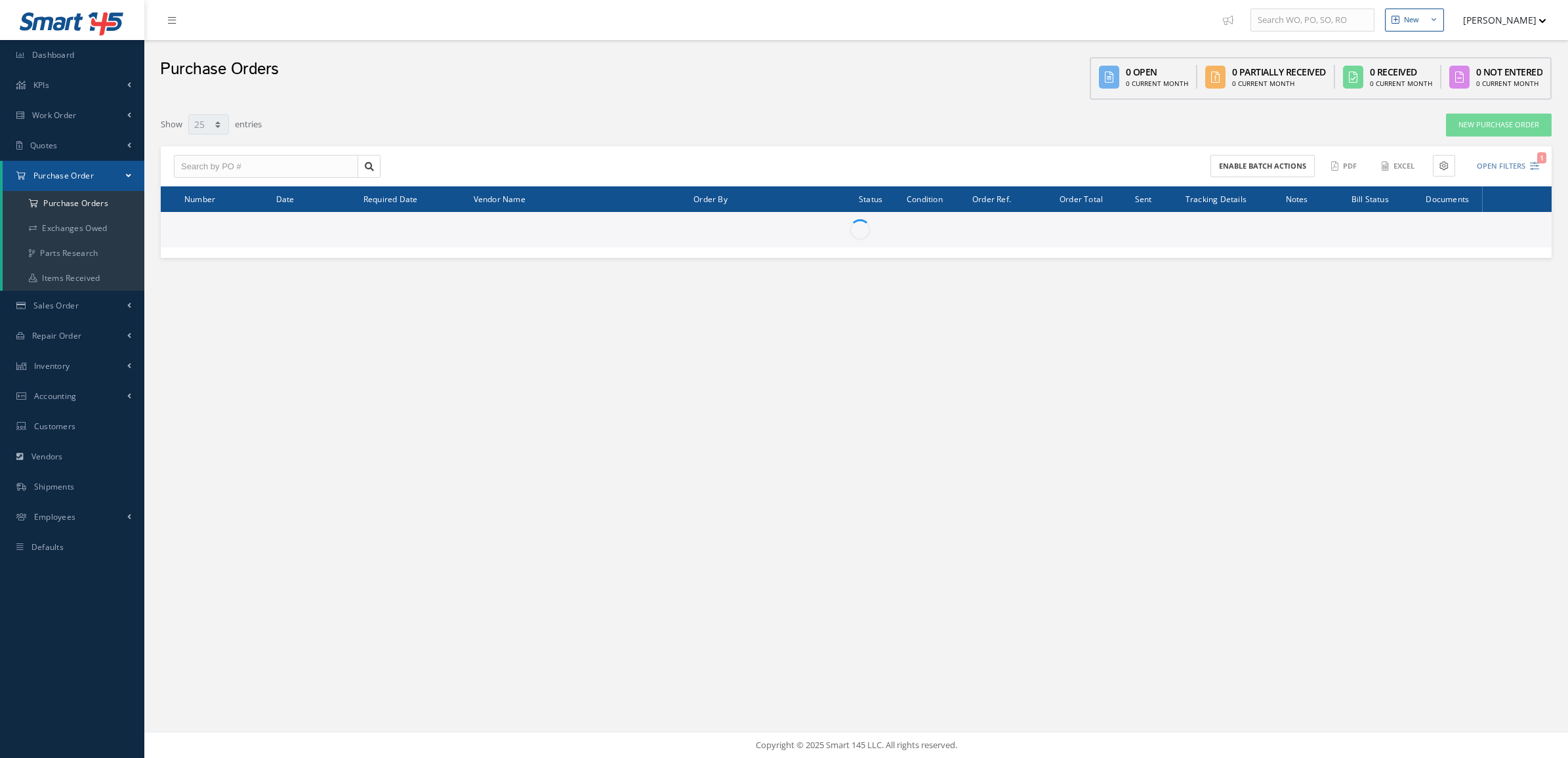
select select "25"
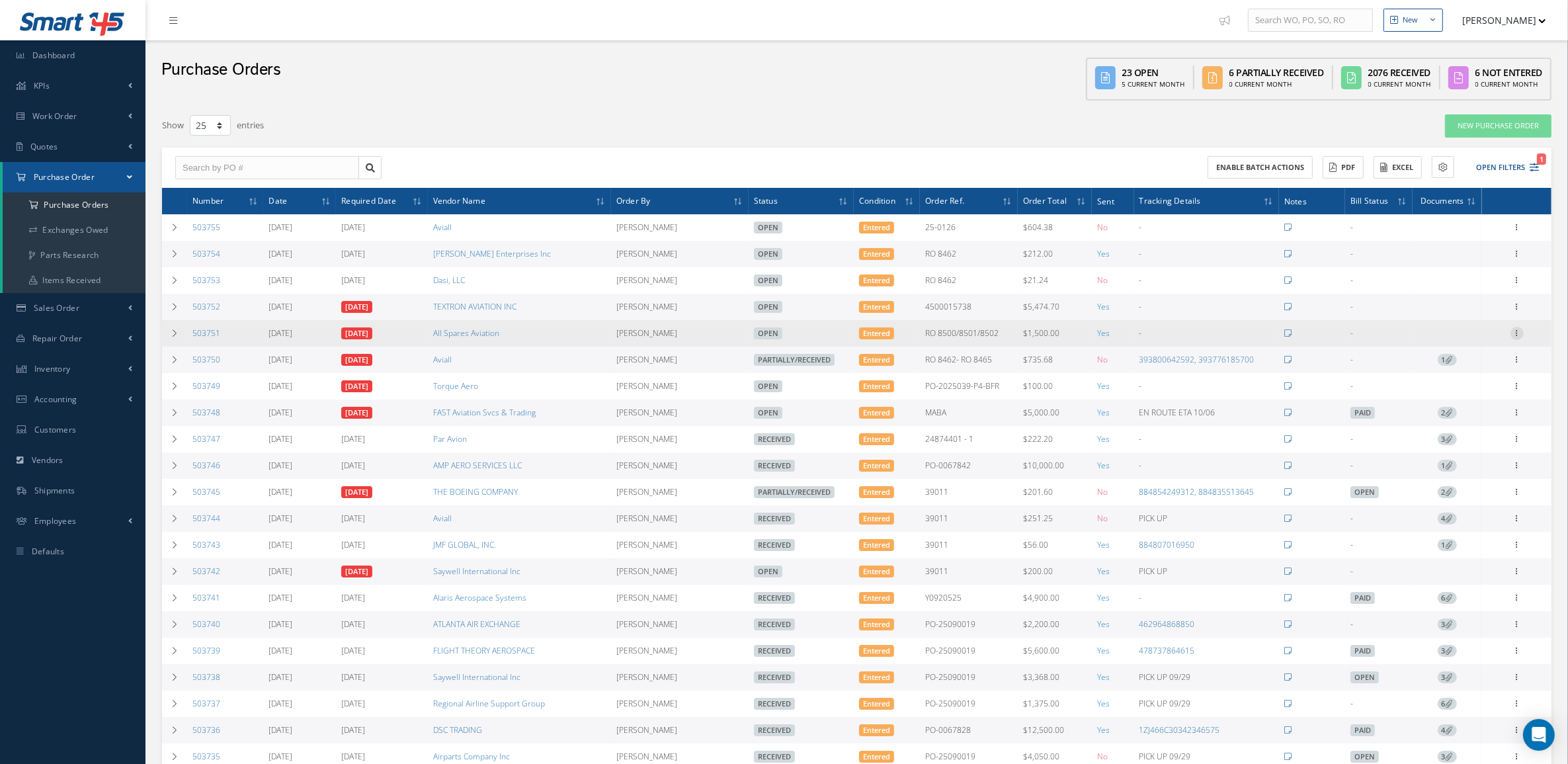
click at [1511, 333] on icon at bounding box center [1517, 332] width 13 height 11
drag, startPoint x: 1451, startPoint y: 368, endPoint x: 1451, endPoint y: 376, distance: 8.0
click at [1451, 376] on div "Receive Show Edit Create Bill Cancel Send By Email Email History Documents Prin…" at bounding box center [1457, 415] width 106 height 178
click at [1516, 339] on div at bounding box center [1517, 333] width 13 height 13
click at [1480, 376] on link "Edit" at bounding box center [1456, 376] width 104 height 17
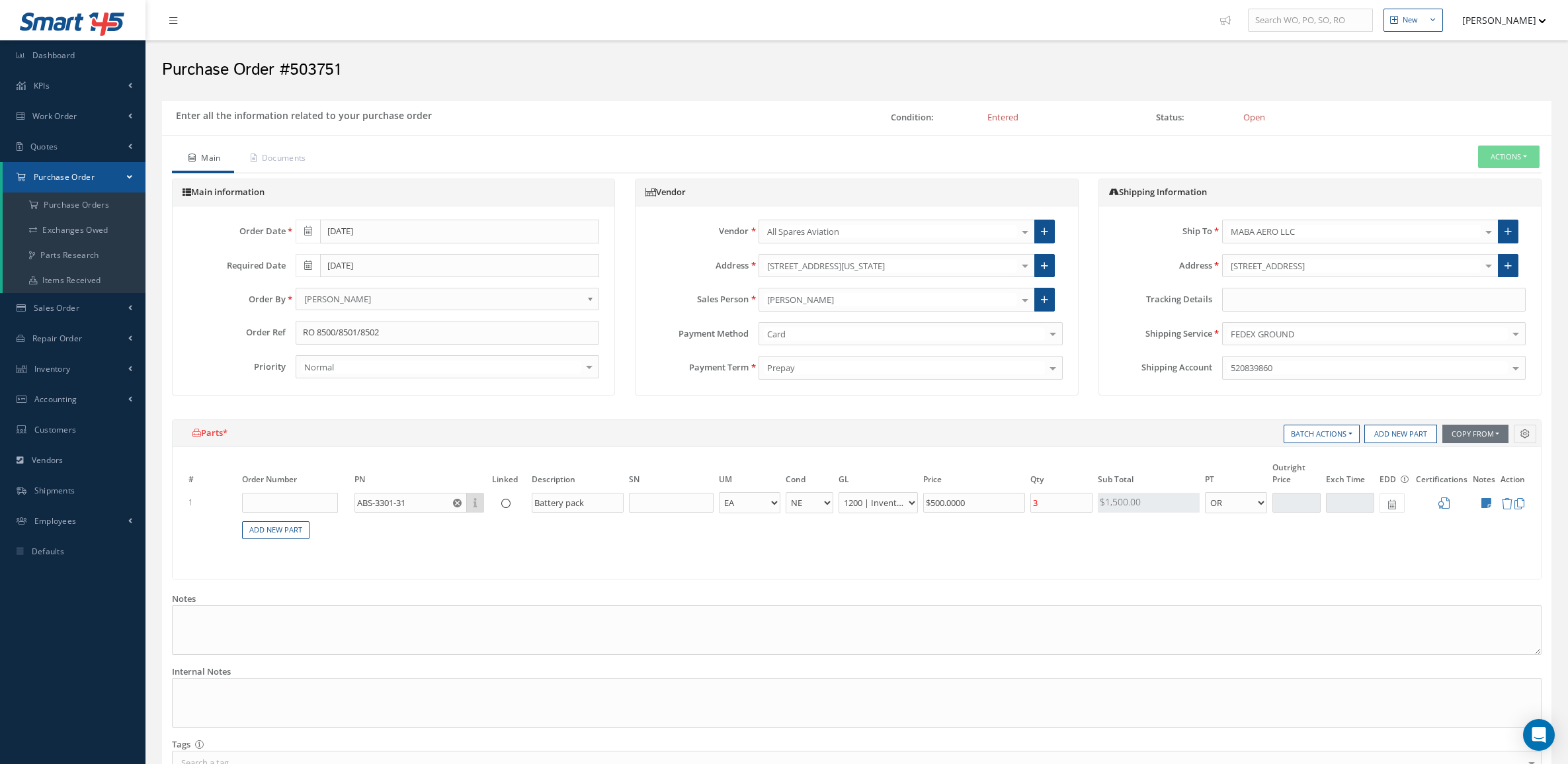
select select "5"
select select "6"
select select "1"
click at [1336, 291] on input "text" at bounding box center [1374, 299] width 304 height 24
paste input "884867637033"
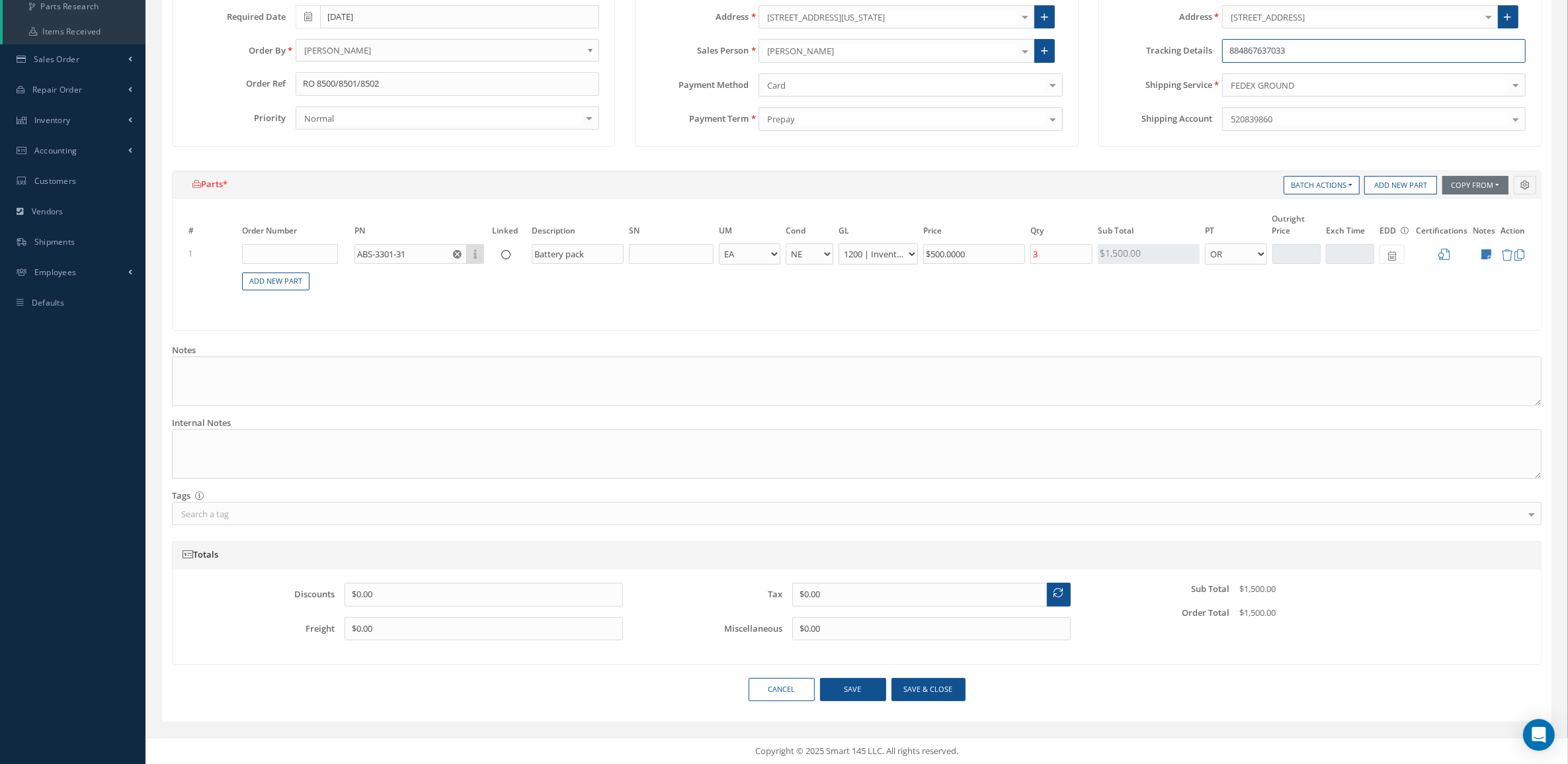
scroll to position [252, 0]
type input "884867637033"
click at [932, 689] on button "Save & close" at bounding box center [929, 689] width 74 height 23
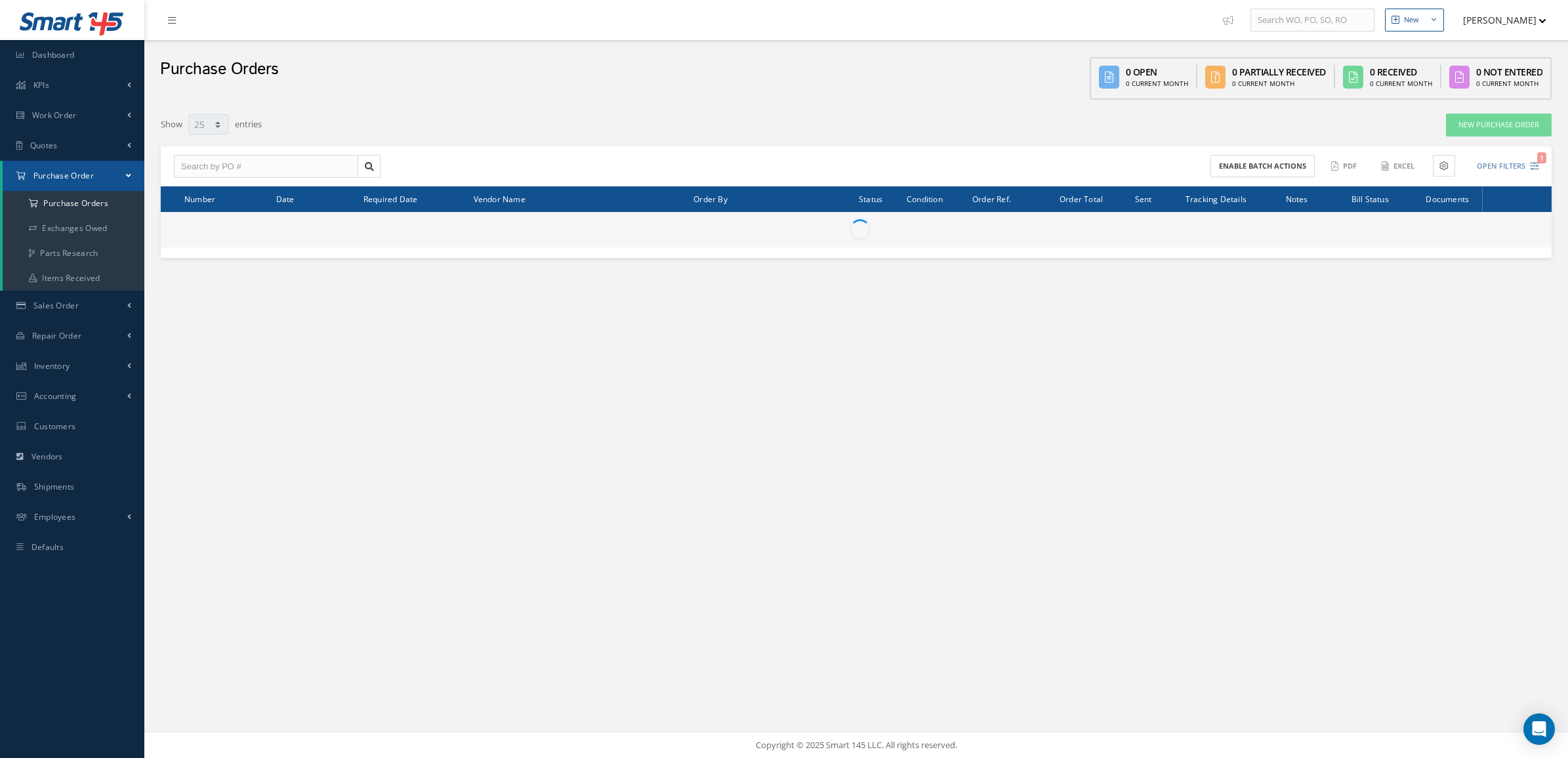
select select "25"
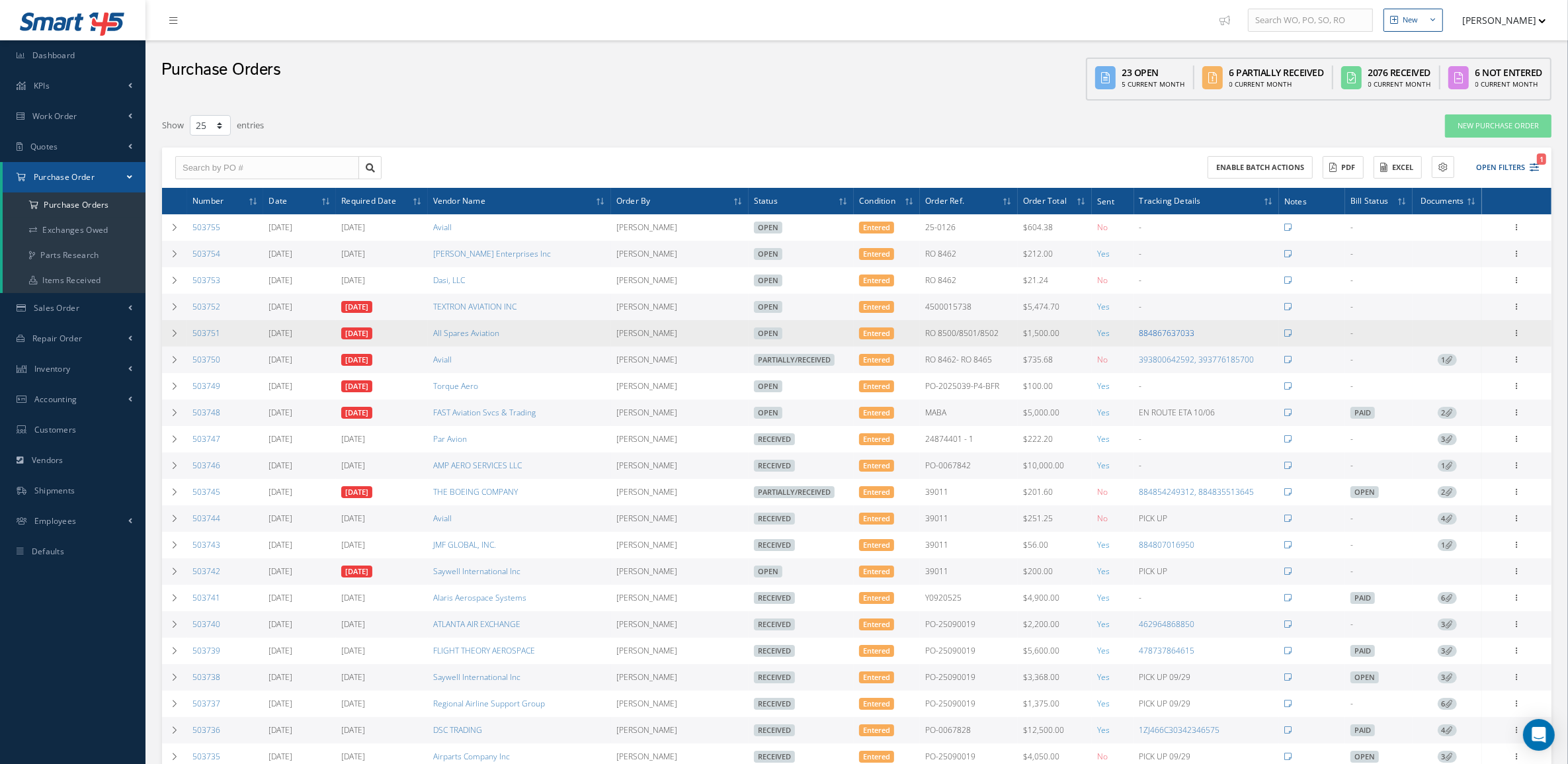
click at [1154, 339] on link "884867637033" at bounding box center [1167, 333] width 56 height 11
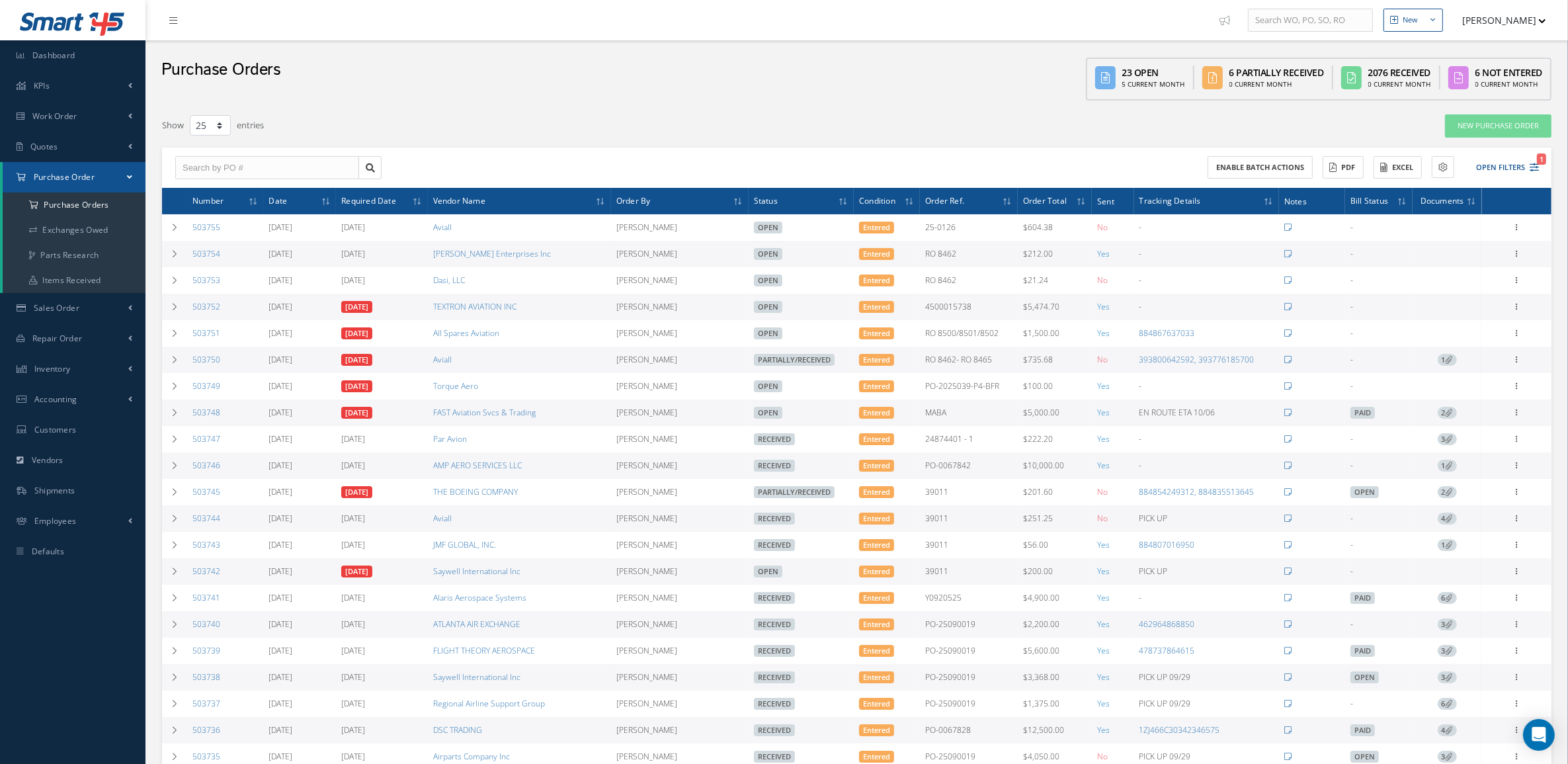
click at [743, 44] on div "Purchase Orders 23 Open 5 Current Month 6 Partially Received 0 Current Month 20…" at bounding box center [856, 74] width 1422 height 67
